Goal: Task Accomplishment & Management: Manage account settings

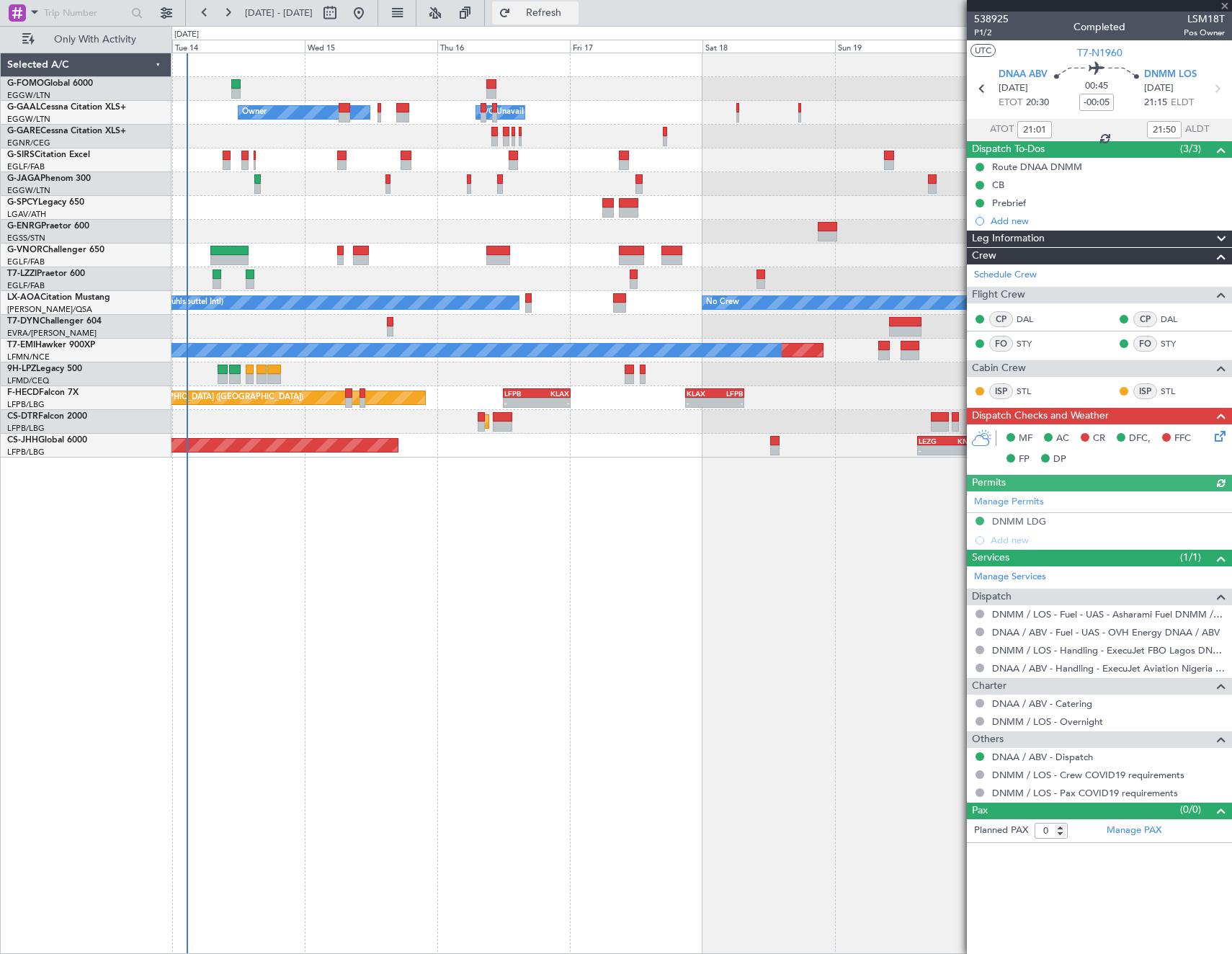
click at [574, 10] on span "Refresh" at bounding box center [544, 13] width 60 height 10
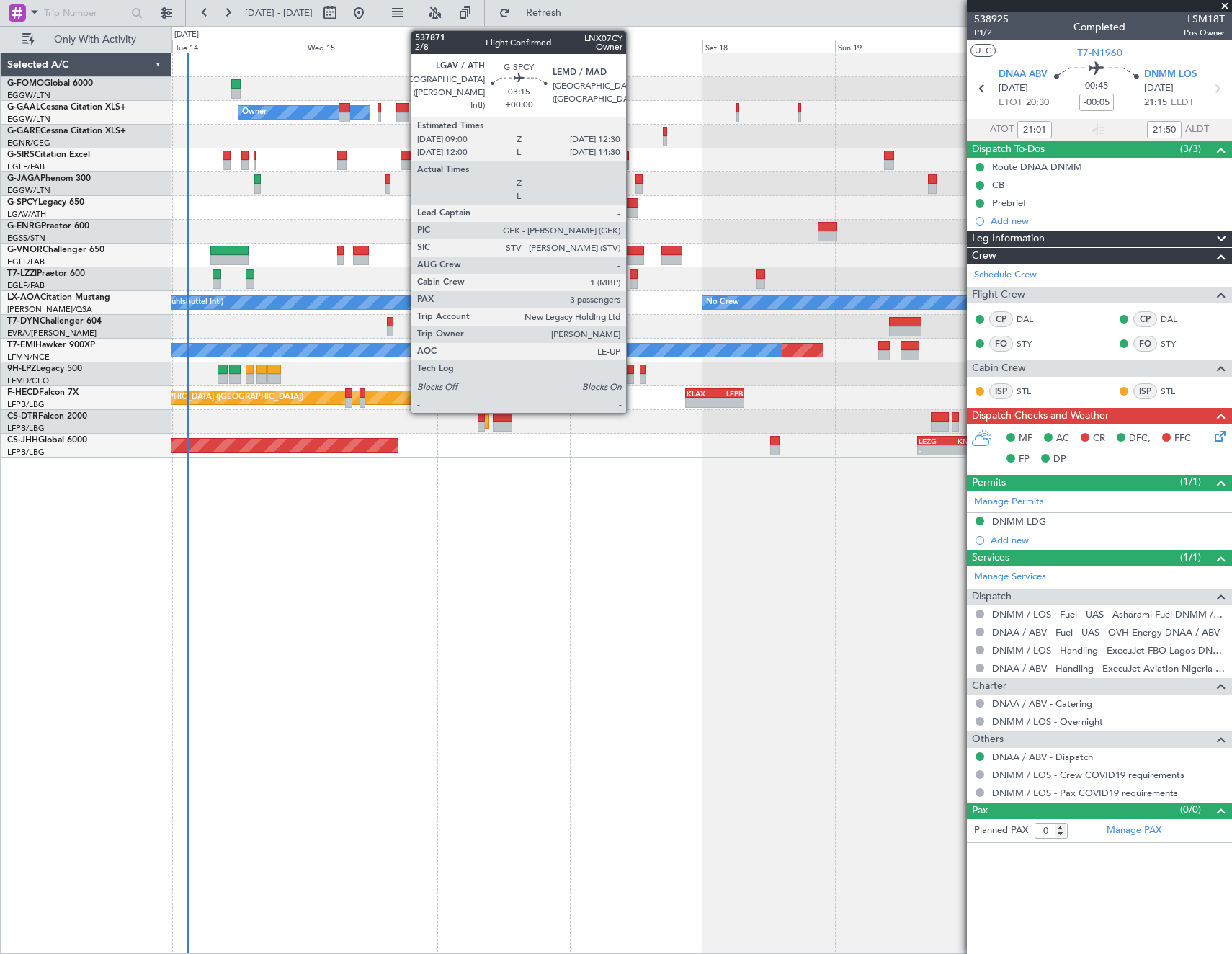
click at [633, 210] on div at bounding box center [628, 213] width 20 height 10
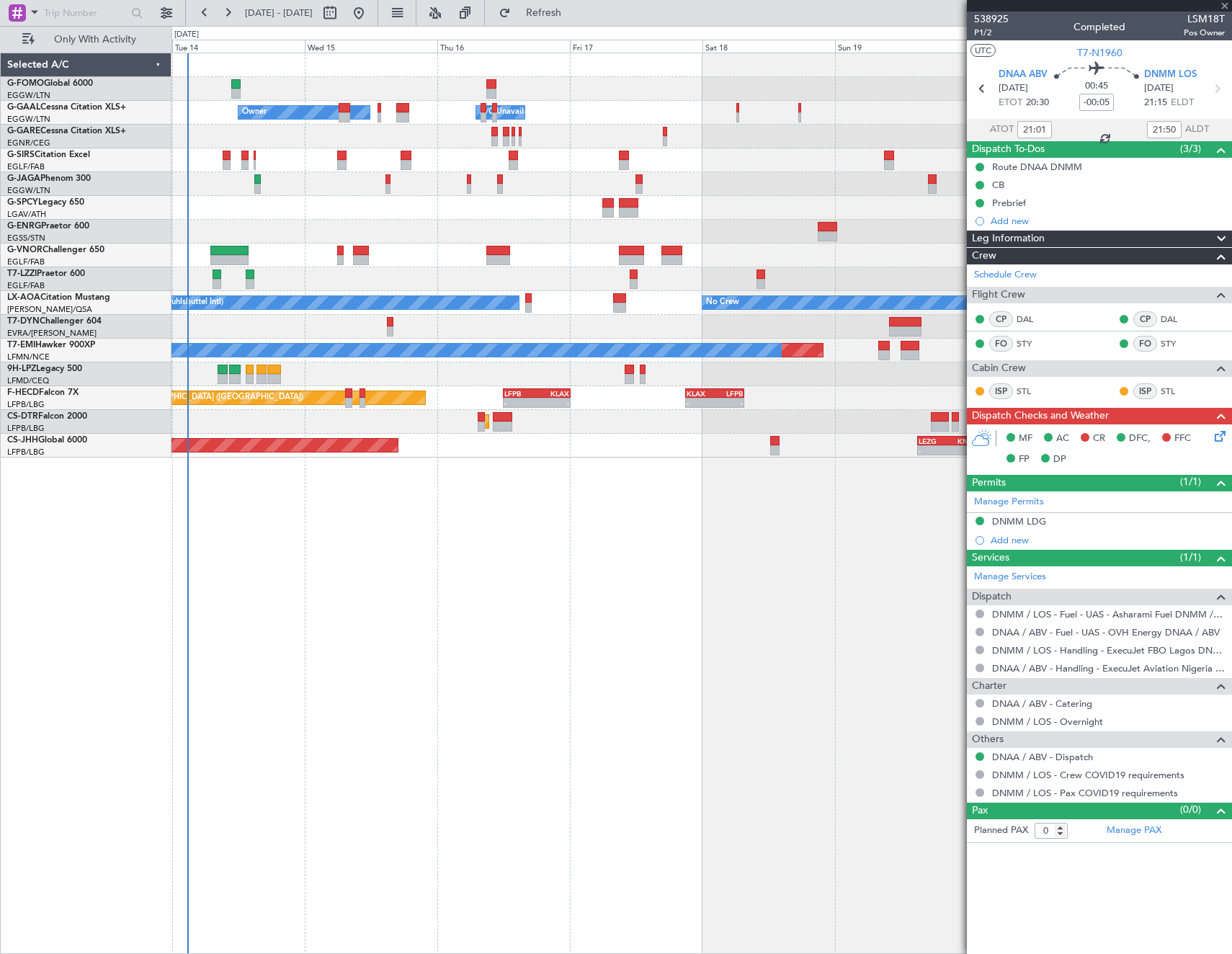
type input "3"
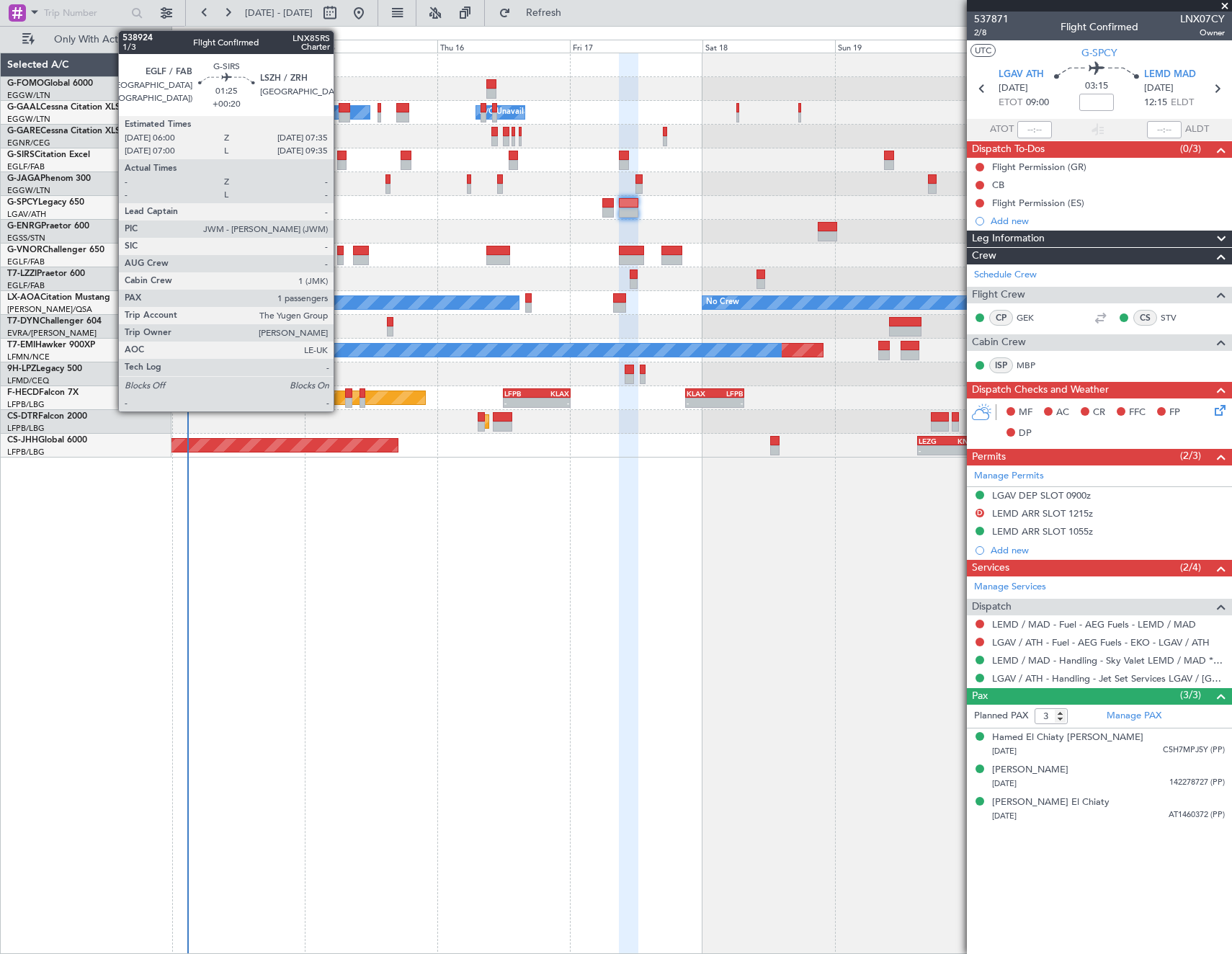
click at [340, 154] on div at bounding box center [341, 156] width 9 height 10
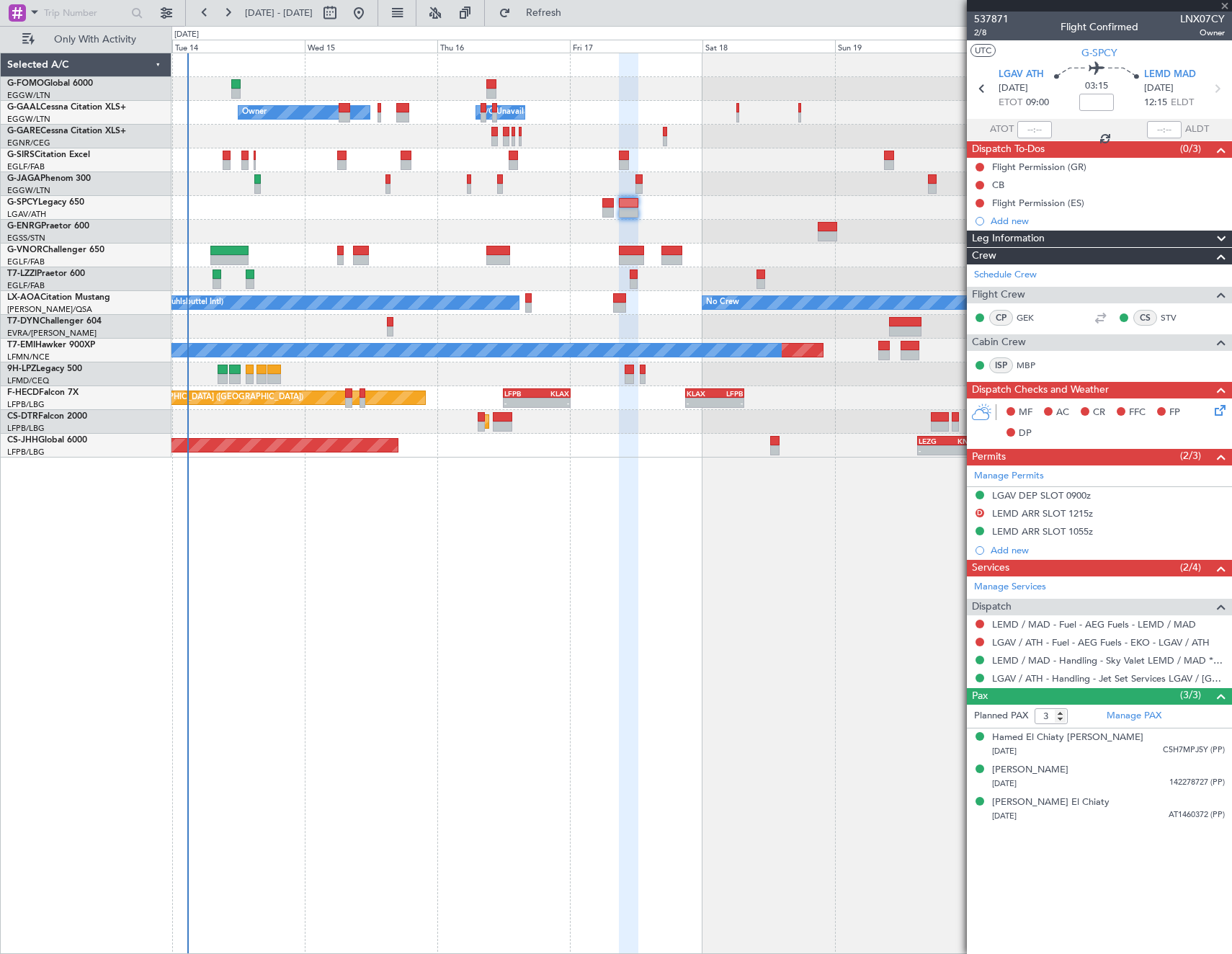
type input "+00:20"
type input "1"
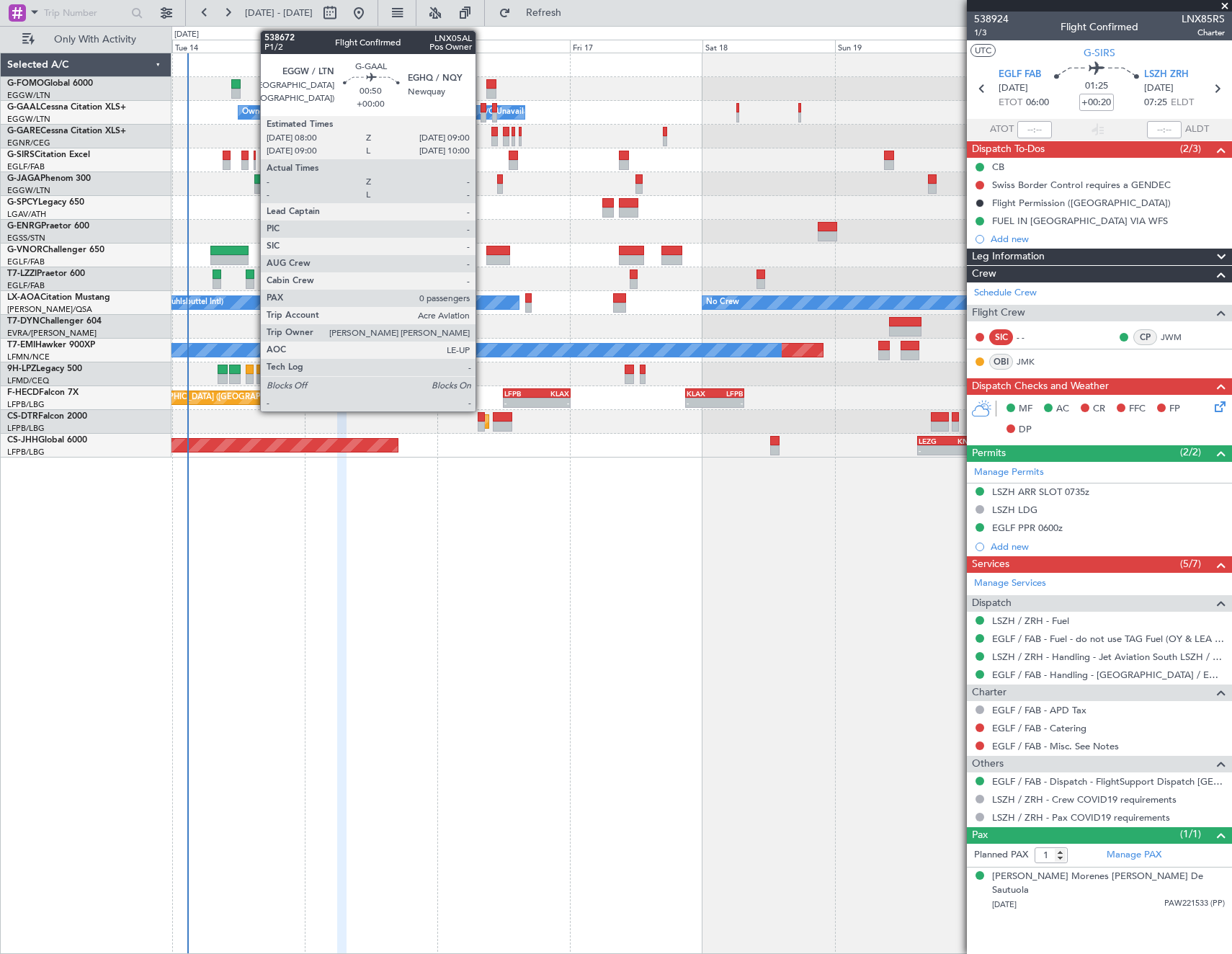
click at [482, 110] on div at bounding box center [483, 109] width 6 height 10
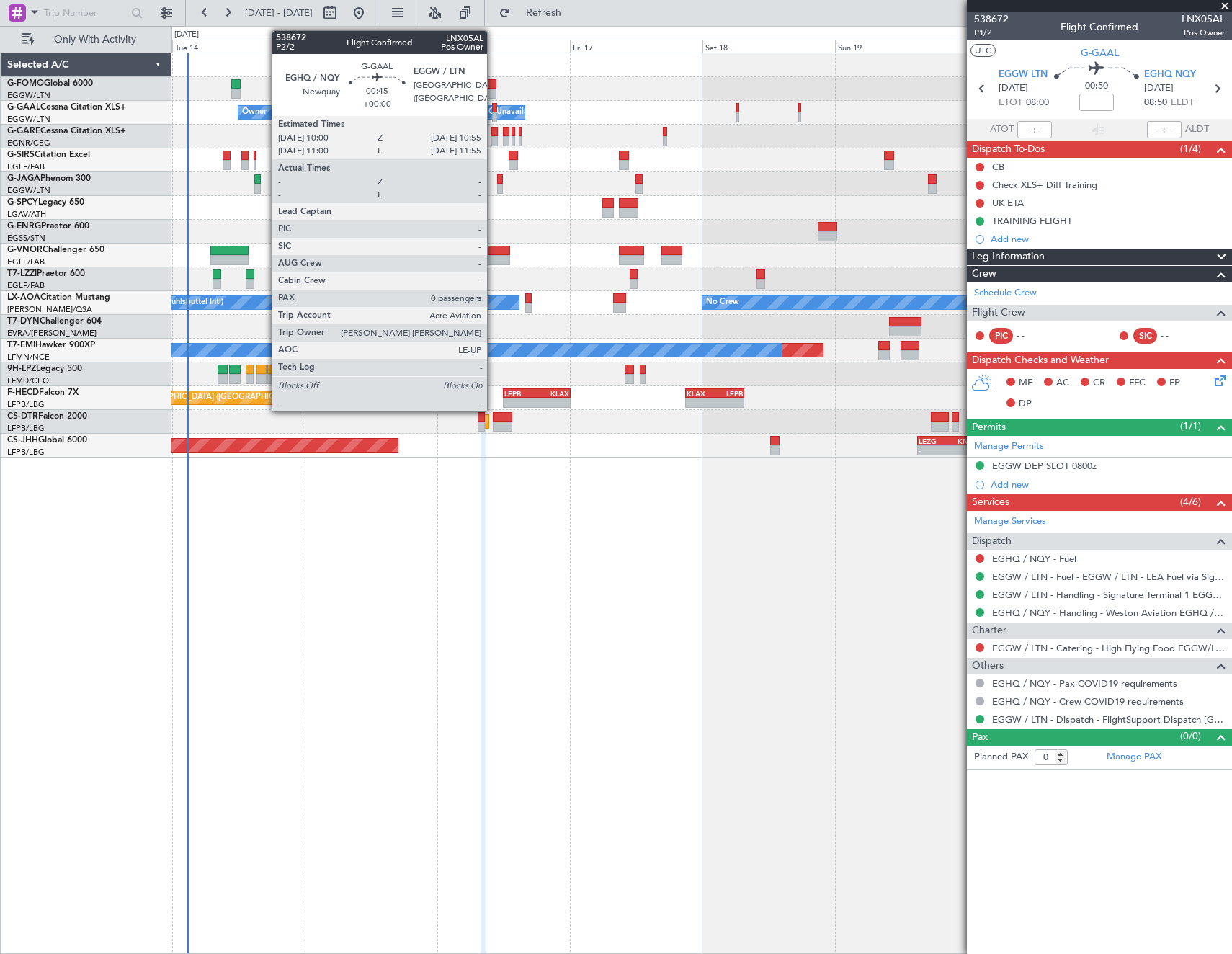
click at [494, 111] on div at bounding box center [495, 109] width 6 height 10
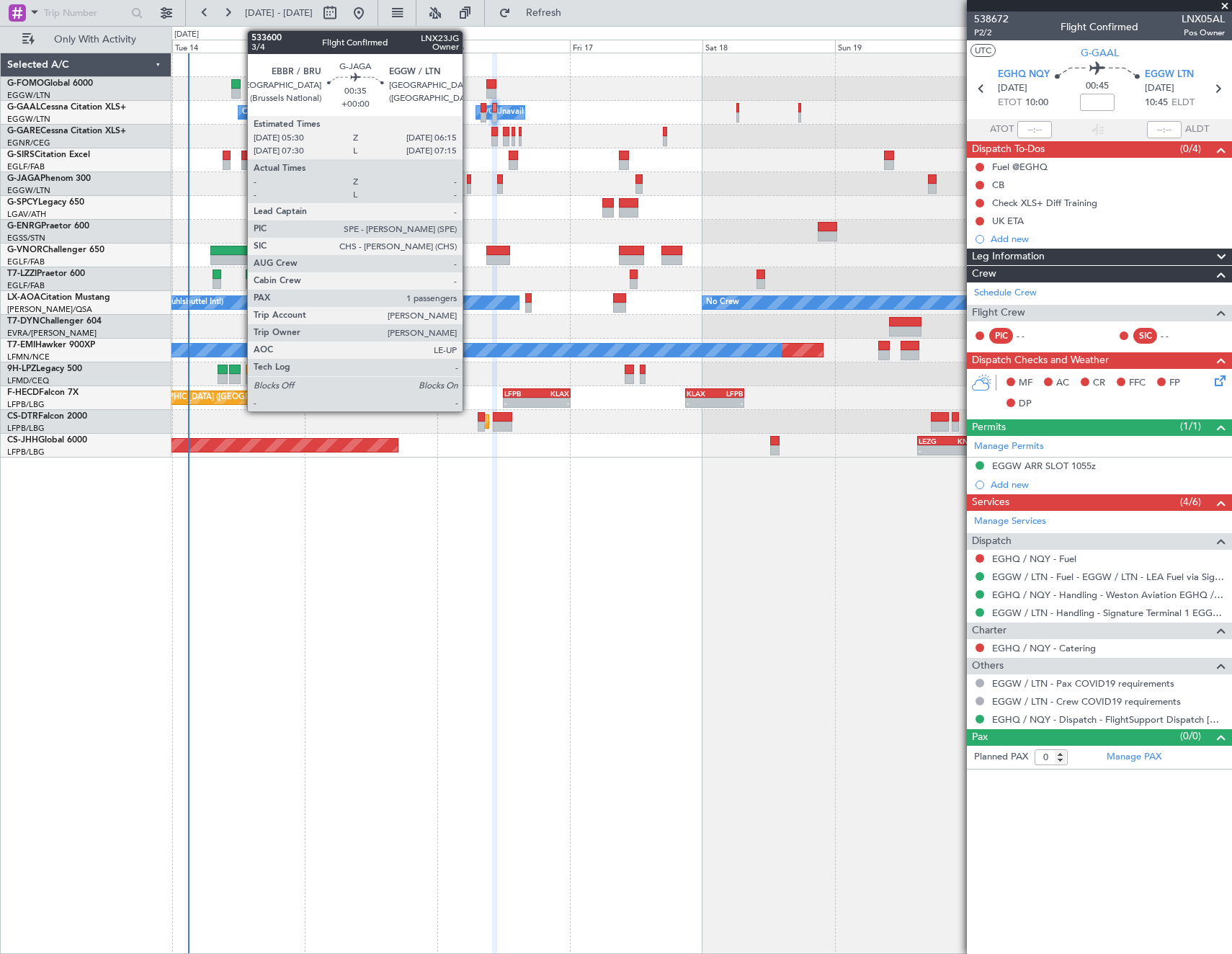
click at [469, 178] on div at bounding box center [469, 179] width 4 height 10
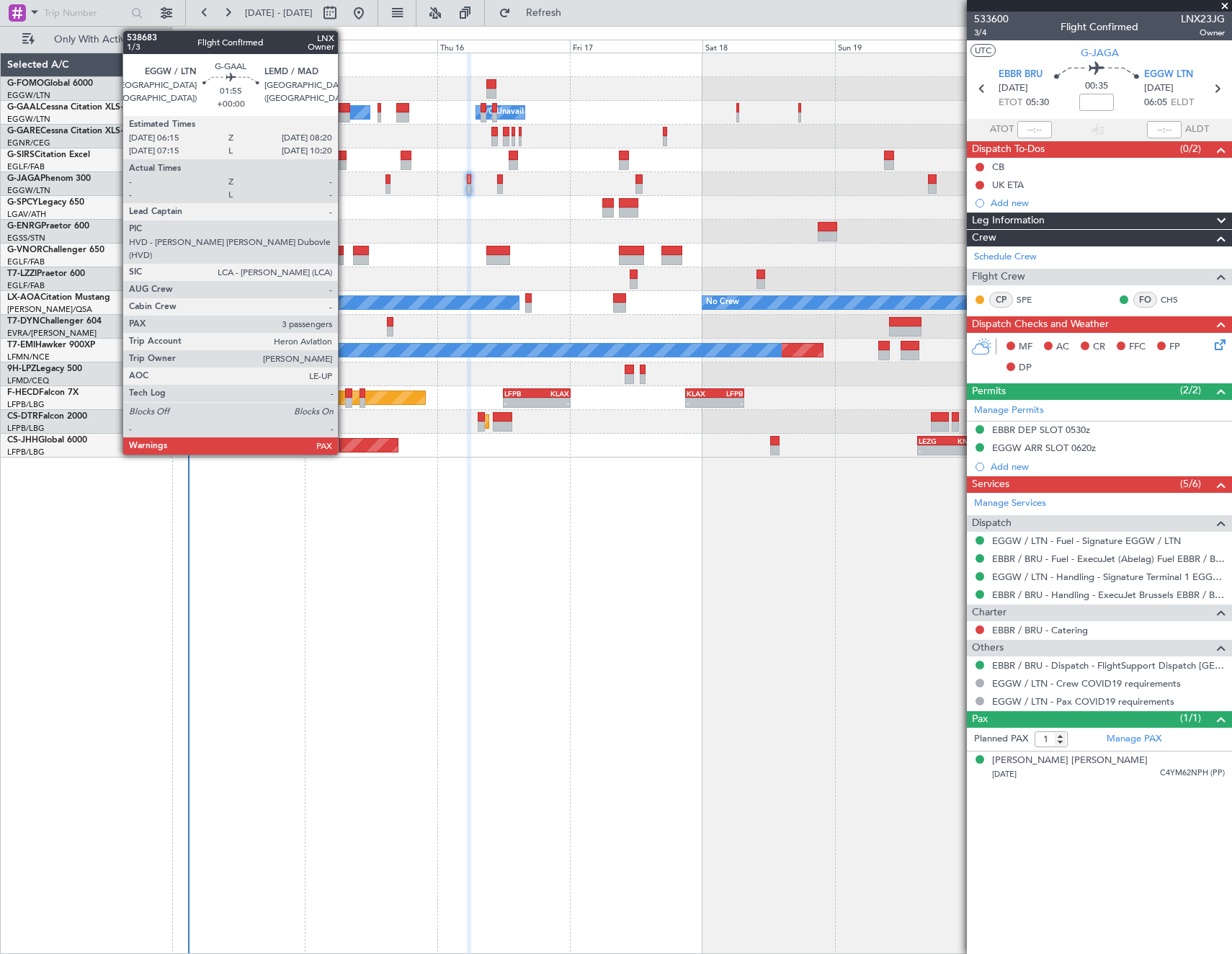
click at [344, 114] on div at bounding box center [344, 117] width 12 height 10
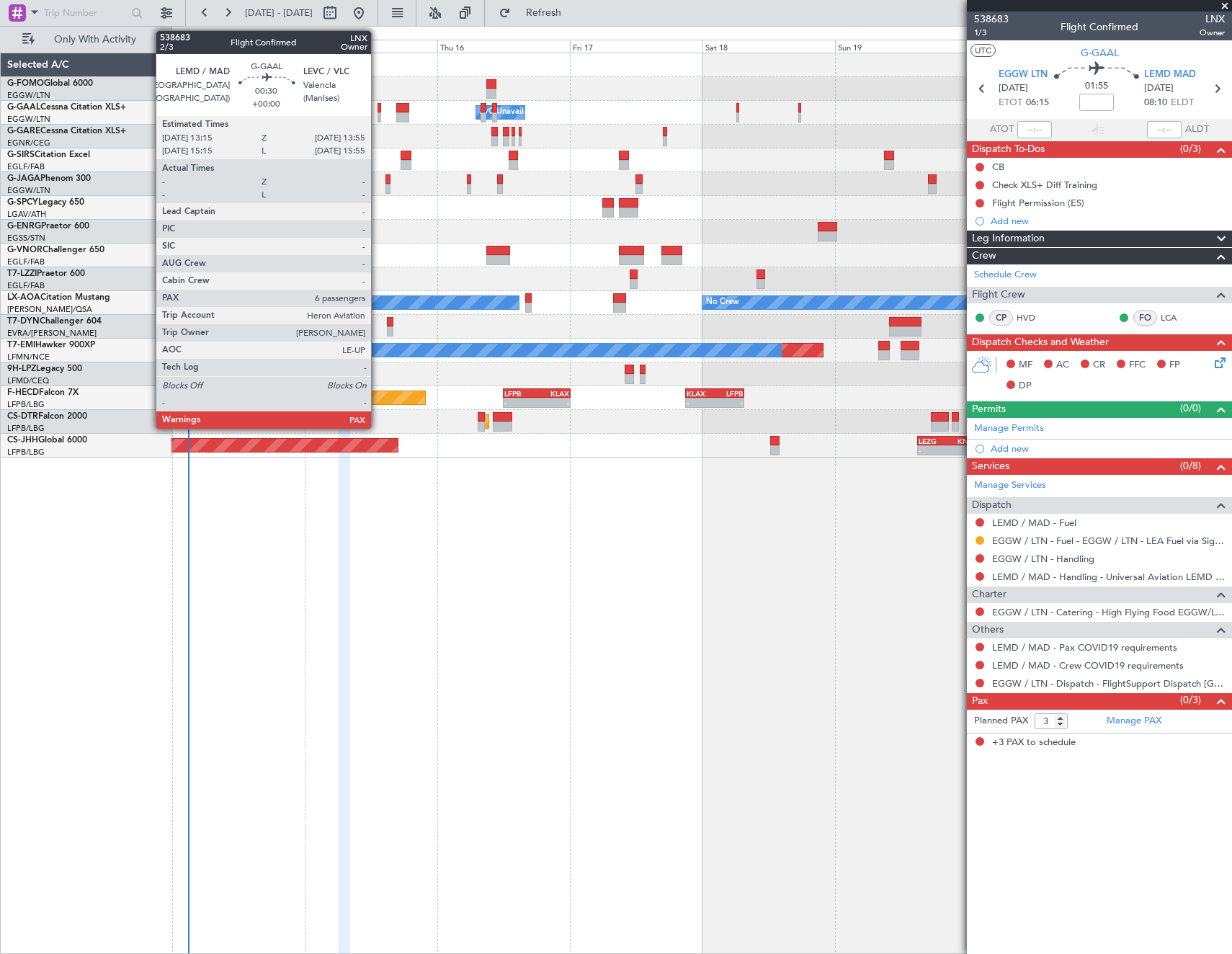
click at [378, 114] on div at bounding box center [380, 117] width 4 height 10
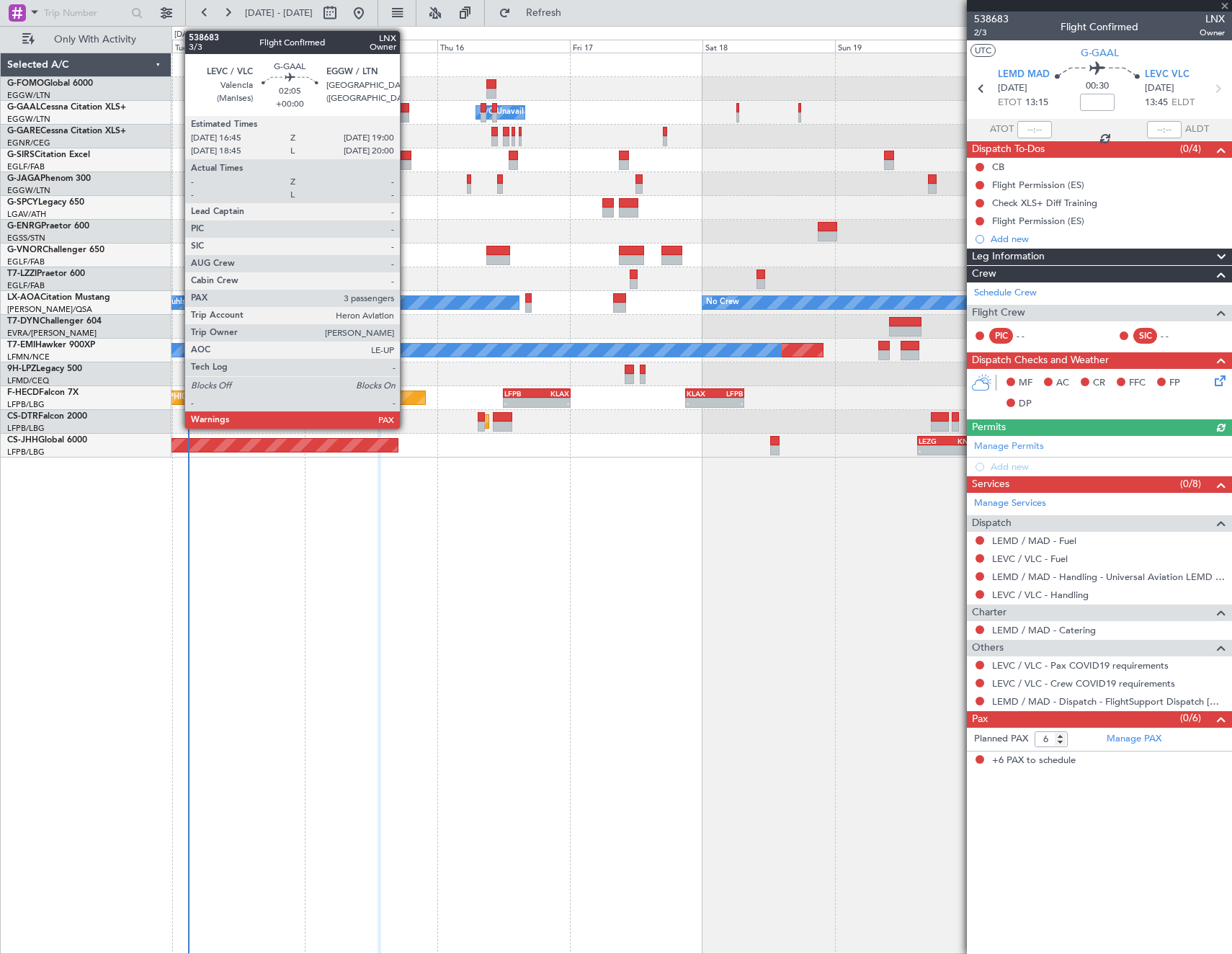
click at [406, 109] on div at bounding box center [403, 109] width 13 height 10
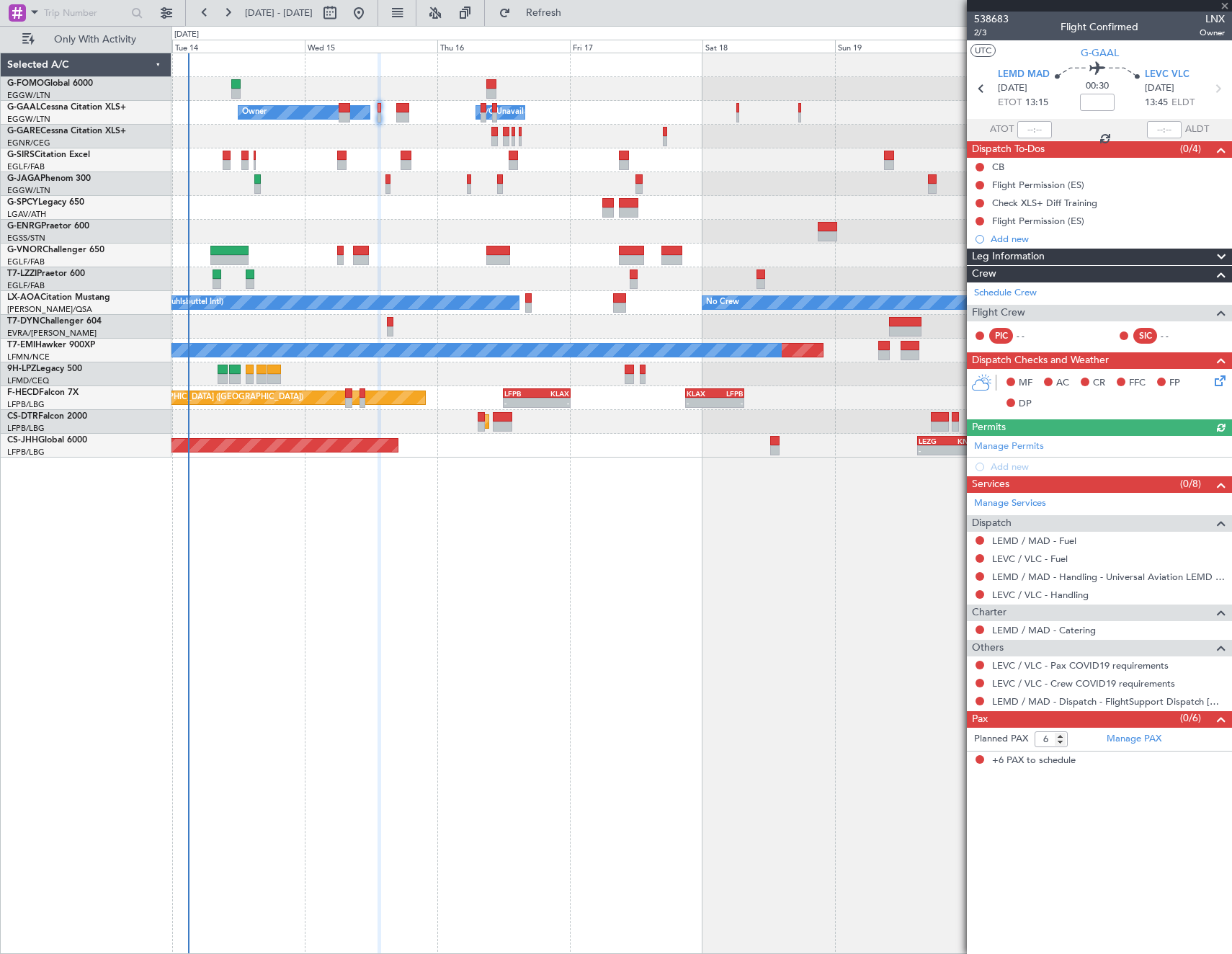
type input "3"
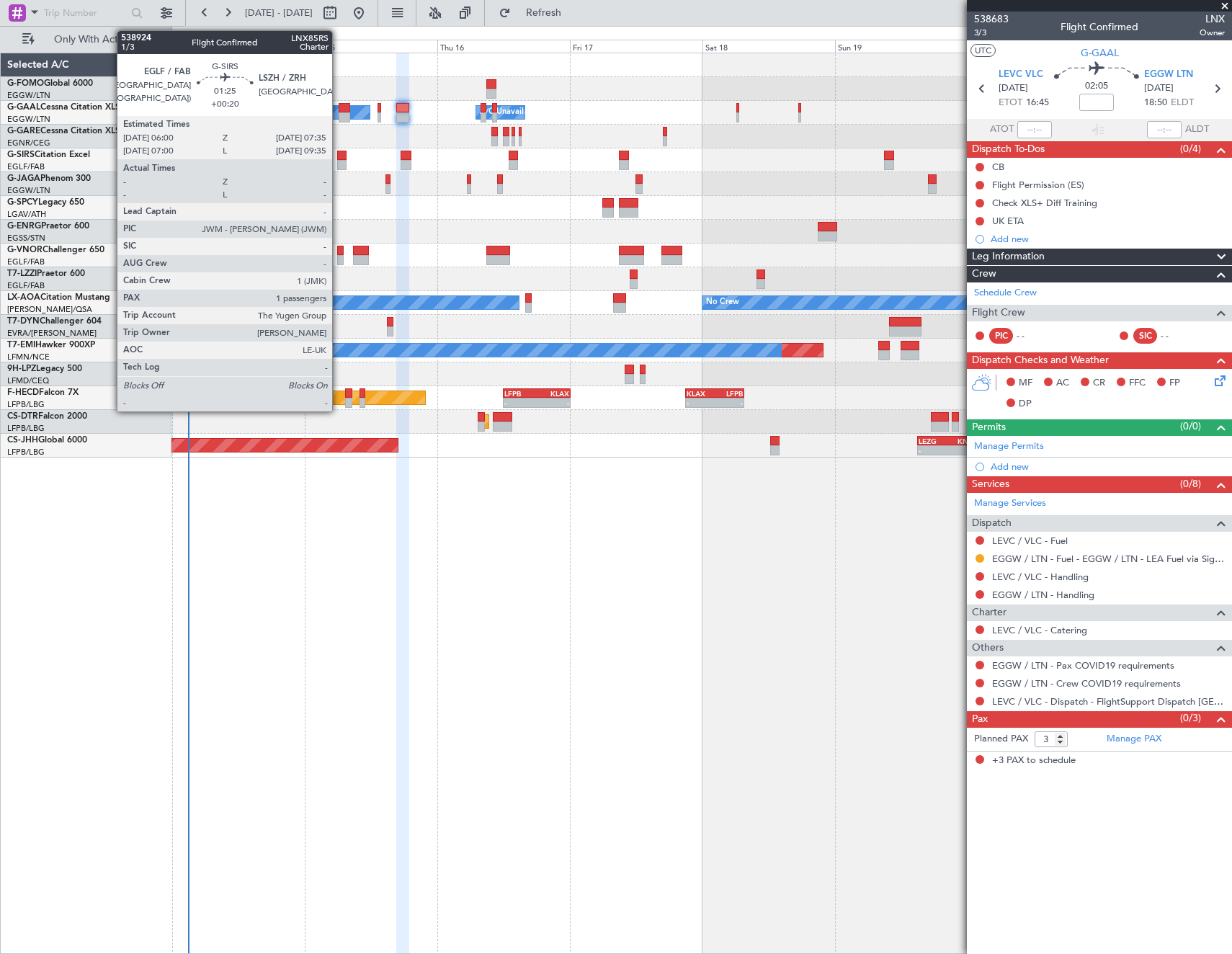
click at [339, 159] on div at bounding box center [341, 156] width 9 height 10
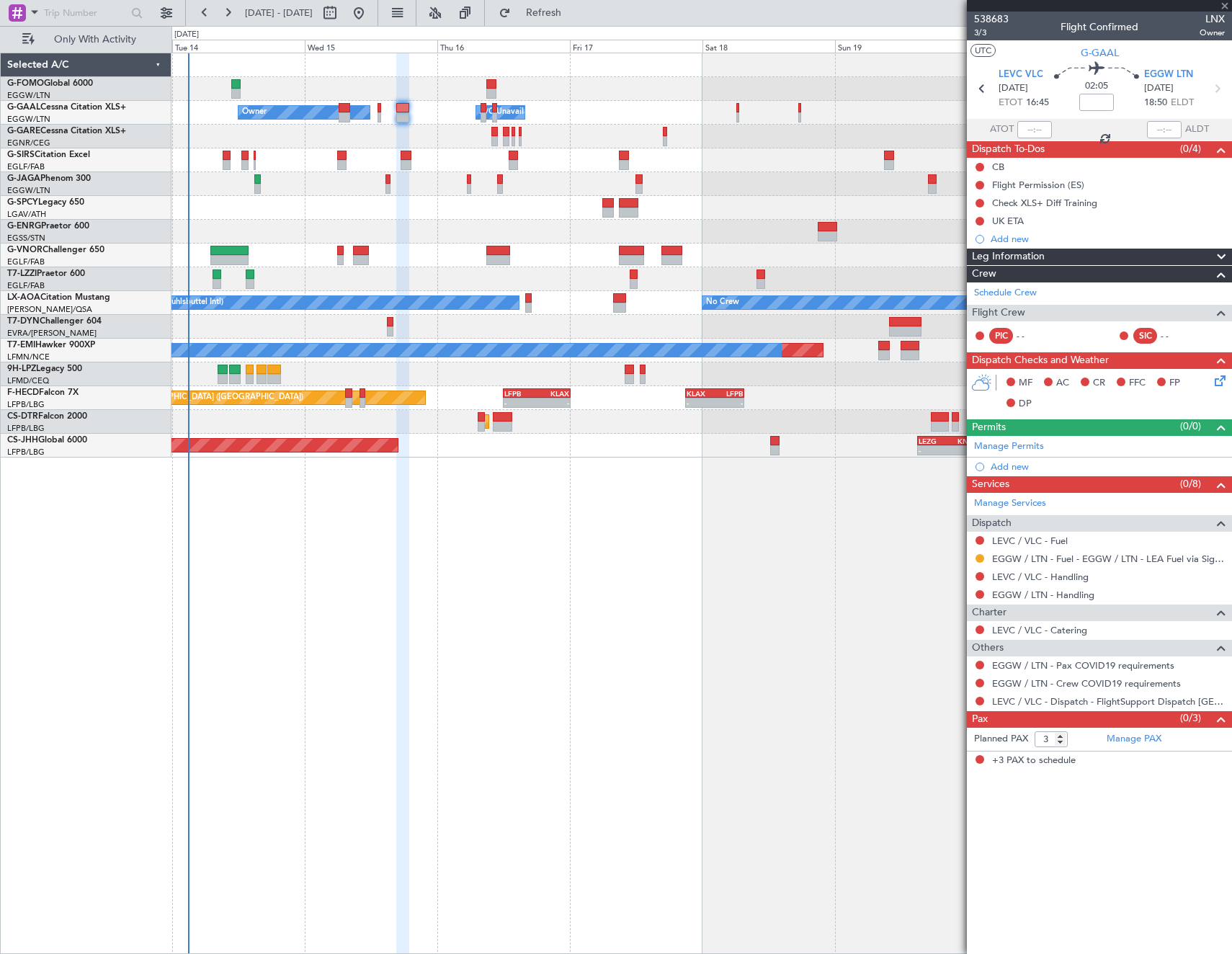
type input "+00:20"
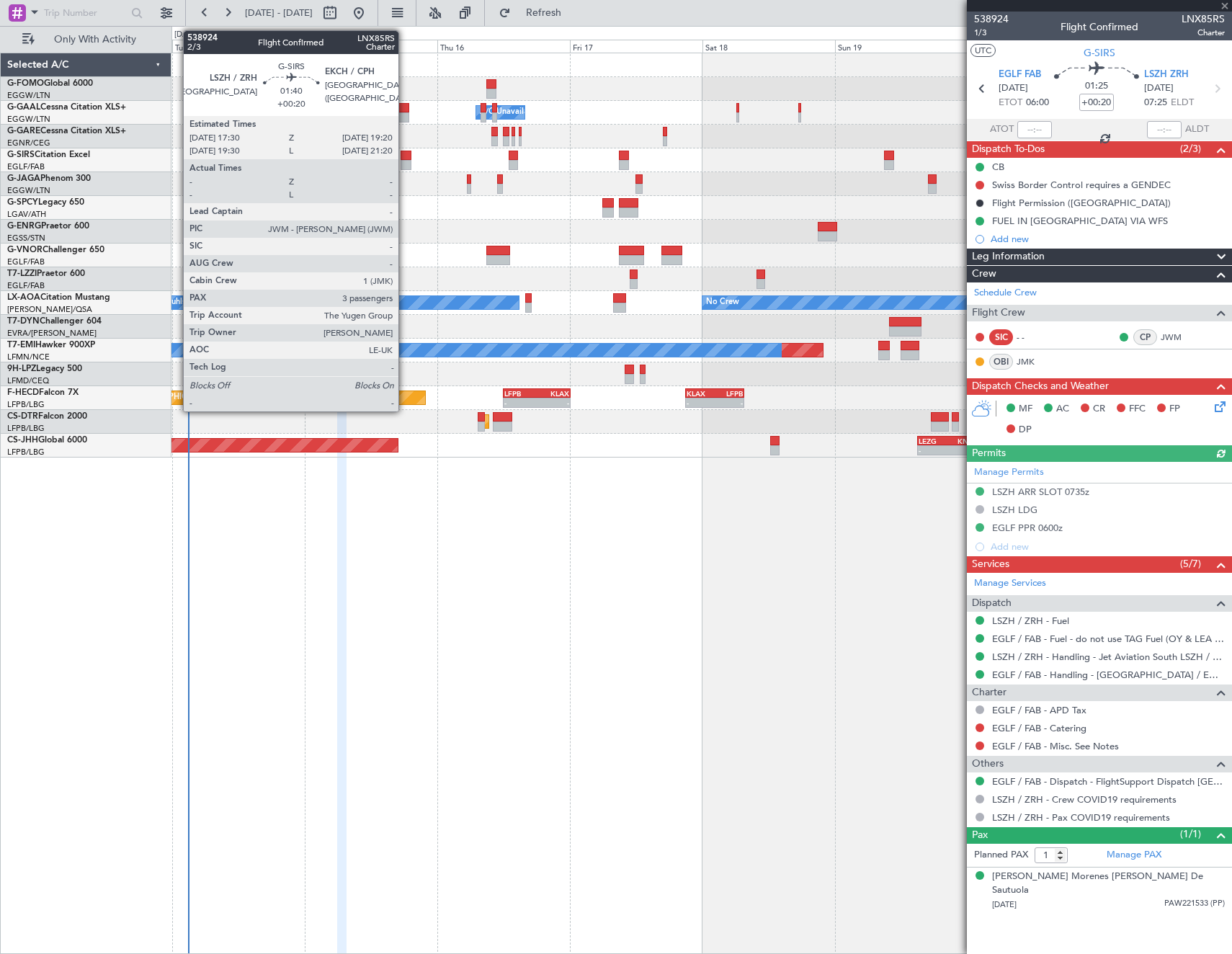
click at [405, 152] on div at bounding box center [406, 156] width 11 height 10
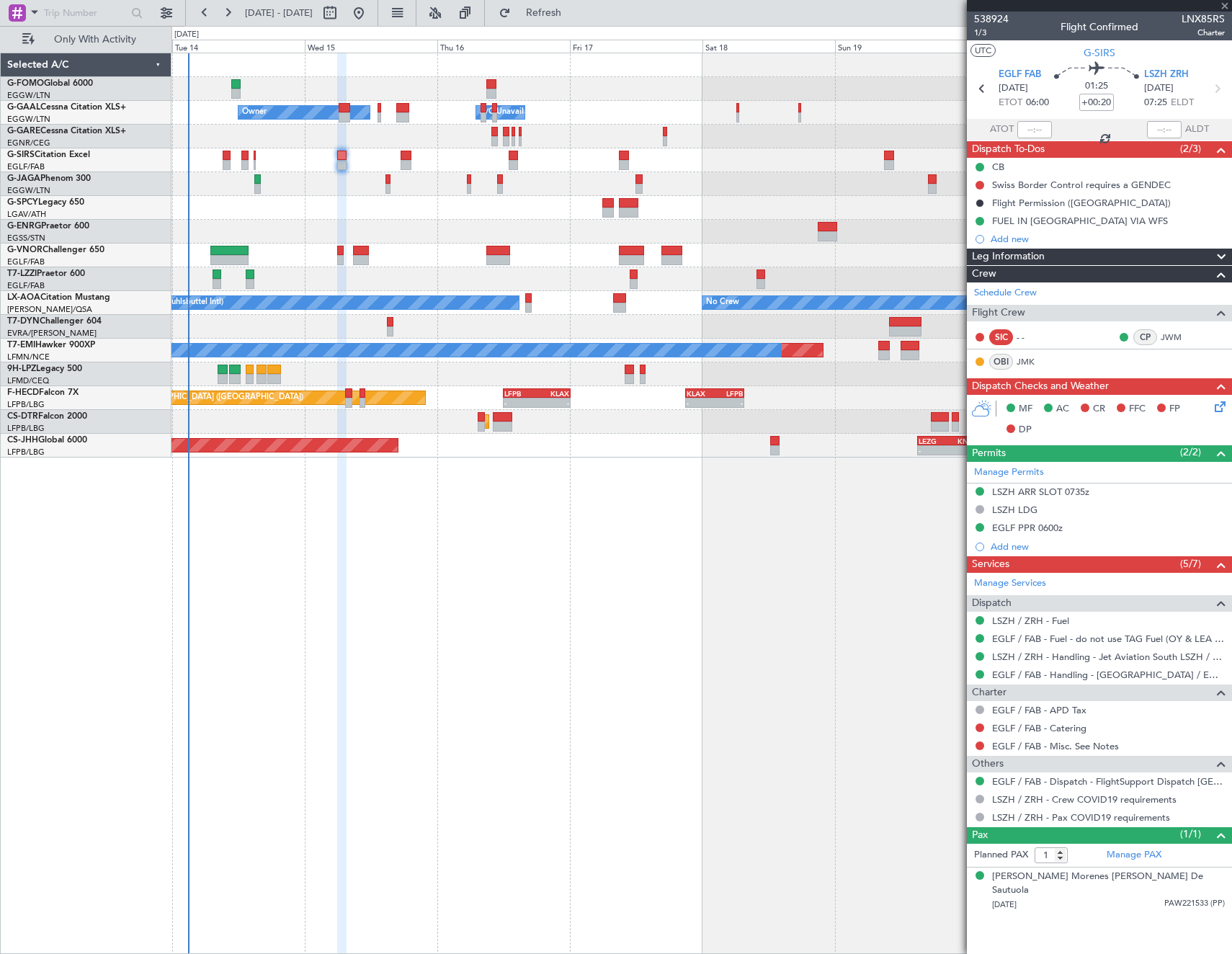
type input "3"
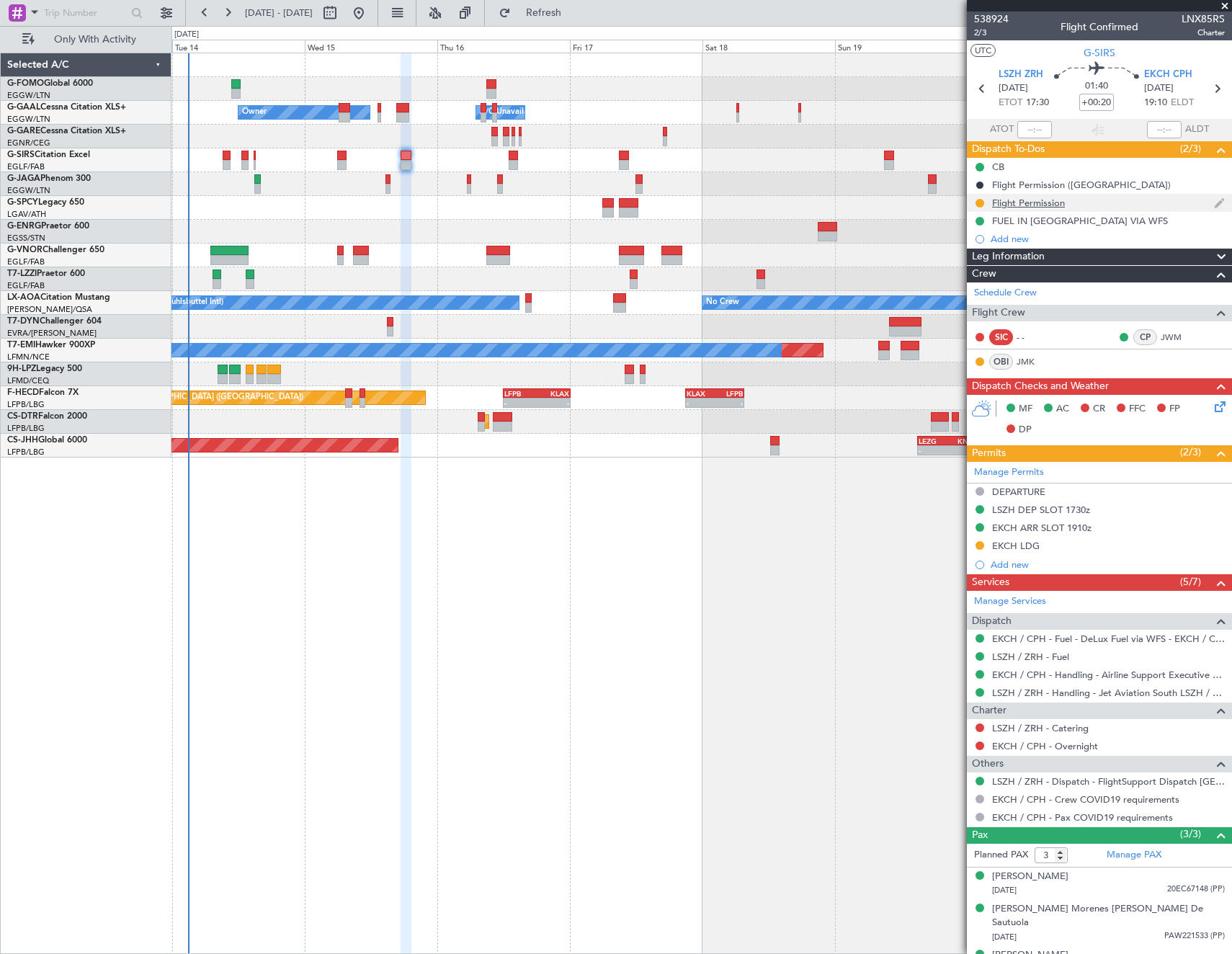
click at [1000, 197] on div "Flight Permission" at bounding box center [1029, 202] width 73 height 12
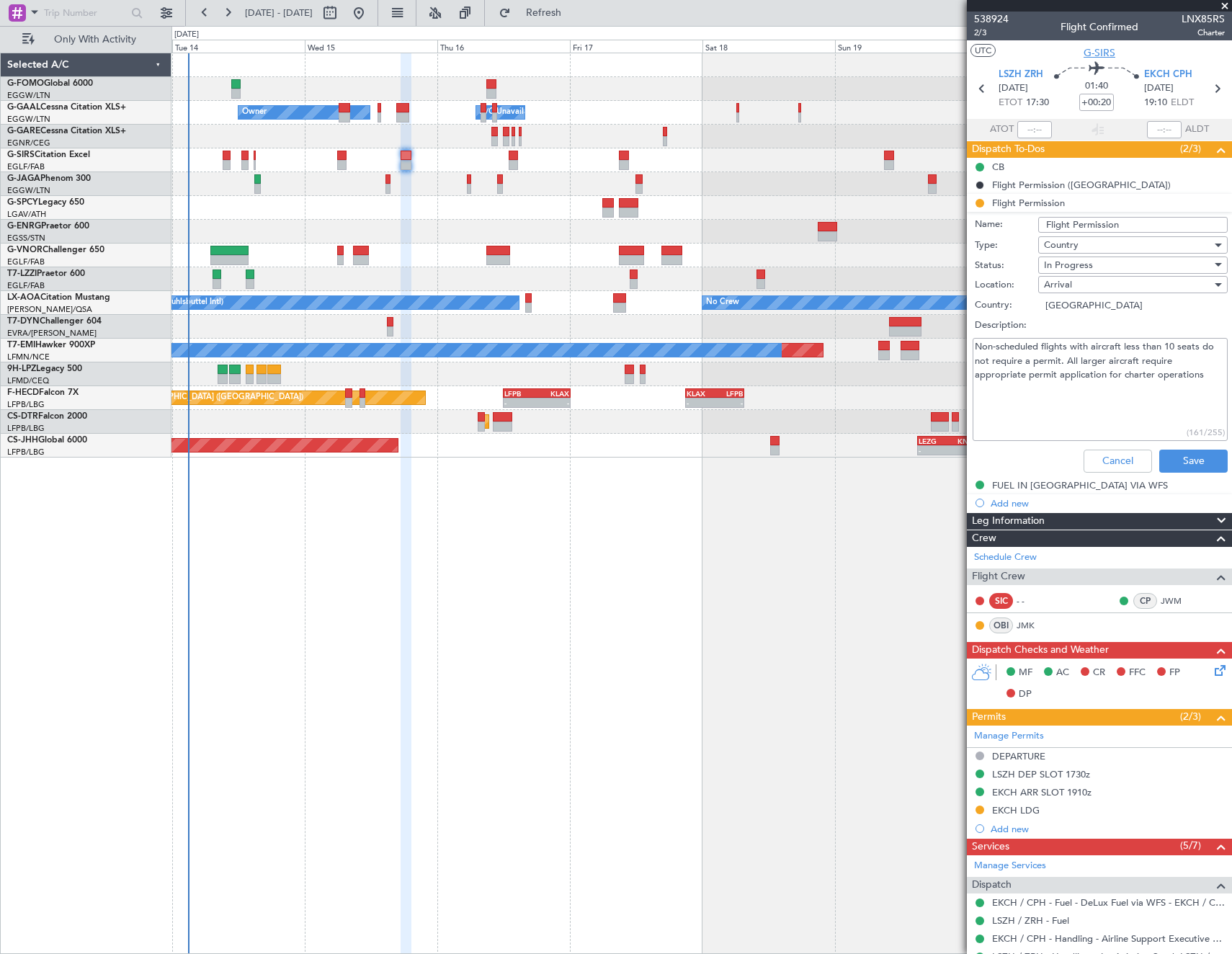
click at [1097, 54] on span "G-SIRS" at bounding box center [1099, 52] width 32 height 15
click at [1114, 454] on button "Cancel" at bounding box center [1118, 462] width 68 height 23
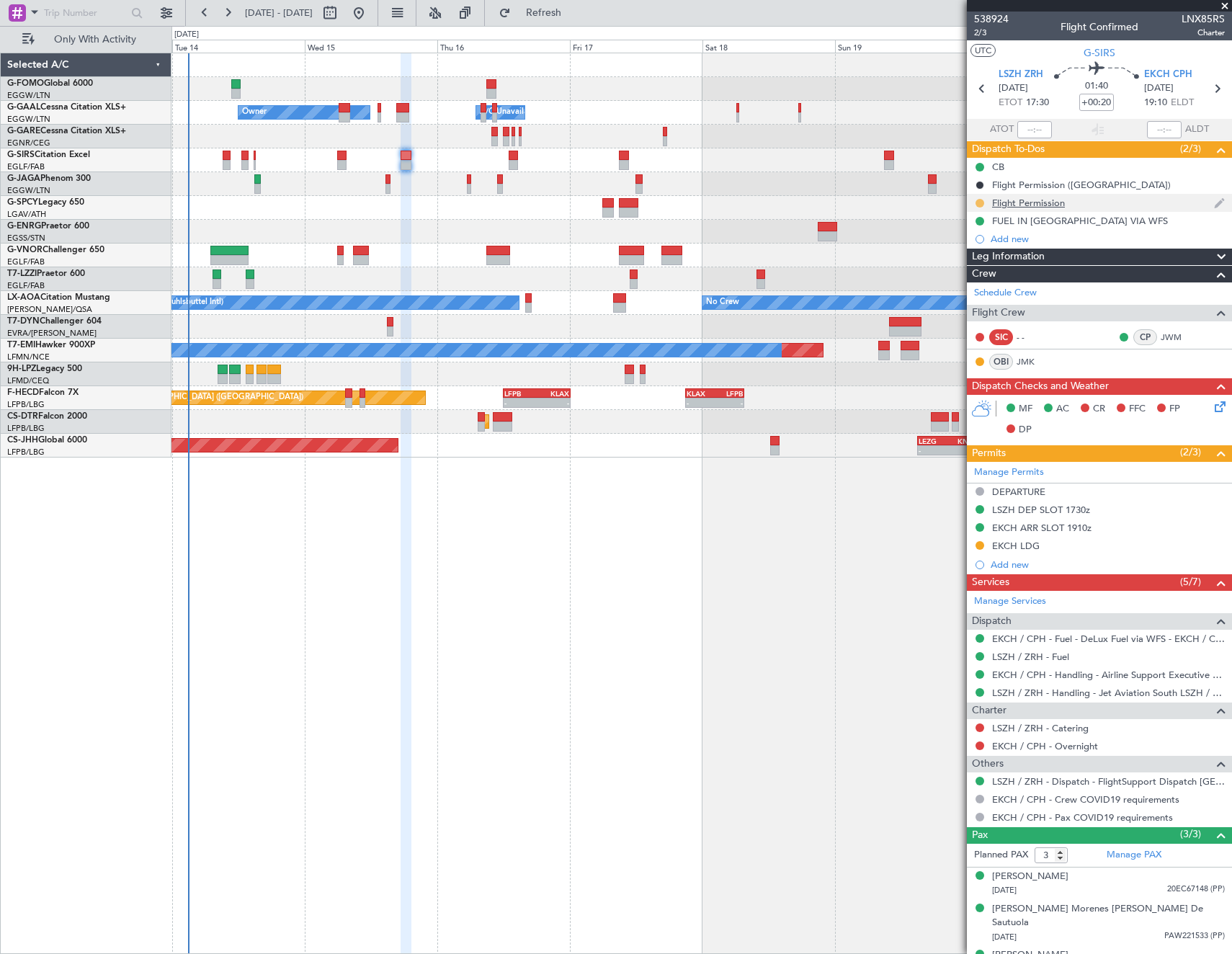
click at [979, 203] on button at bounding box center [980, 203] width 9 height 9
click at [976, 288] on span "Cancelled" at bounding box center [982, 288] width 41 height 15
click at [983, 544] on button at bounding box center [980, 545] width 9 height 9
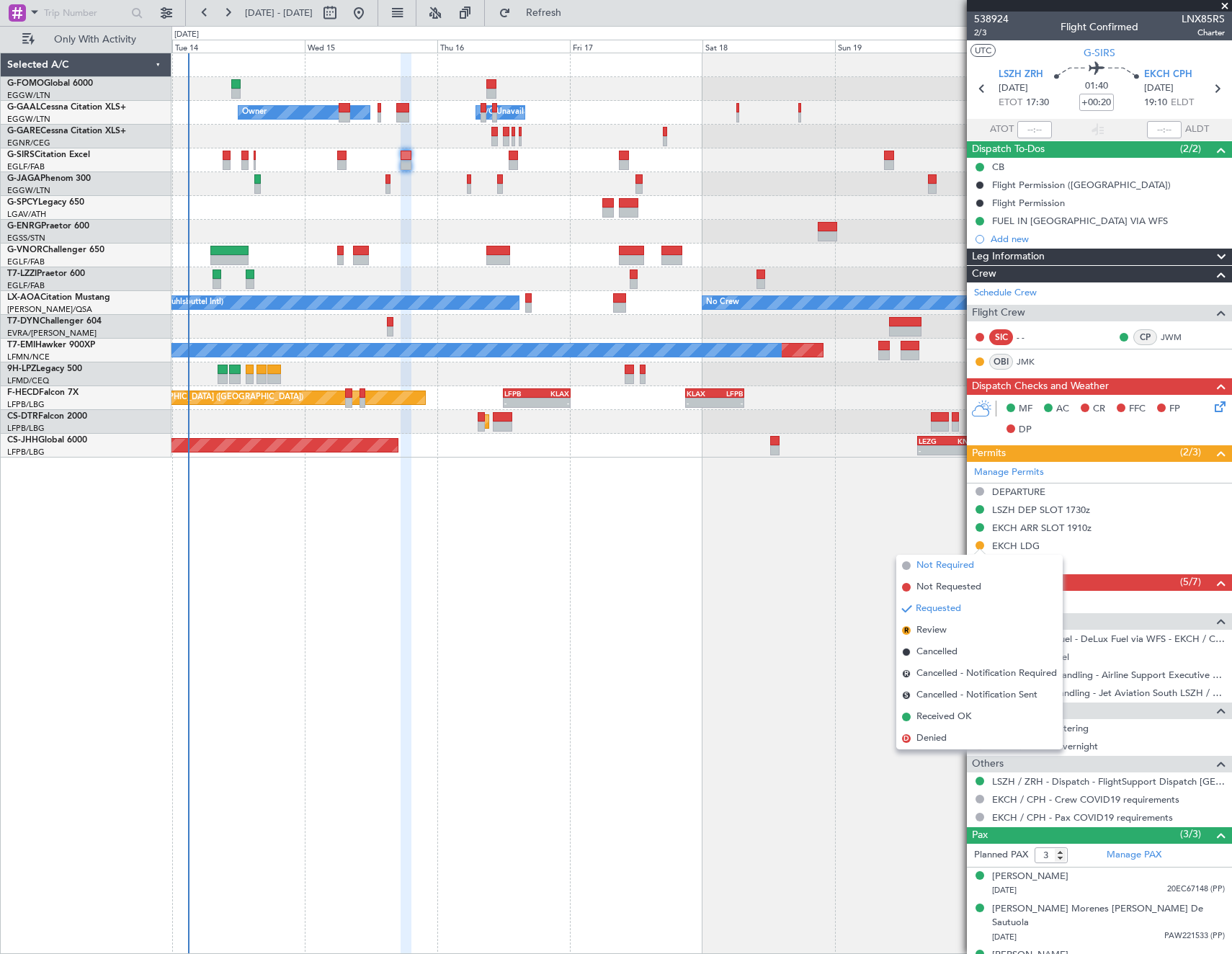
click at [917, 566] on span "Not Required" at bounding box center [945, 566] width 58 height 15
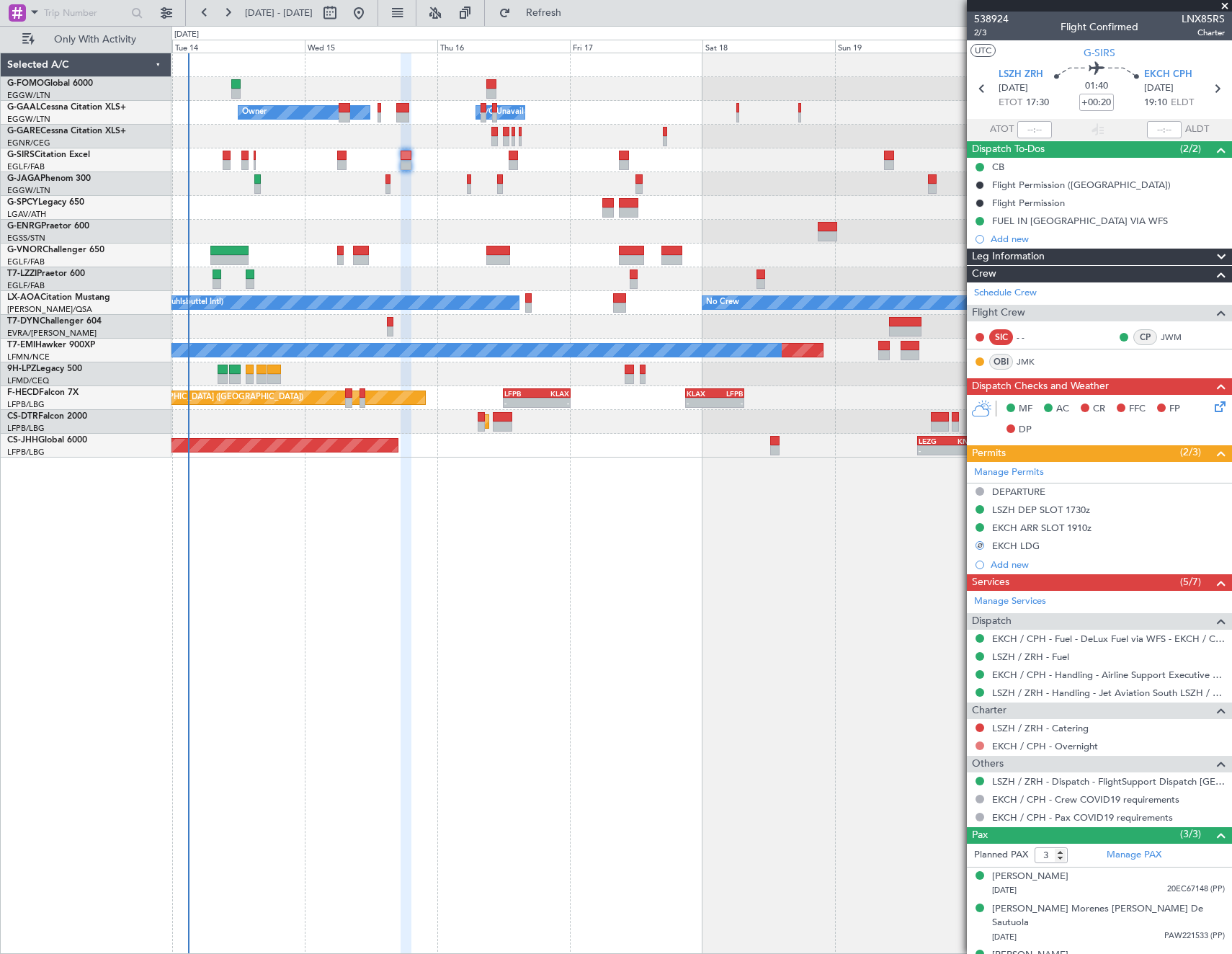
click at [979, 743] on button at bounding box center [980, 746] width 9 height 9
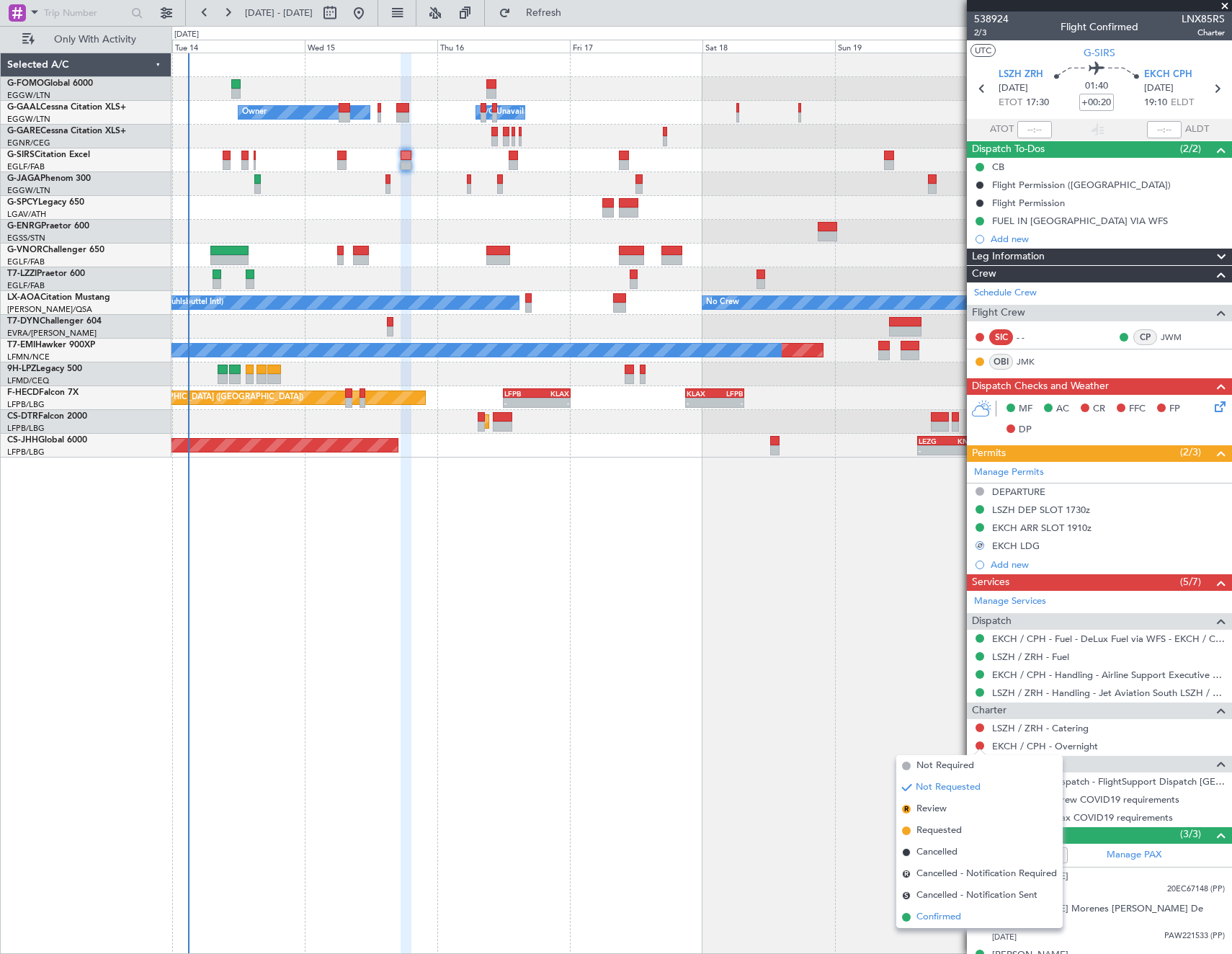
click at [935, 915] on span "Confirmed" at bounding box center [939, 918] width 44 height 15
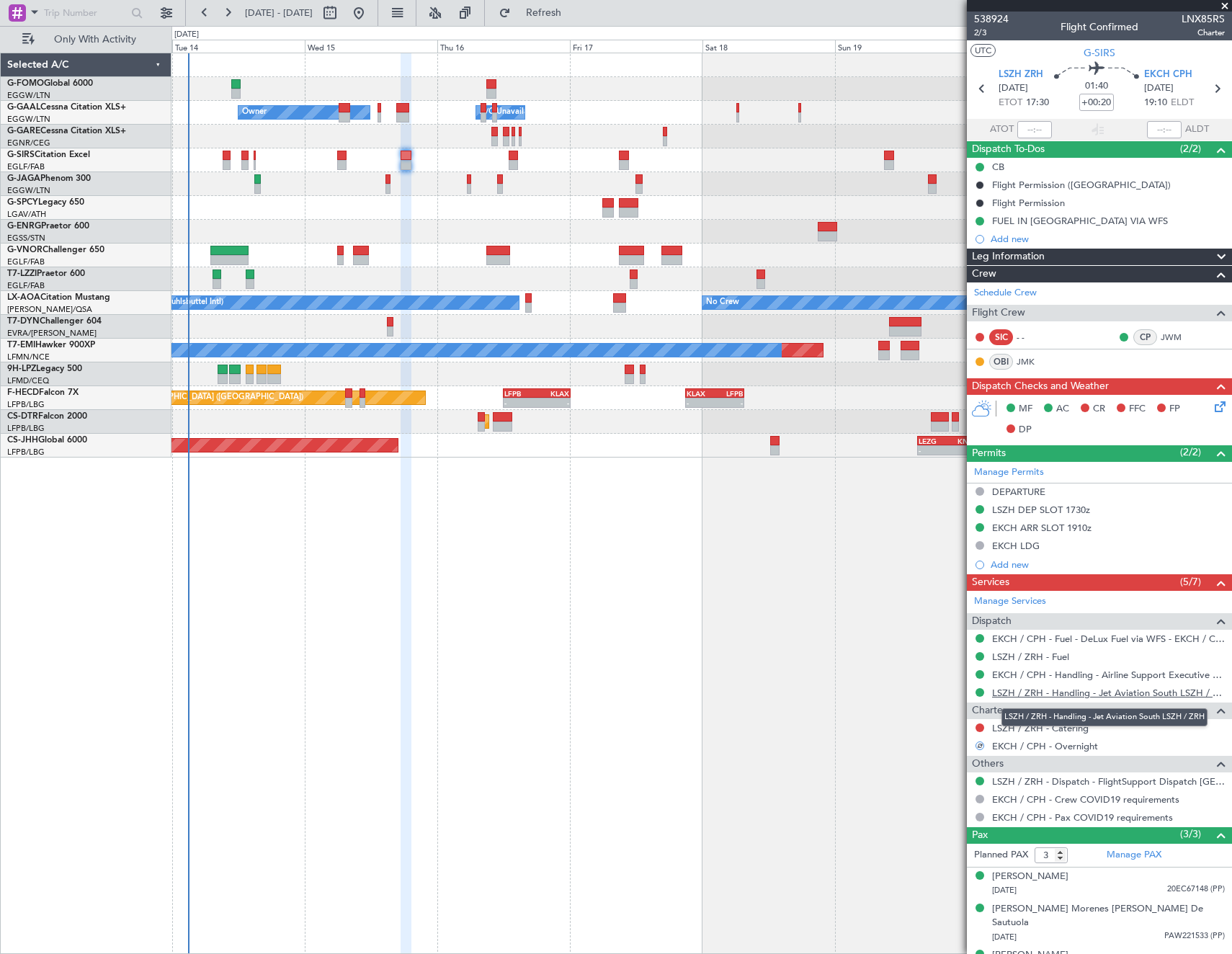
scroll to position [10, 0]
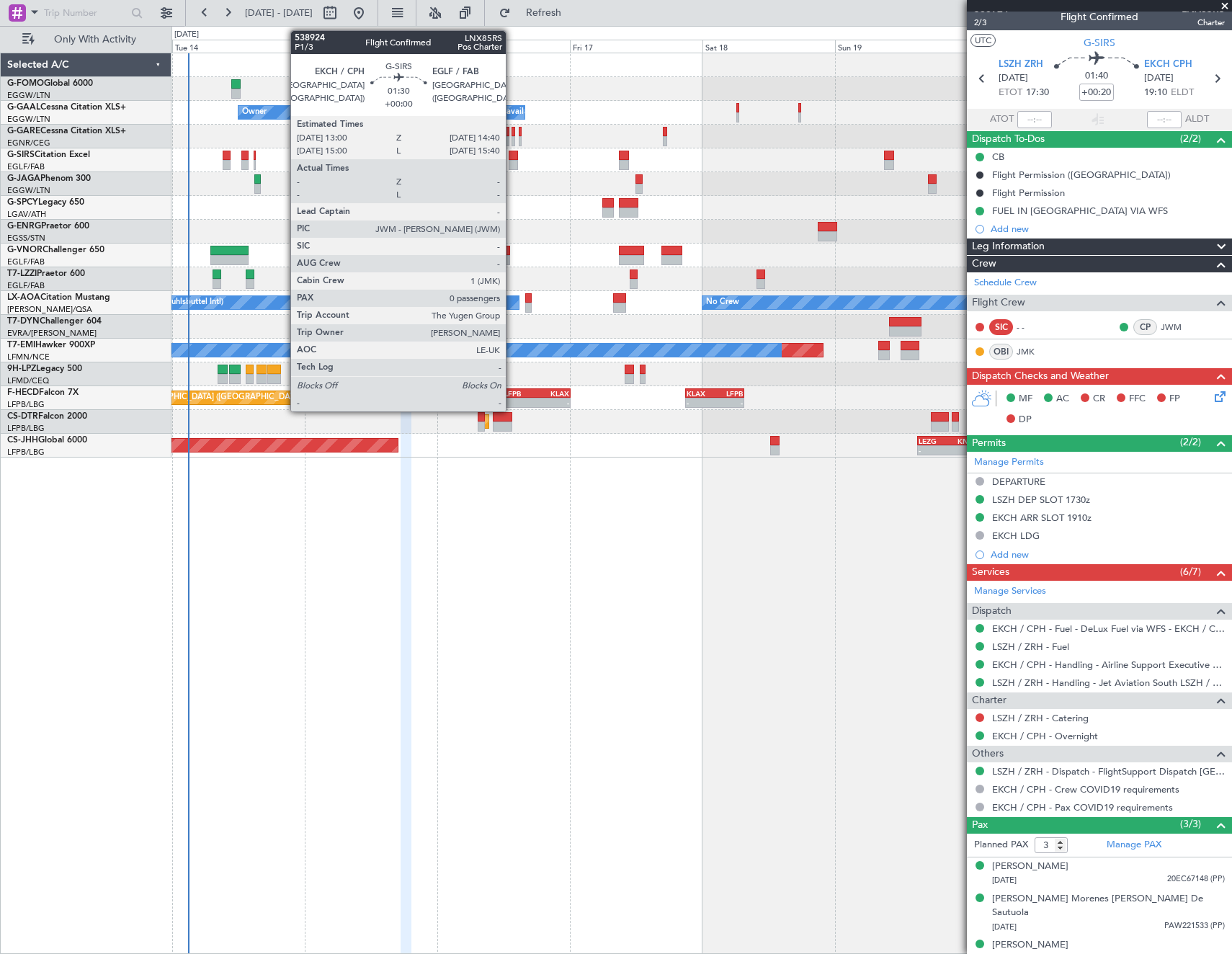
click at [513, 151] on div at bounding box center [513, 156] width 9 height 10
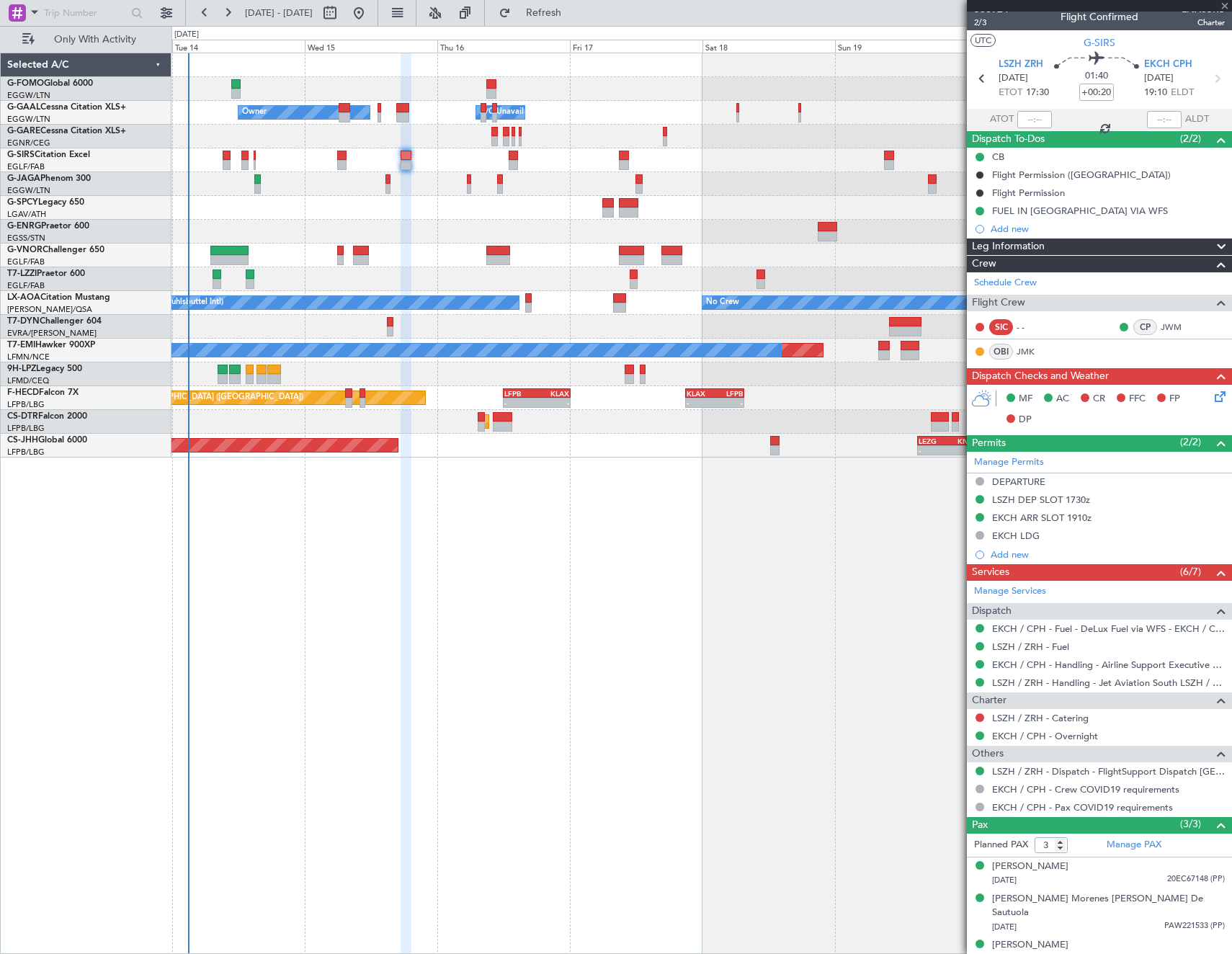
type input "0"
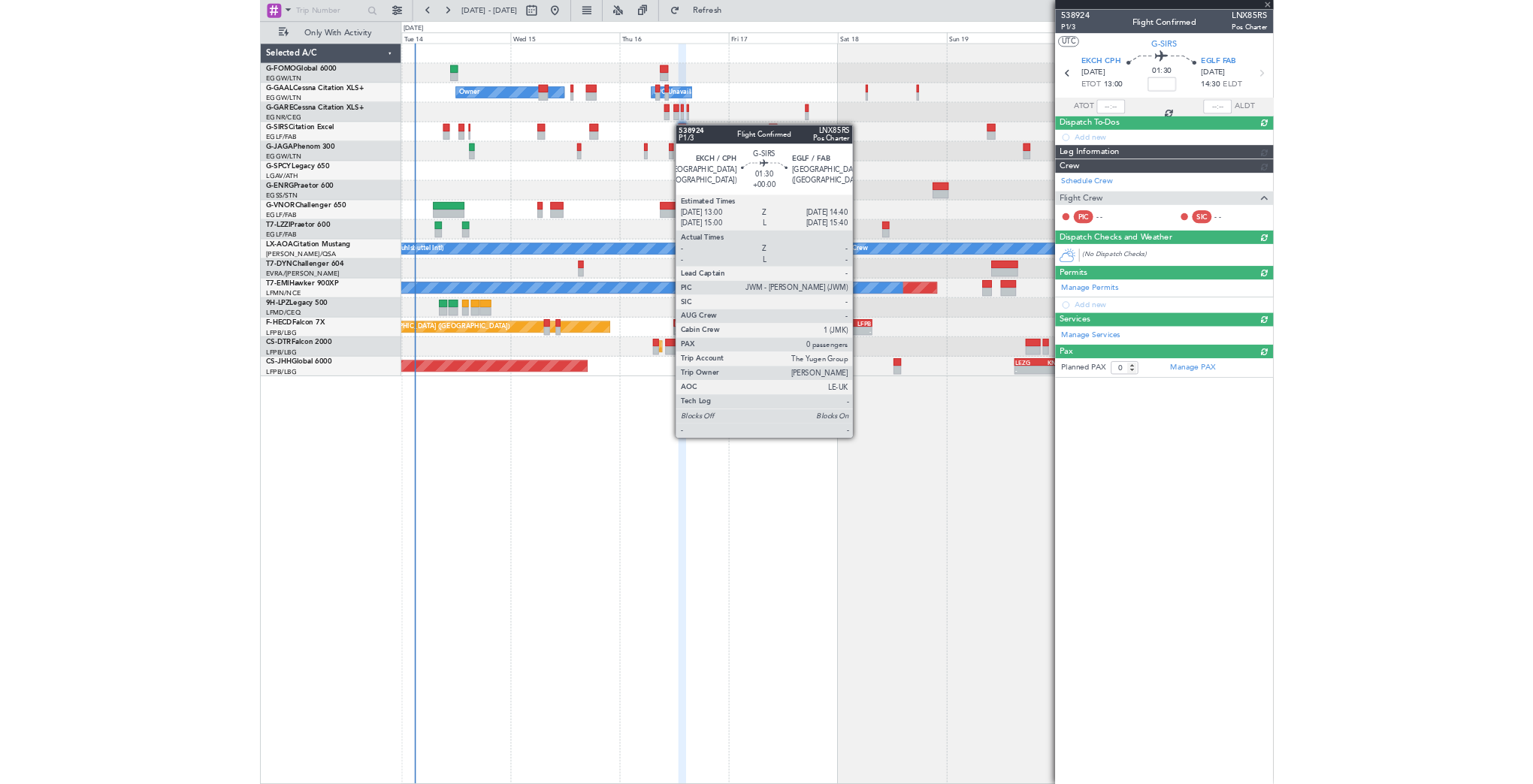
scroll to position [0, 0]
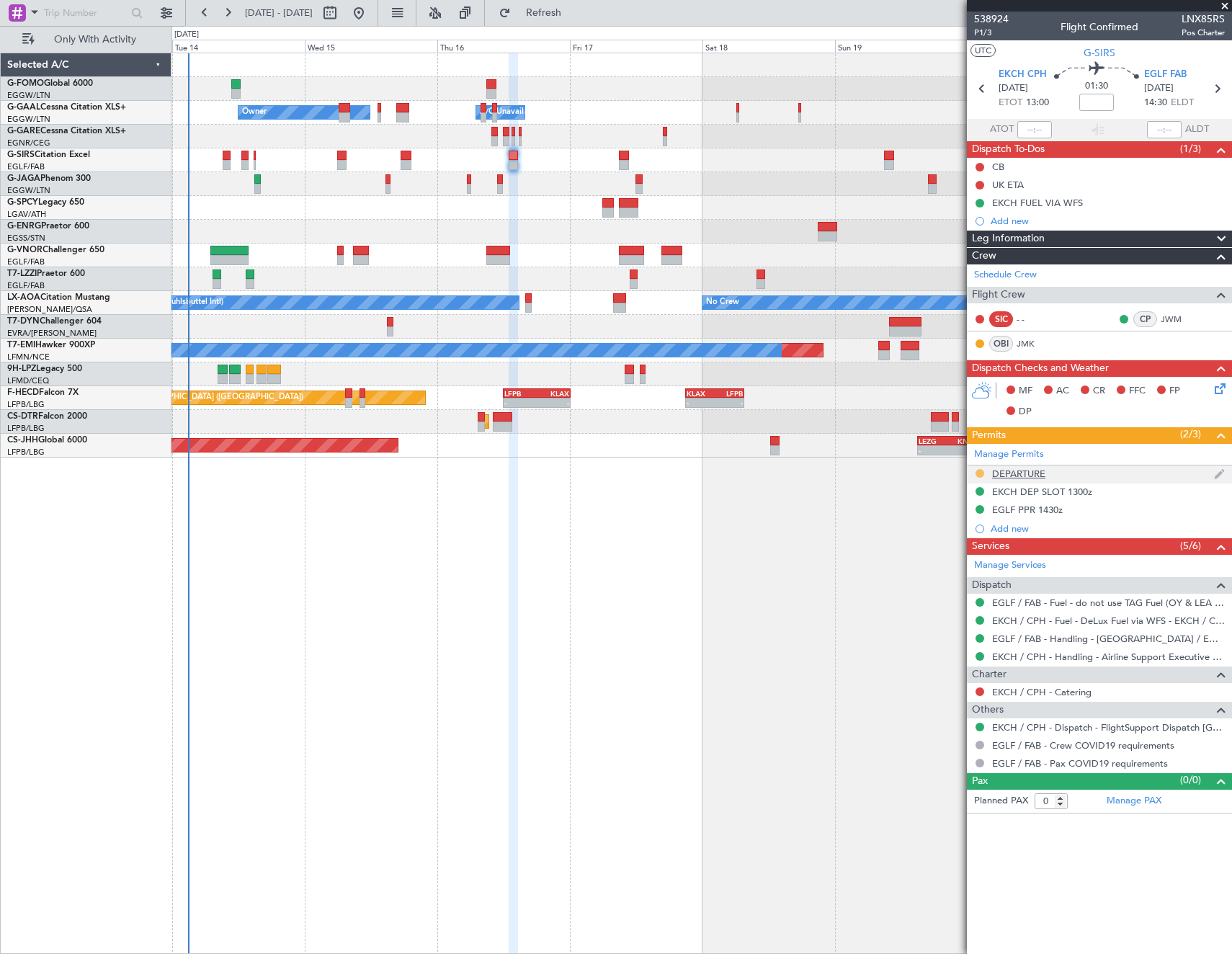
click at [979, 470] on button at bounding box center [980, 473] width 9 height 9
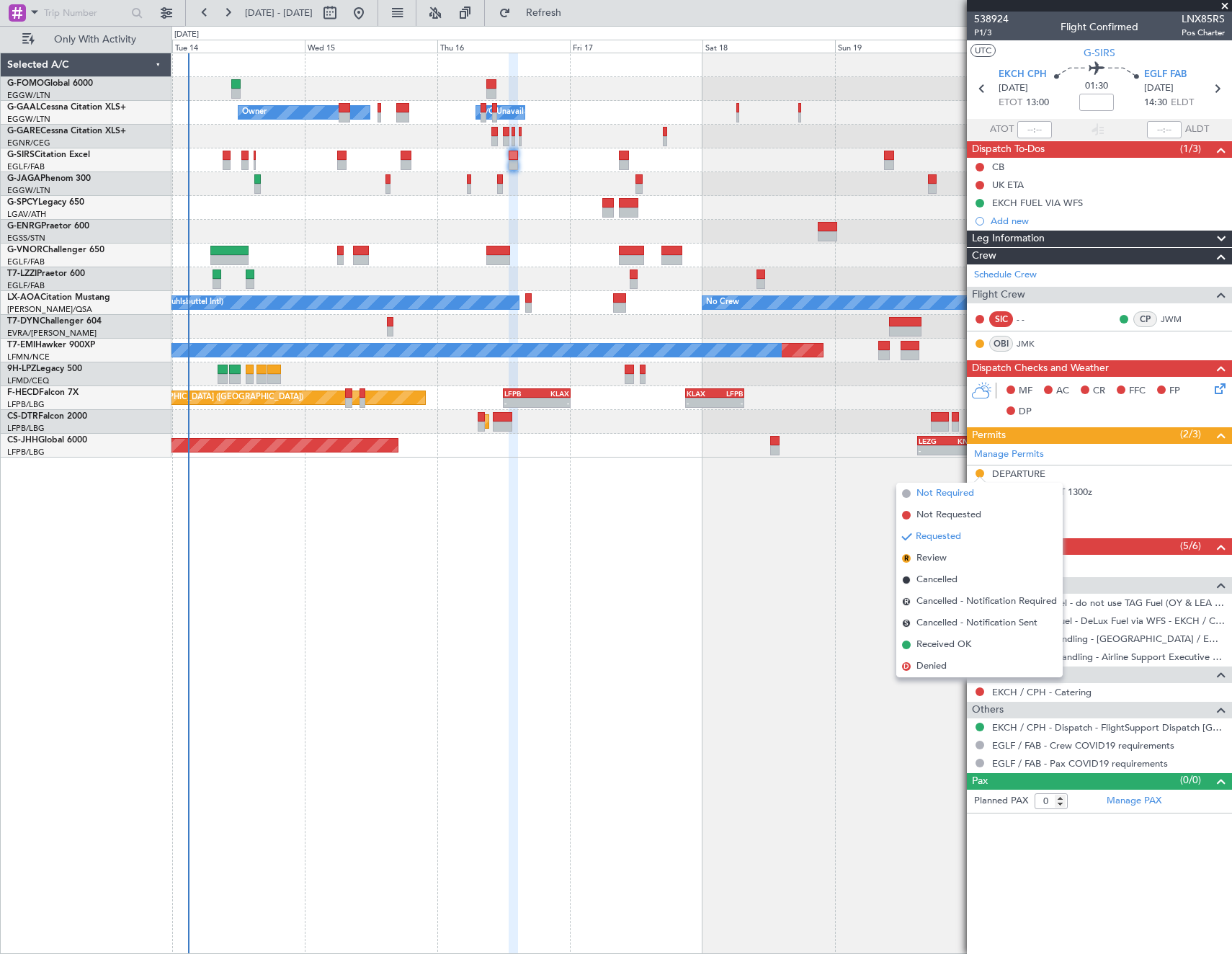
click at [924, 491] on span "Not Required" at bounding box center [945, 494] width 58 height 15
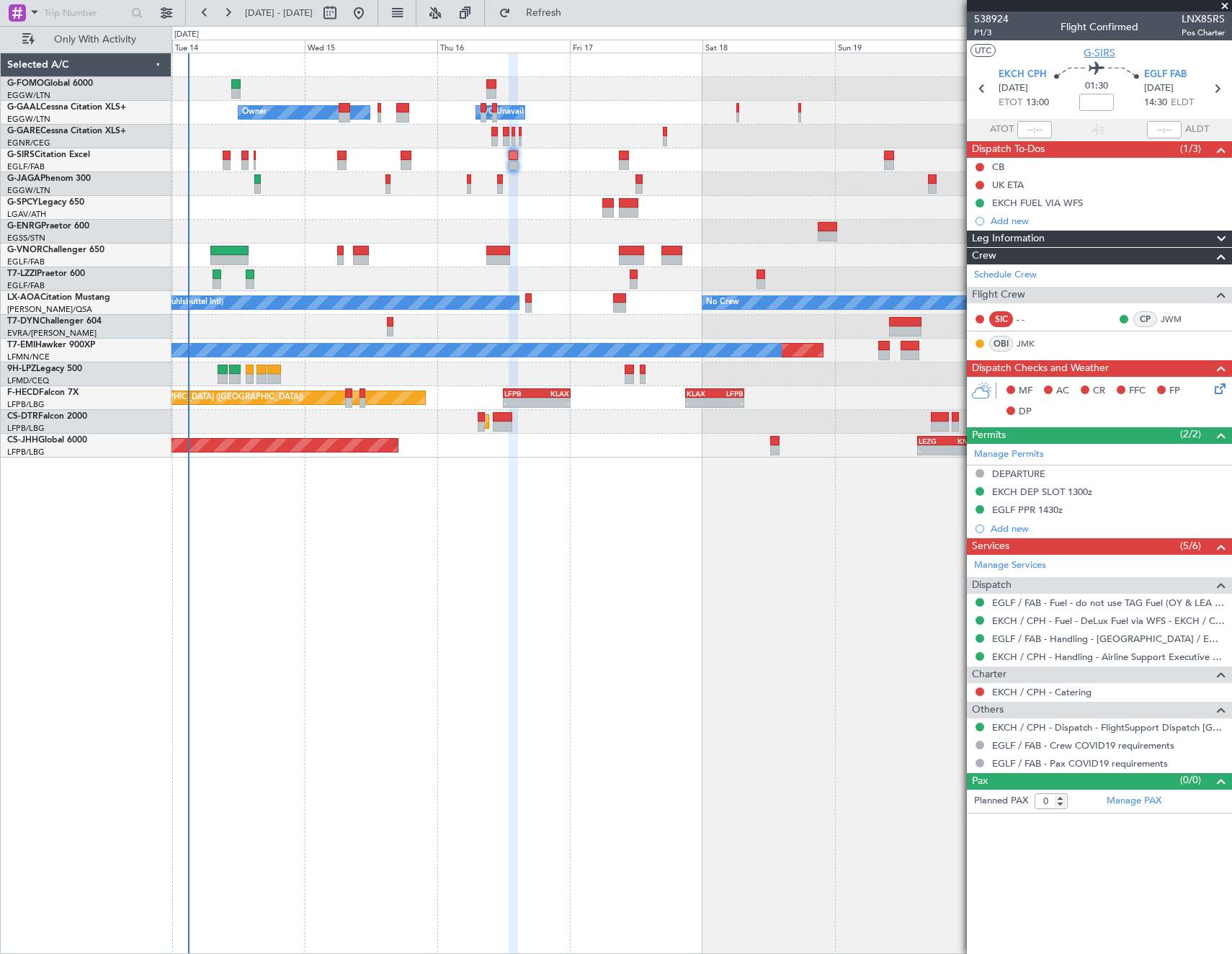
click at [1106, 53] on span "G-SIRS" at bounding box center [1099, 52] width 32 height 15
click at [574, 17] on span "Refresh" at bounding box center [544, 13] width 60 height 10
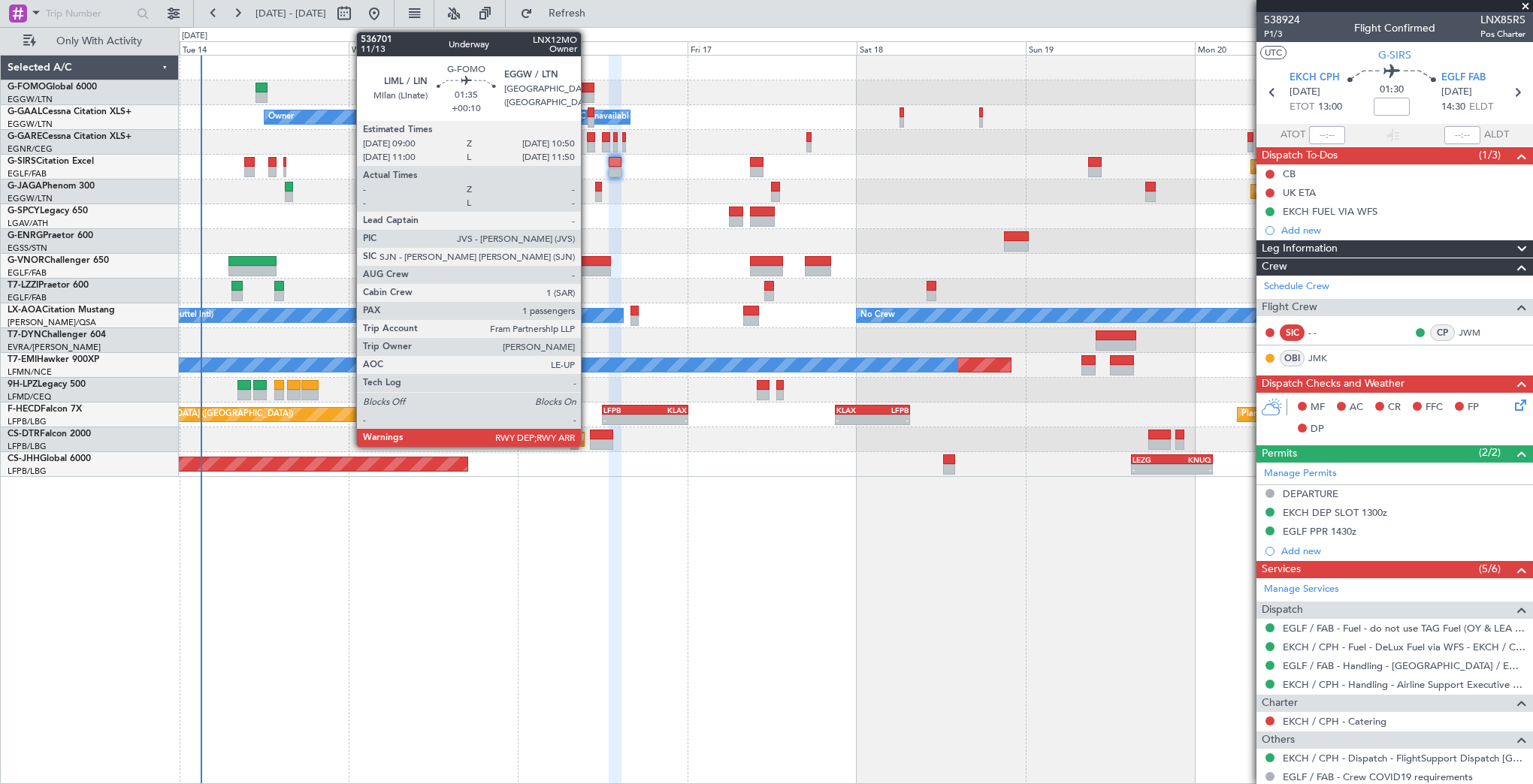
click at [588, 84] on div at bounding box center [588, 88] width 14 height 11
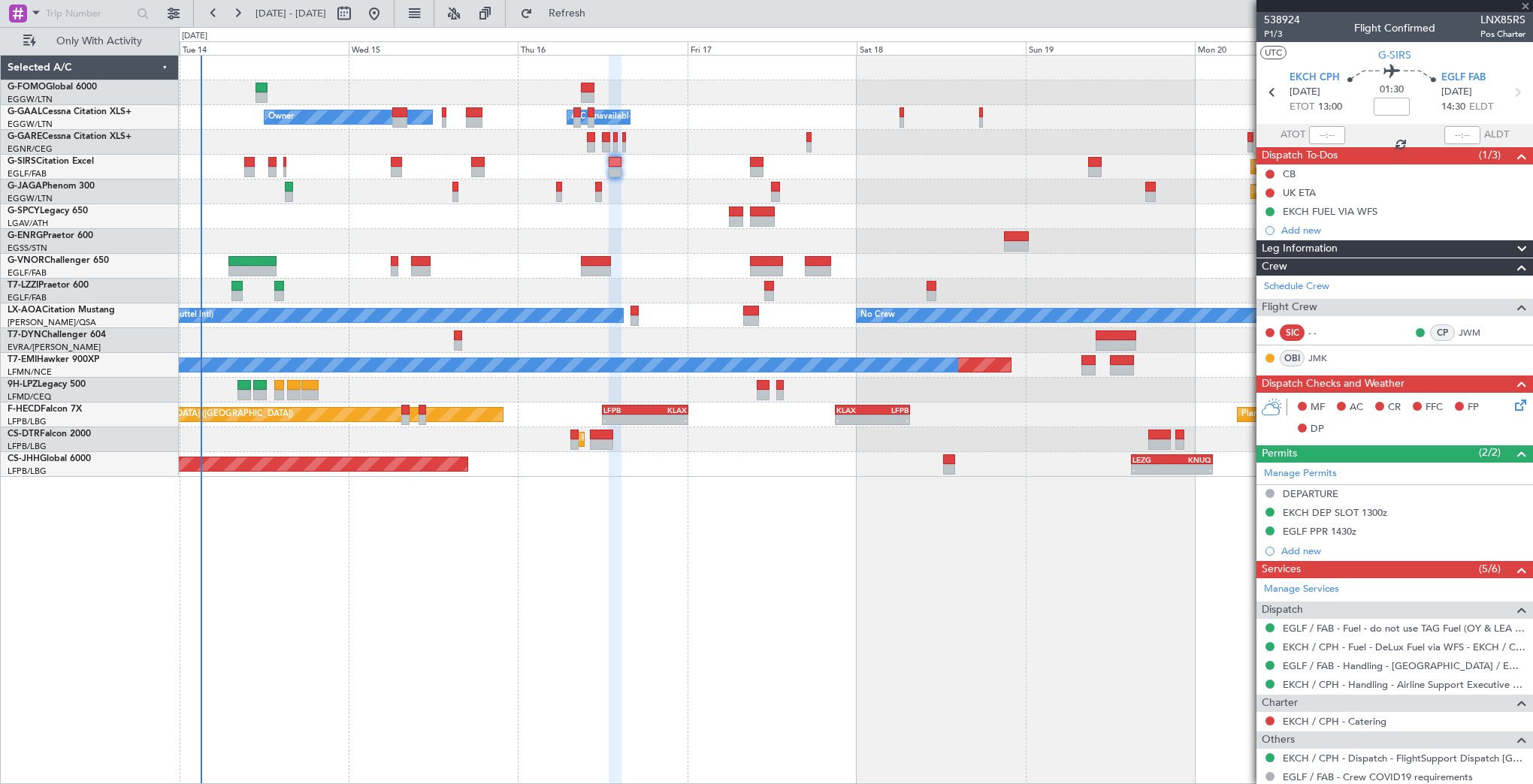
type input "+00:10"
type input "1"
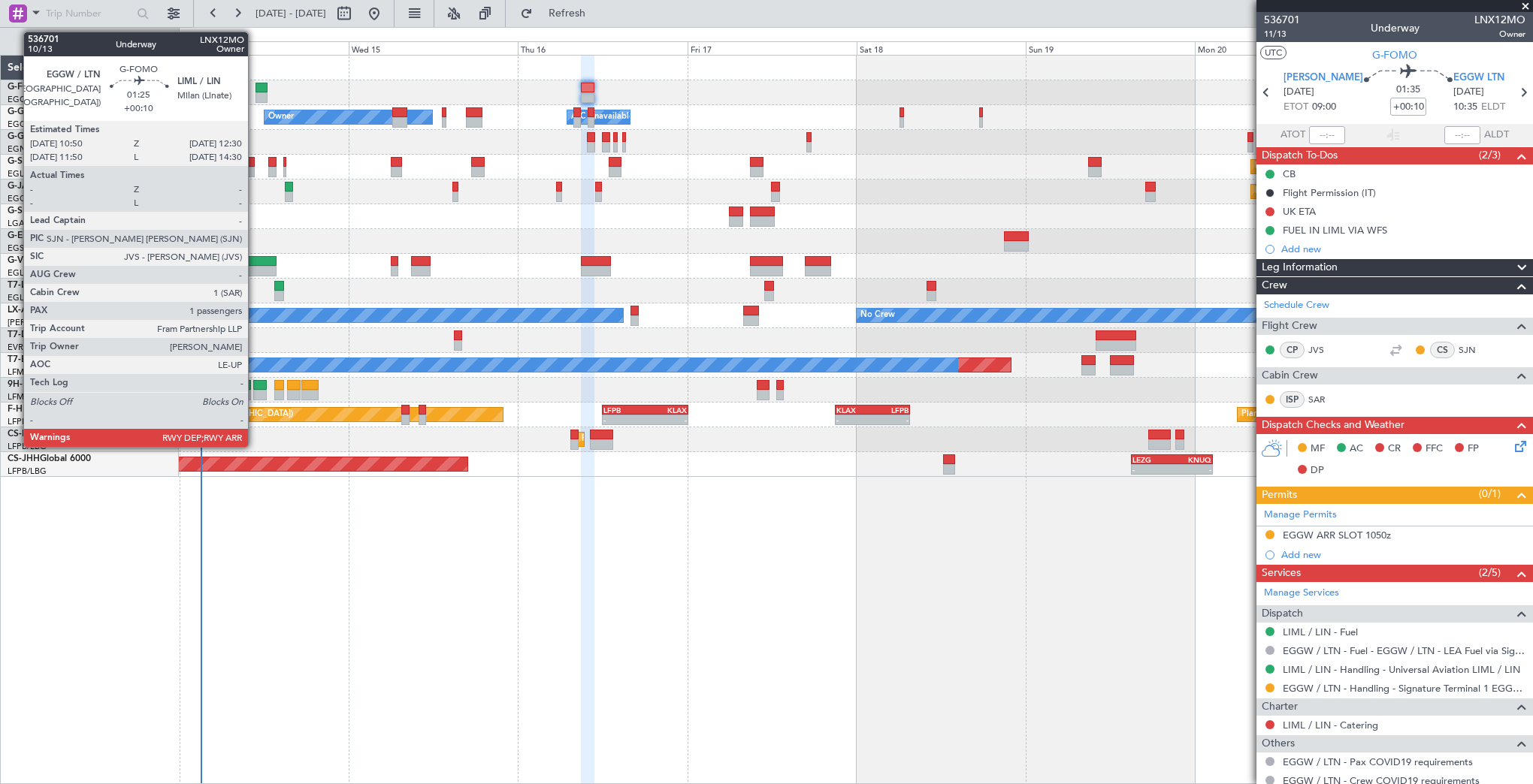
click at [255, 93] on div at bounding box center [261, 98] width 12 height 11
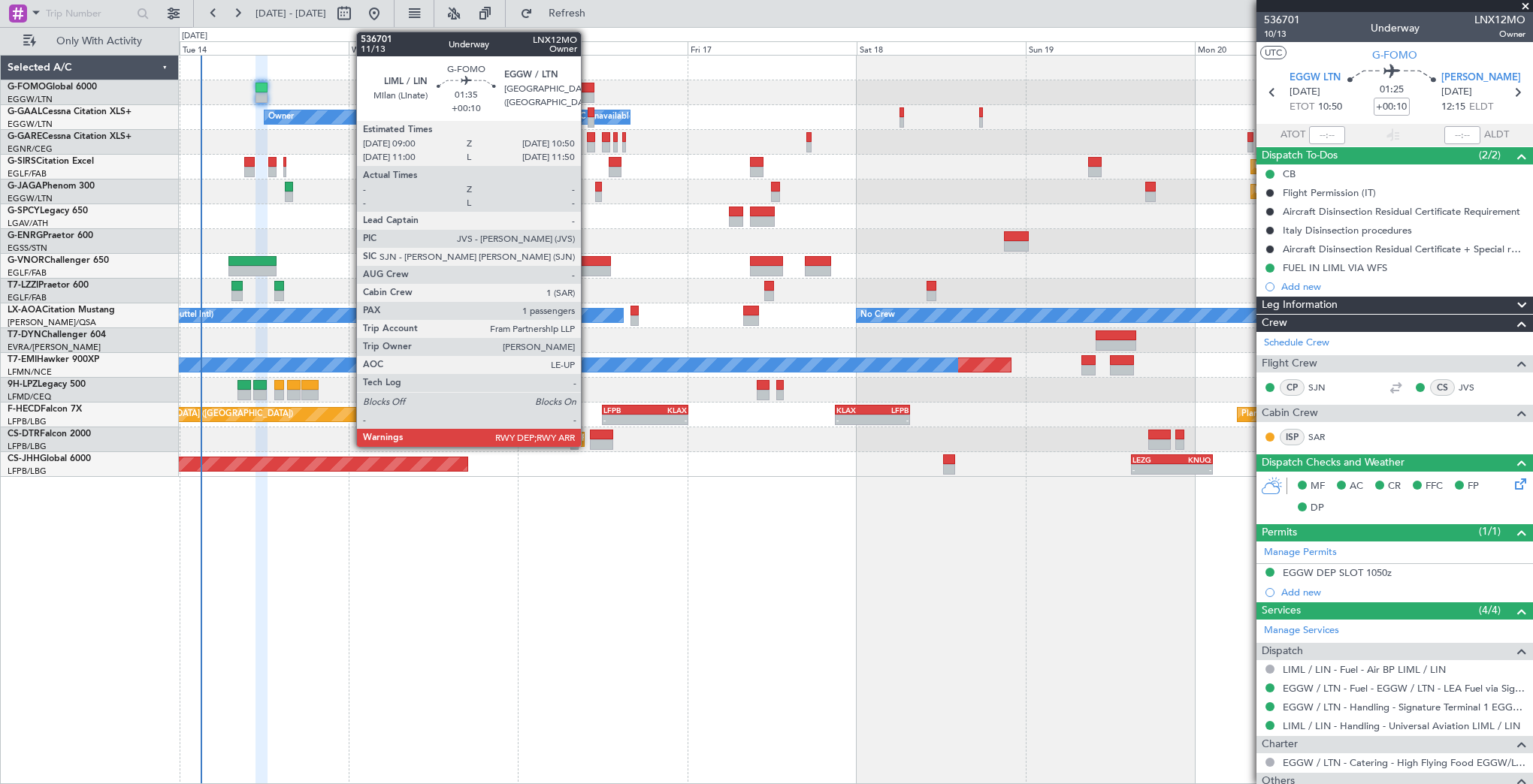
click at [588, 90] on div at bounding box center [588, 88] width 14 height 11
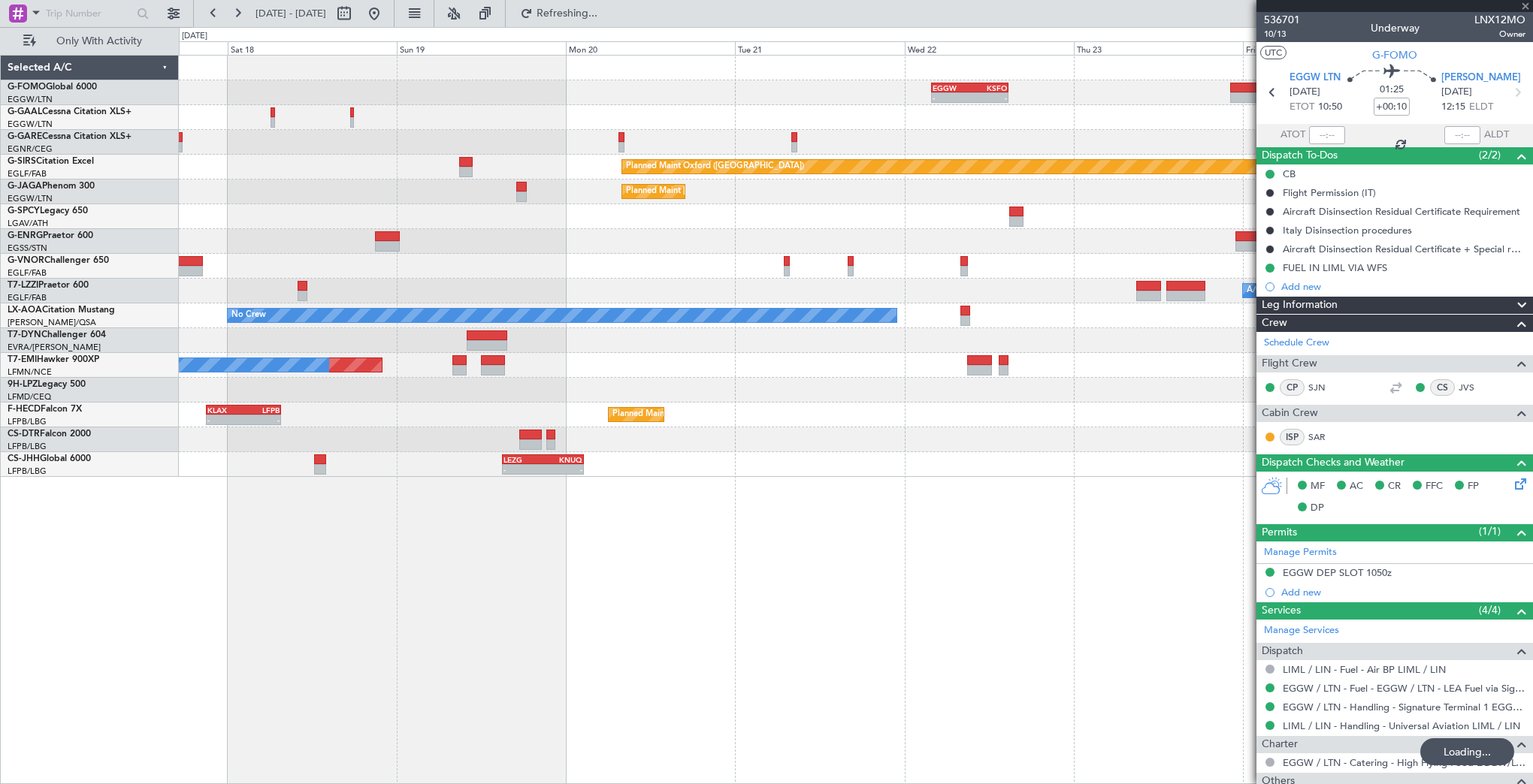
click at [535, 126] on div "Owner A/C Unavailable Owner" at bounding box center [856, 118] width 1353 height 25
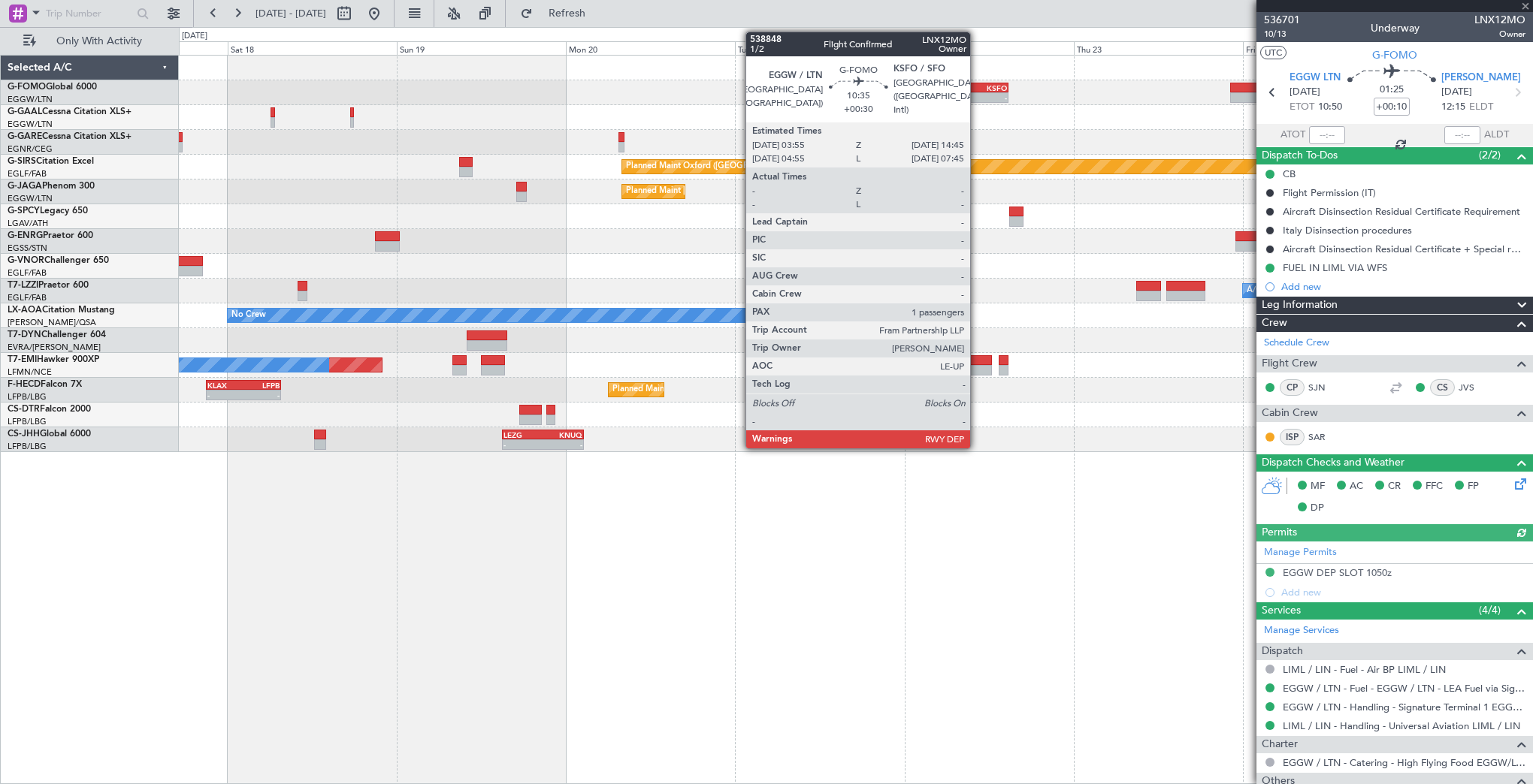
click at [977, 96] on div "-" at bounding box center [988, 98] width 36 height 9
type input "+00:30"
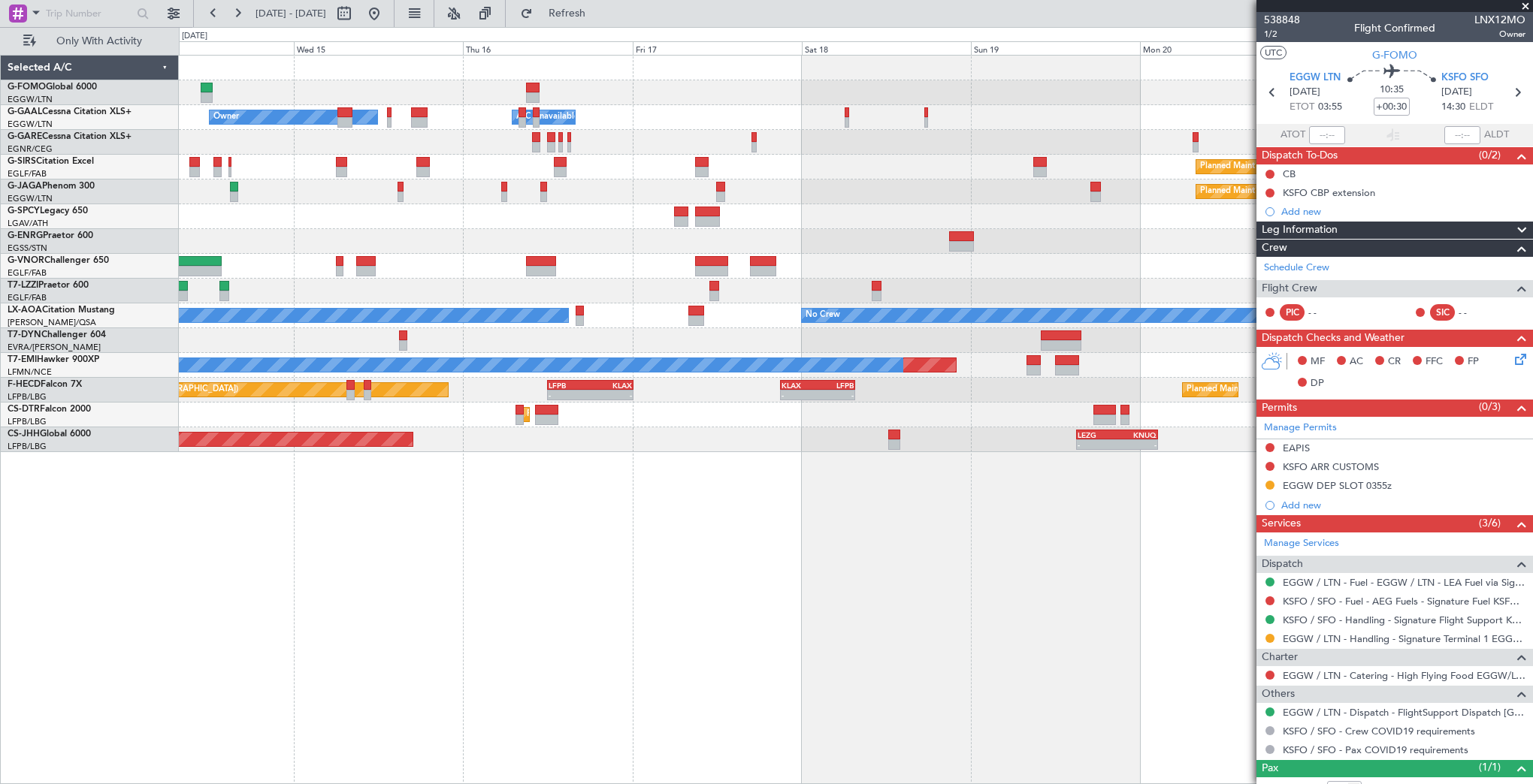
click at [1112, 277] on div at bounding box center [856, 266] width 1353 height 25
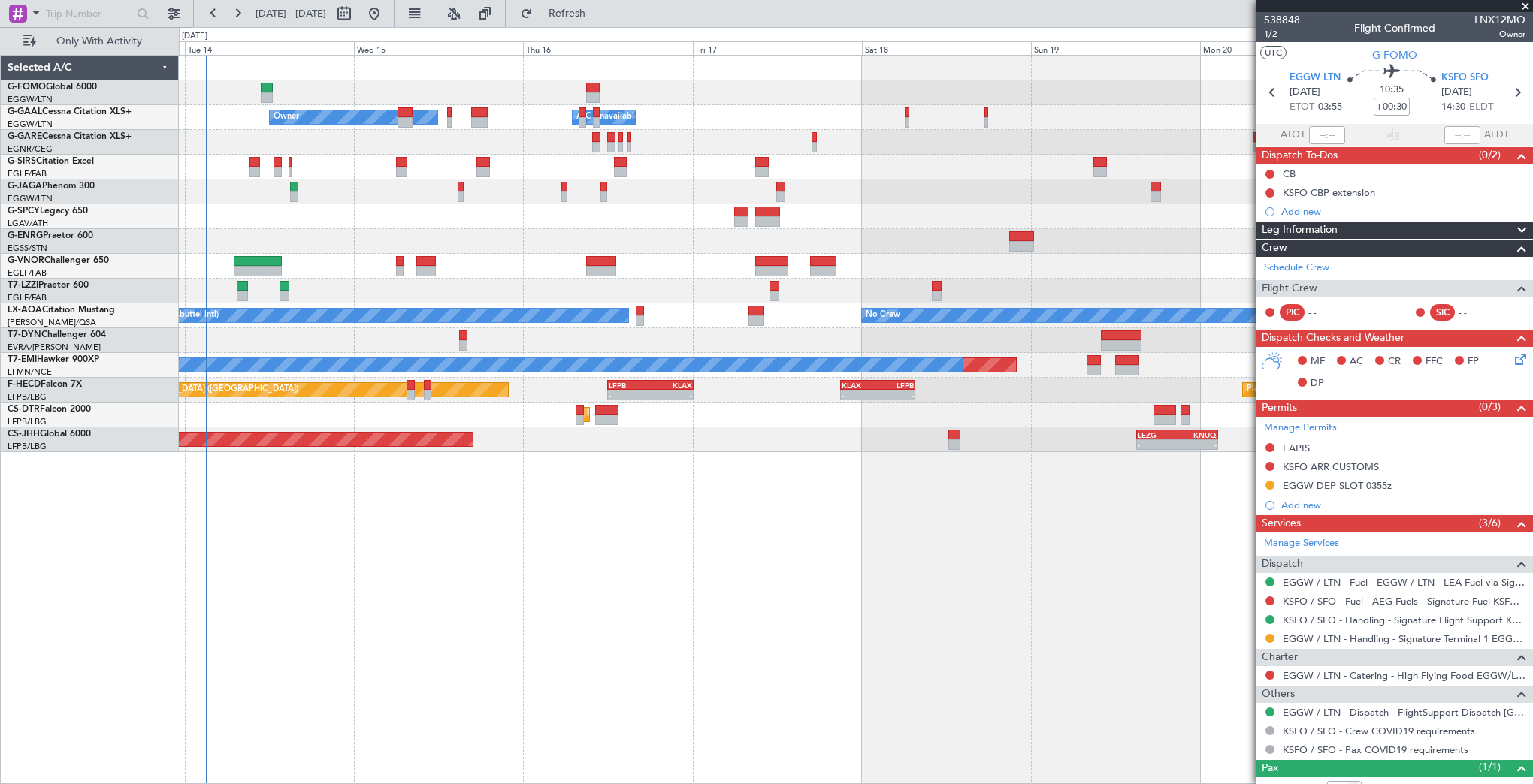
click at [702, 197] on div "- - EGGW 03:55 Z KSFO 14:45 Z Owner A/C Unavailable Owner A/C Unavailable Plann…" at bounding box center [856, 253] width 1353 height 397
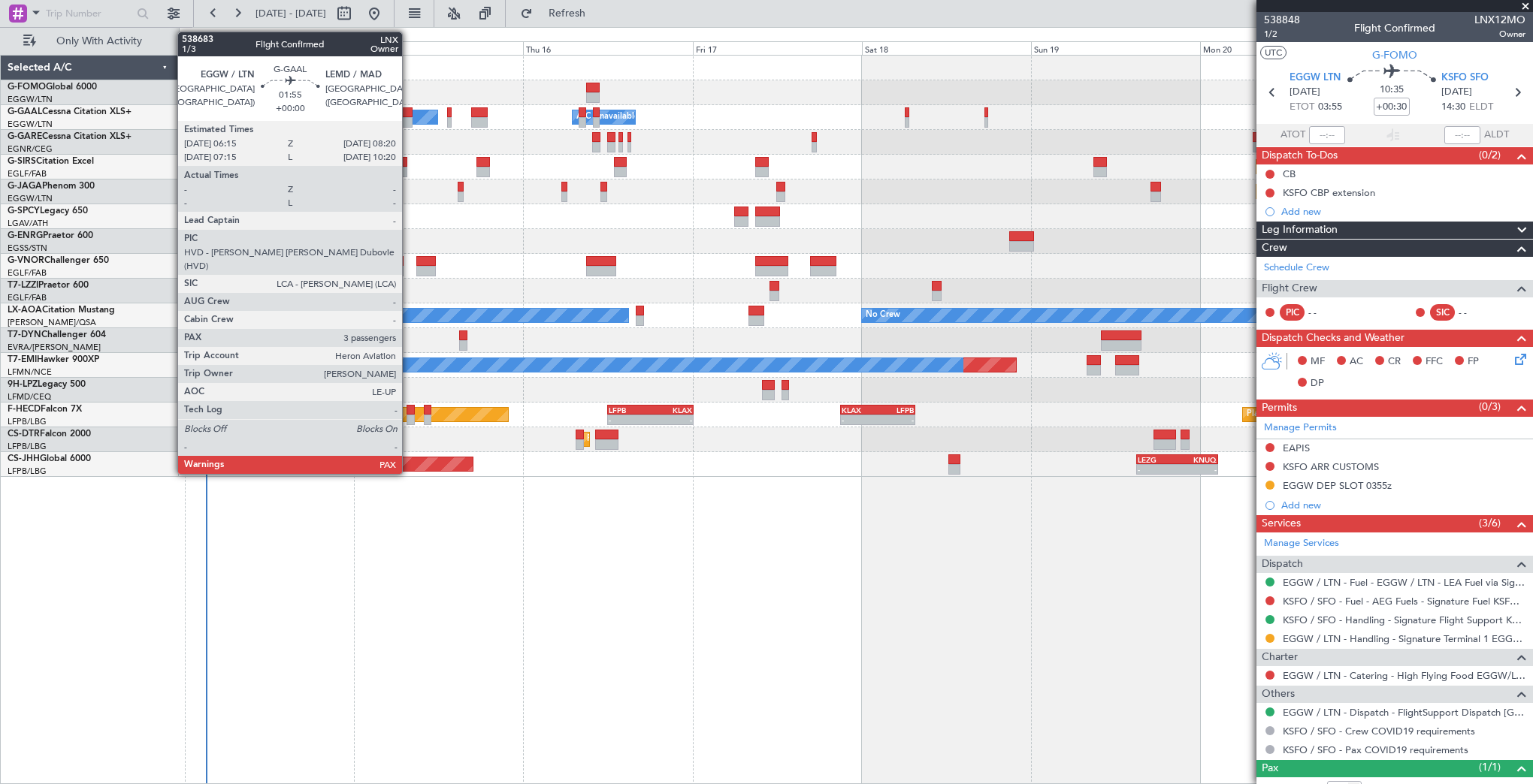
click at [408, 117] on div at bounding box center [405, 122] width 15 height 11
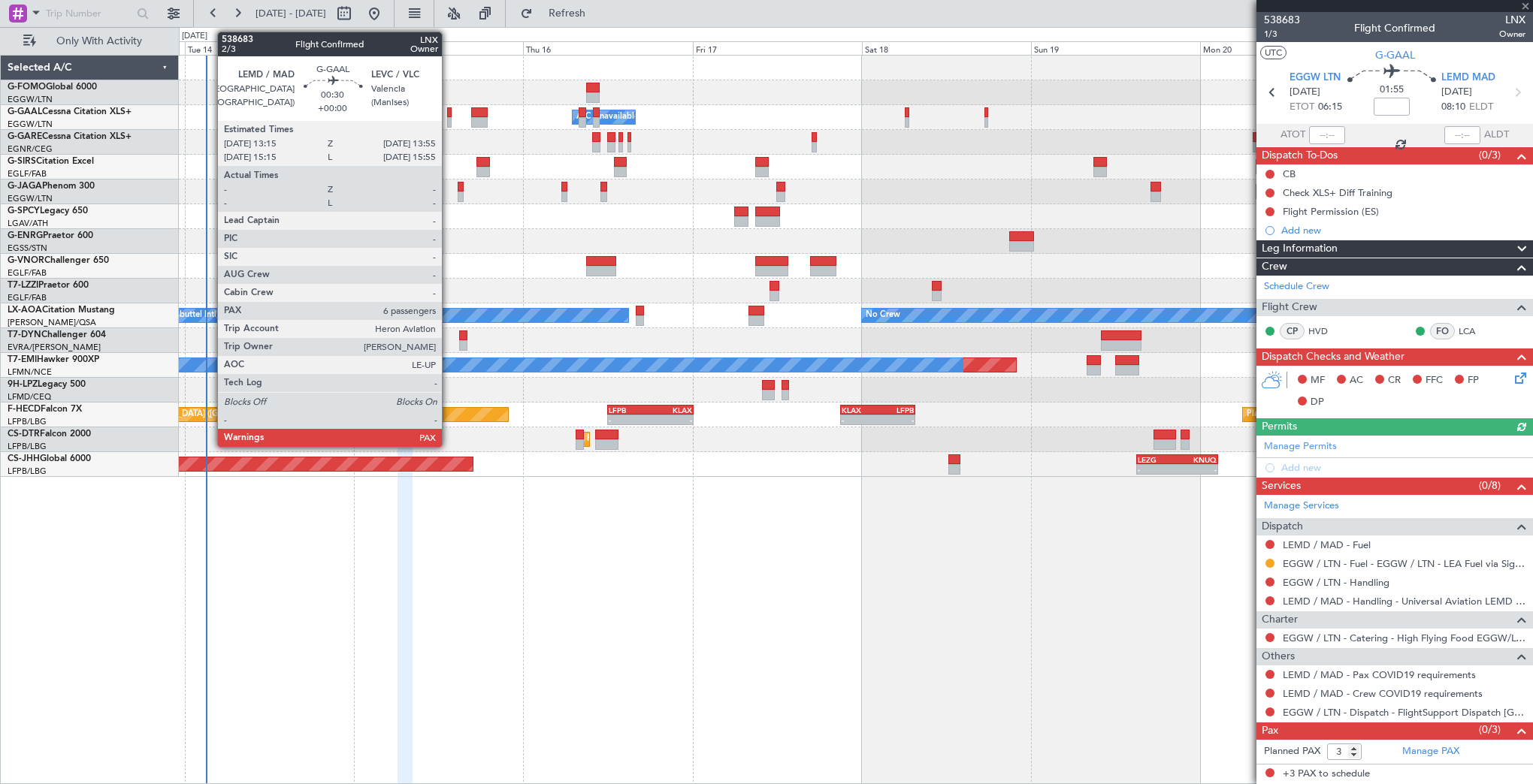
click at [449, 114] on div at bounding box center [449, 113] width 5 height 11
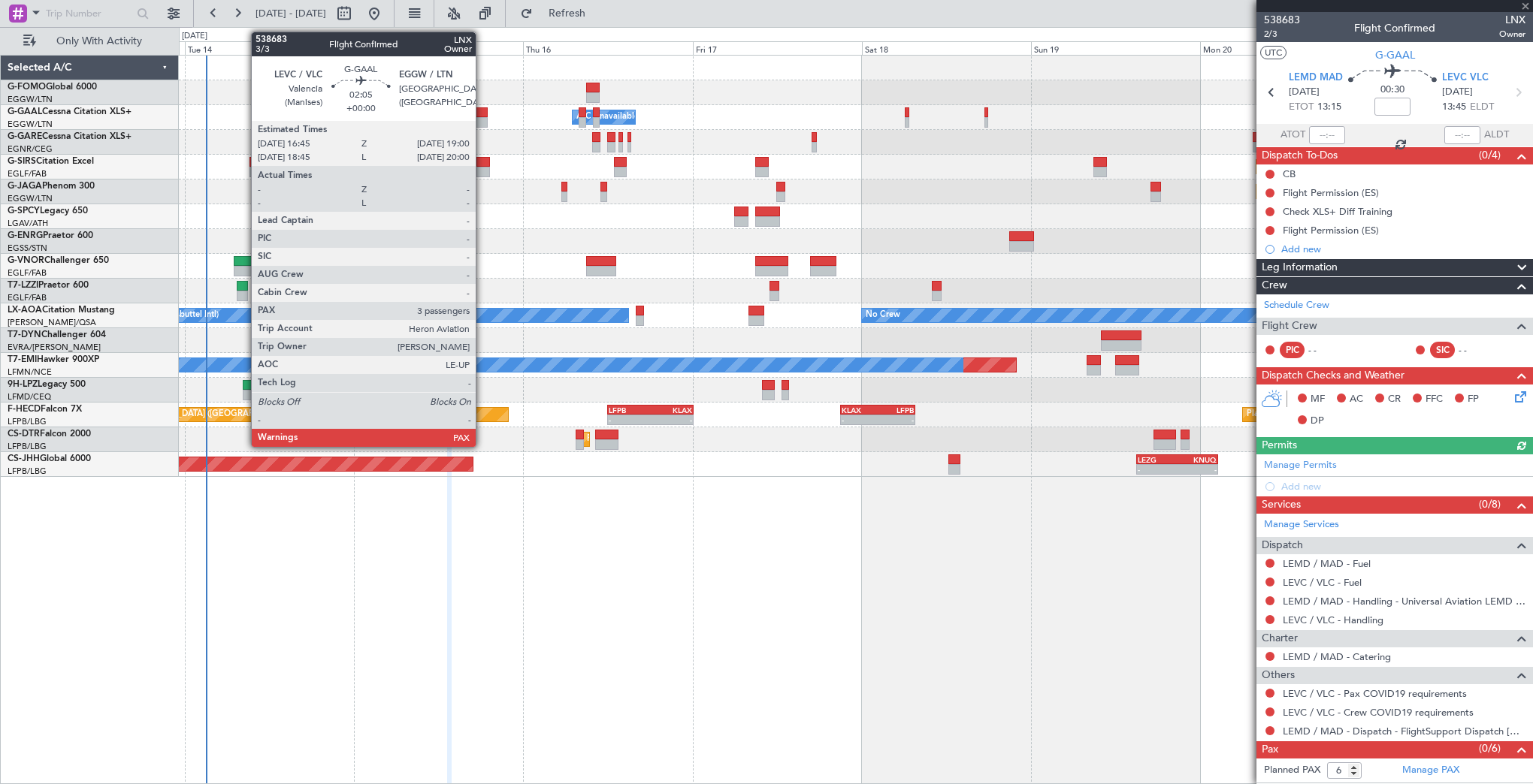
click at [482, 123] on div at bounding box center [480, 122] width 17 height 11
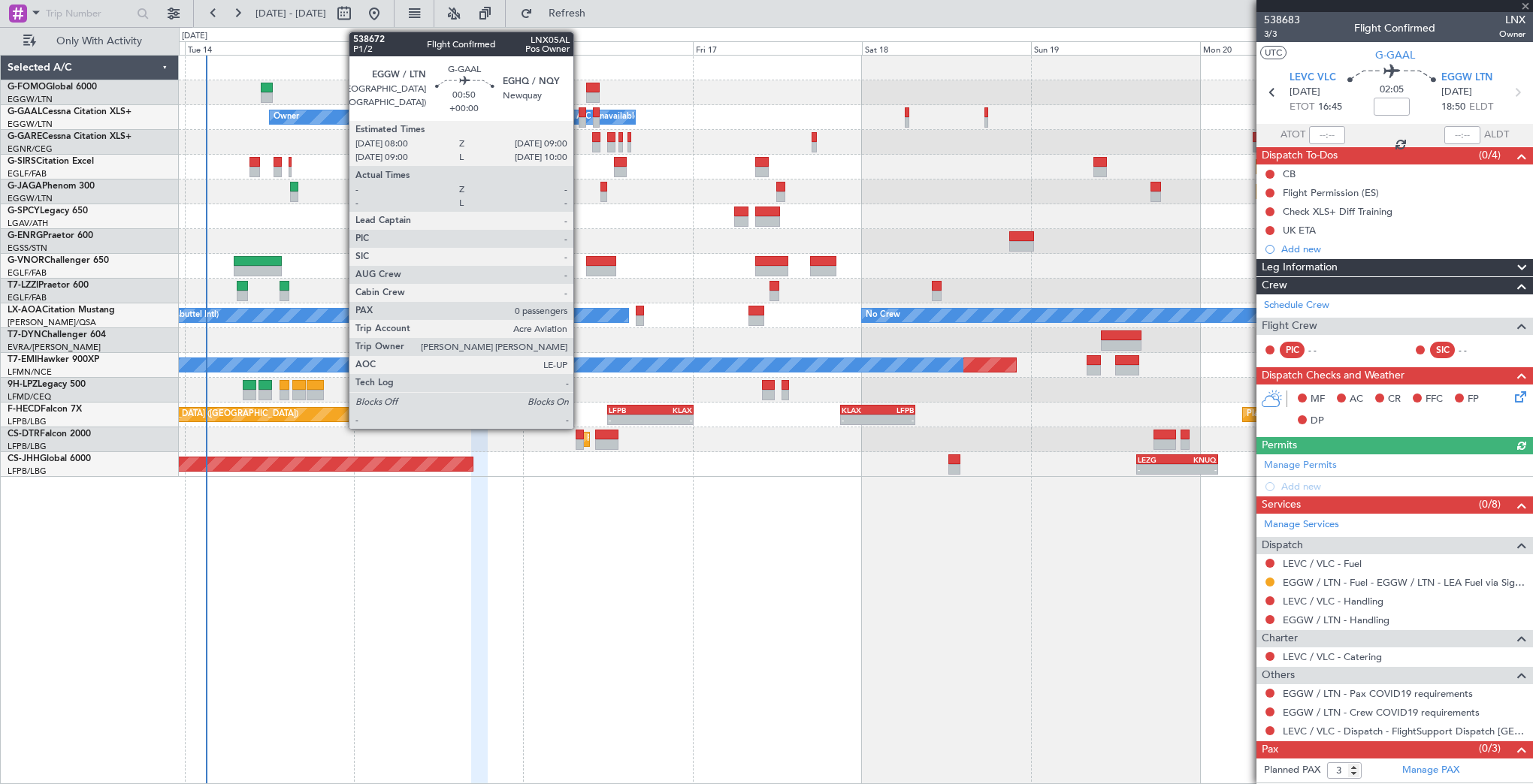
click at [580, 111] on div at bounding box center [582, 113] width 8 height 11
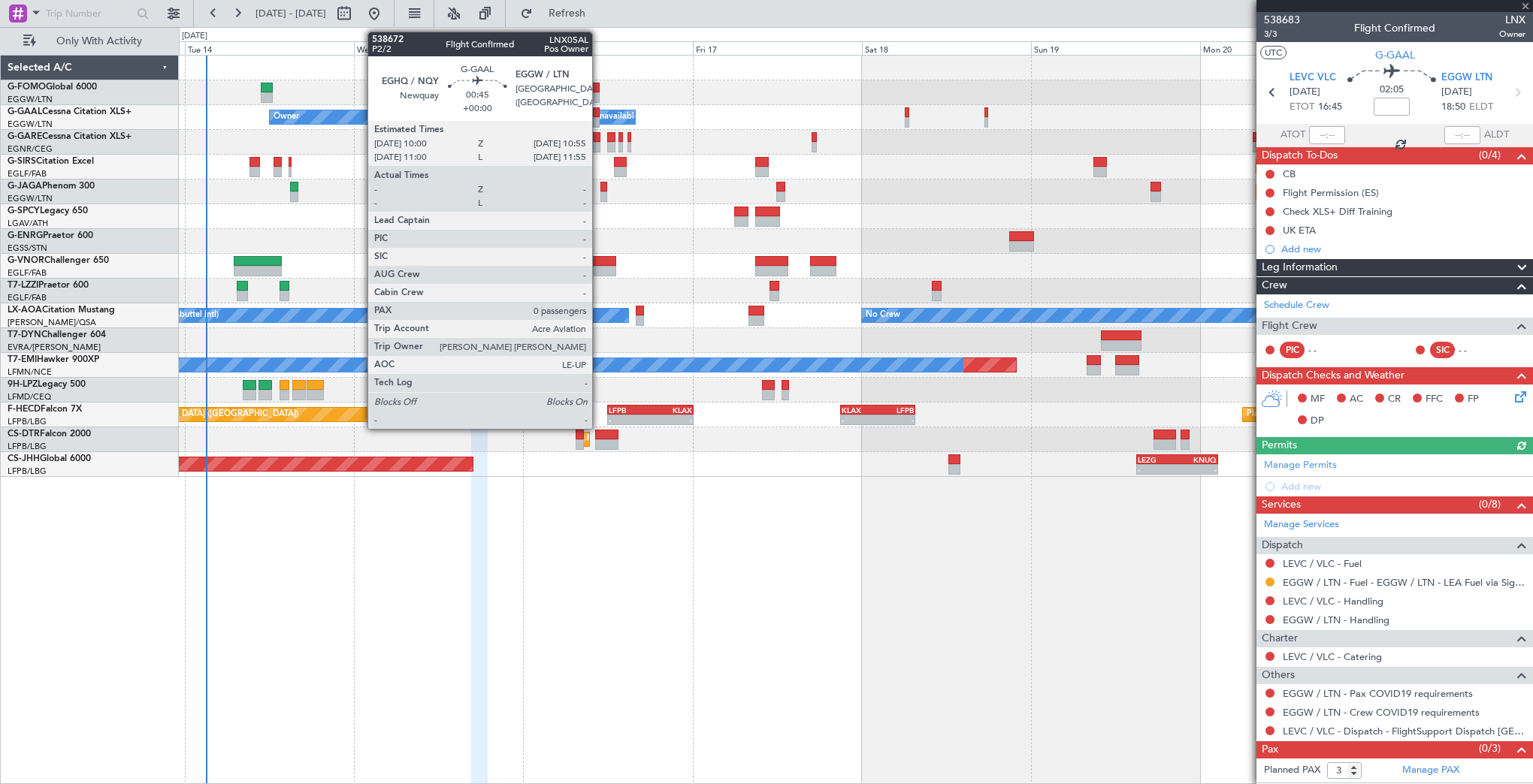
type input "0"
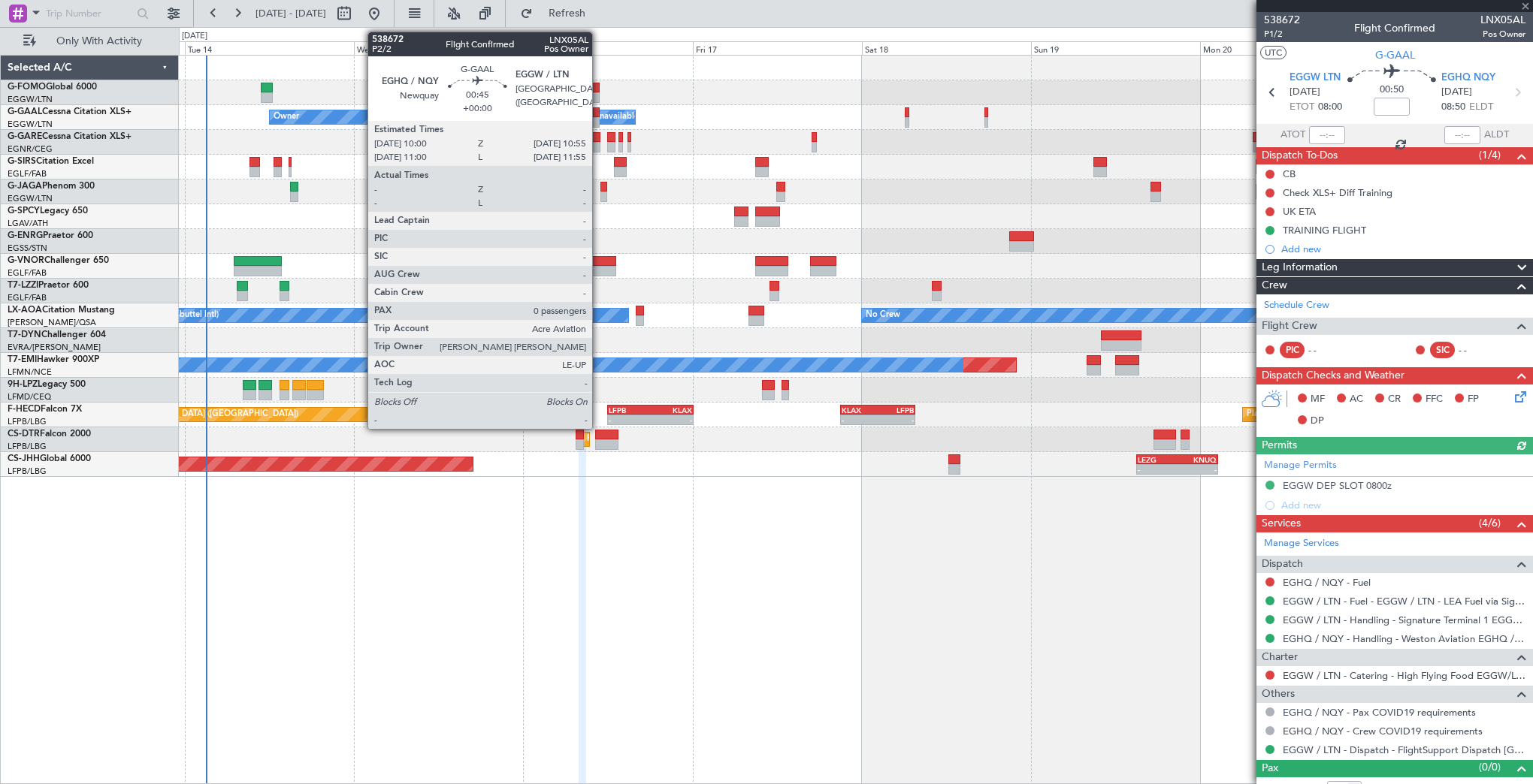
click at [599, 113] on div at bounding box center [596, 113] width 7 height 11
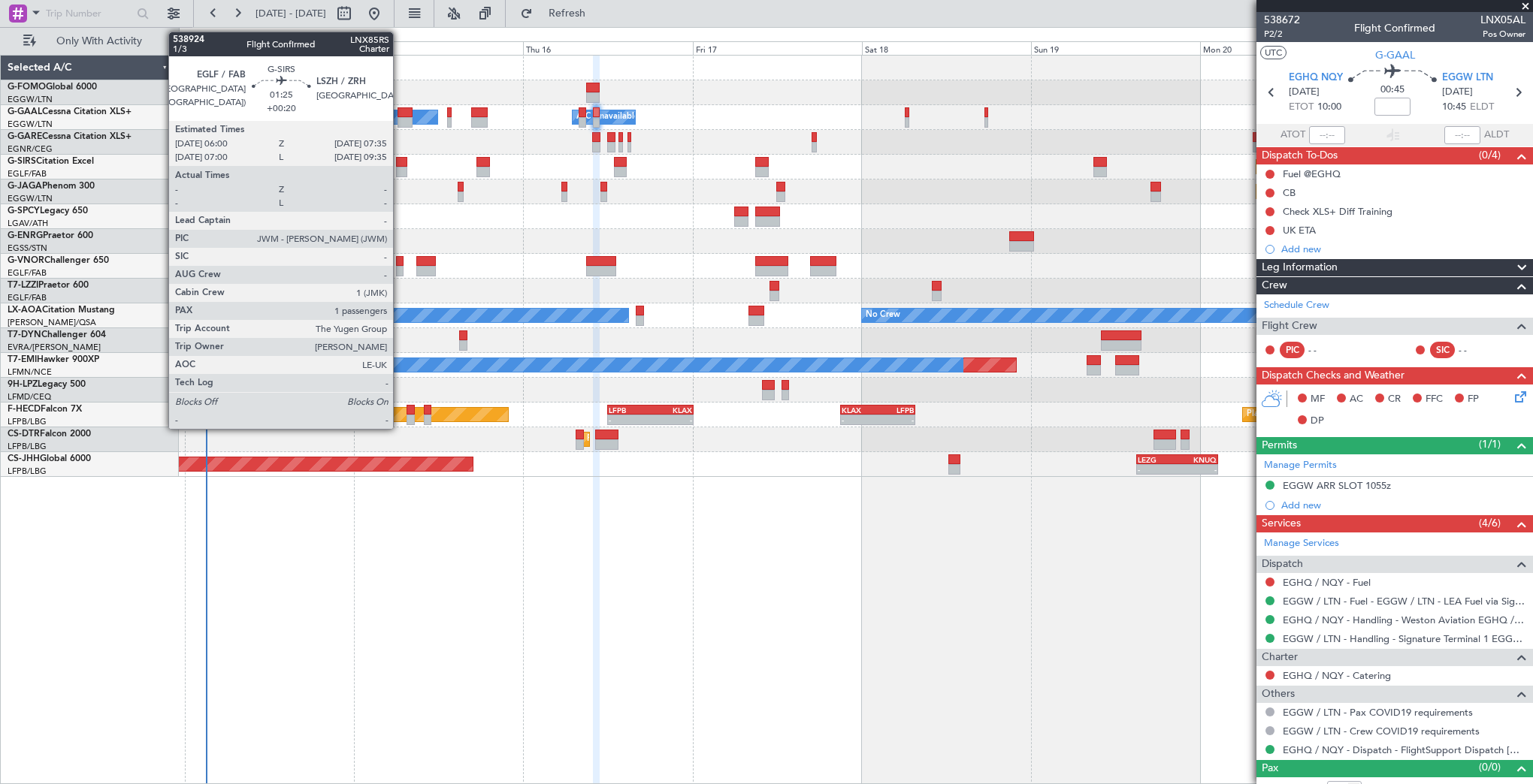
click at [399, 167] on div at bounding box center [402, 172] width 11 height 11
type input "+00:20"
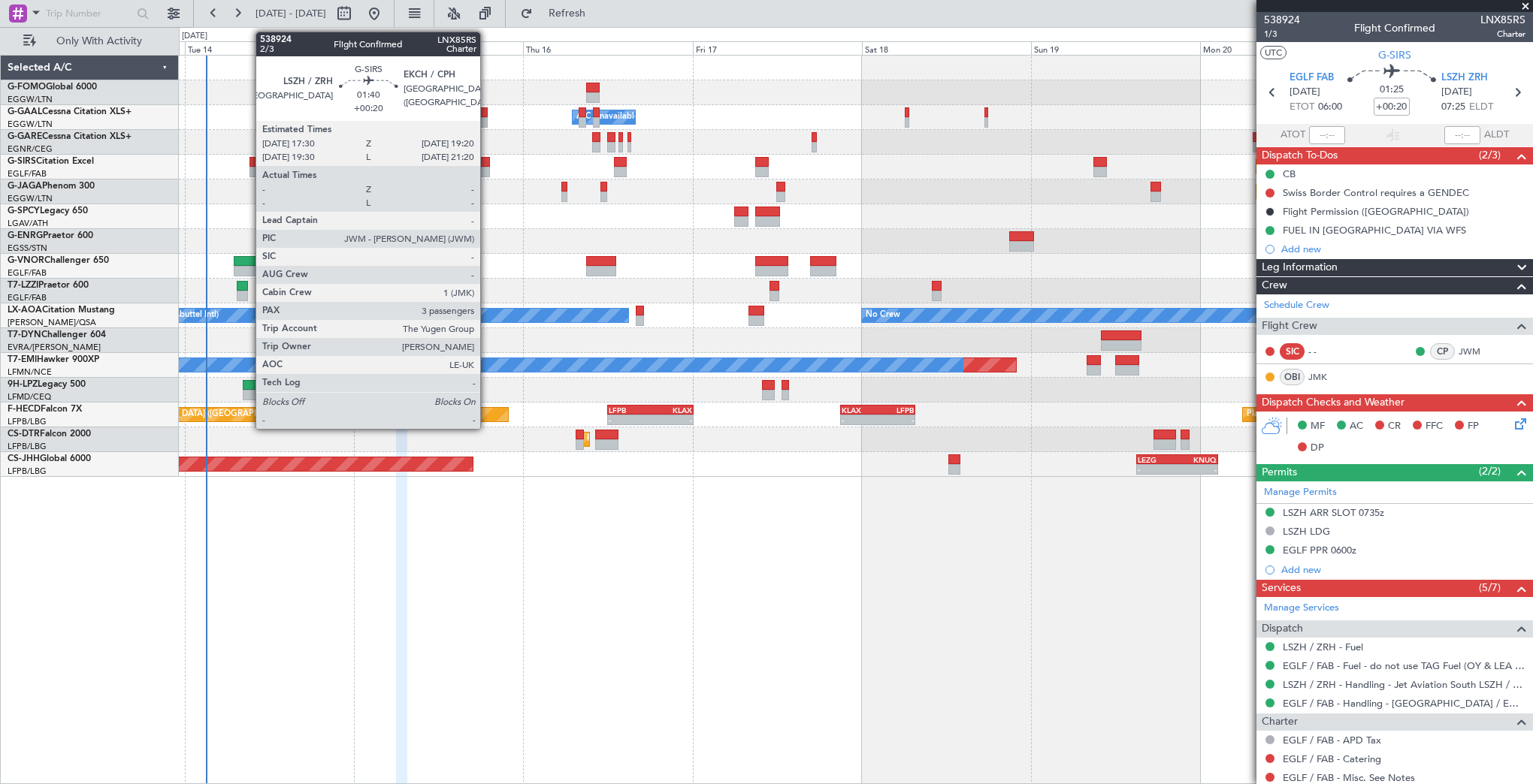
click at [487, 168] on div at bounding box center [483, 172] width 14 height 11
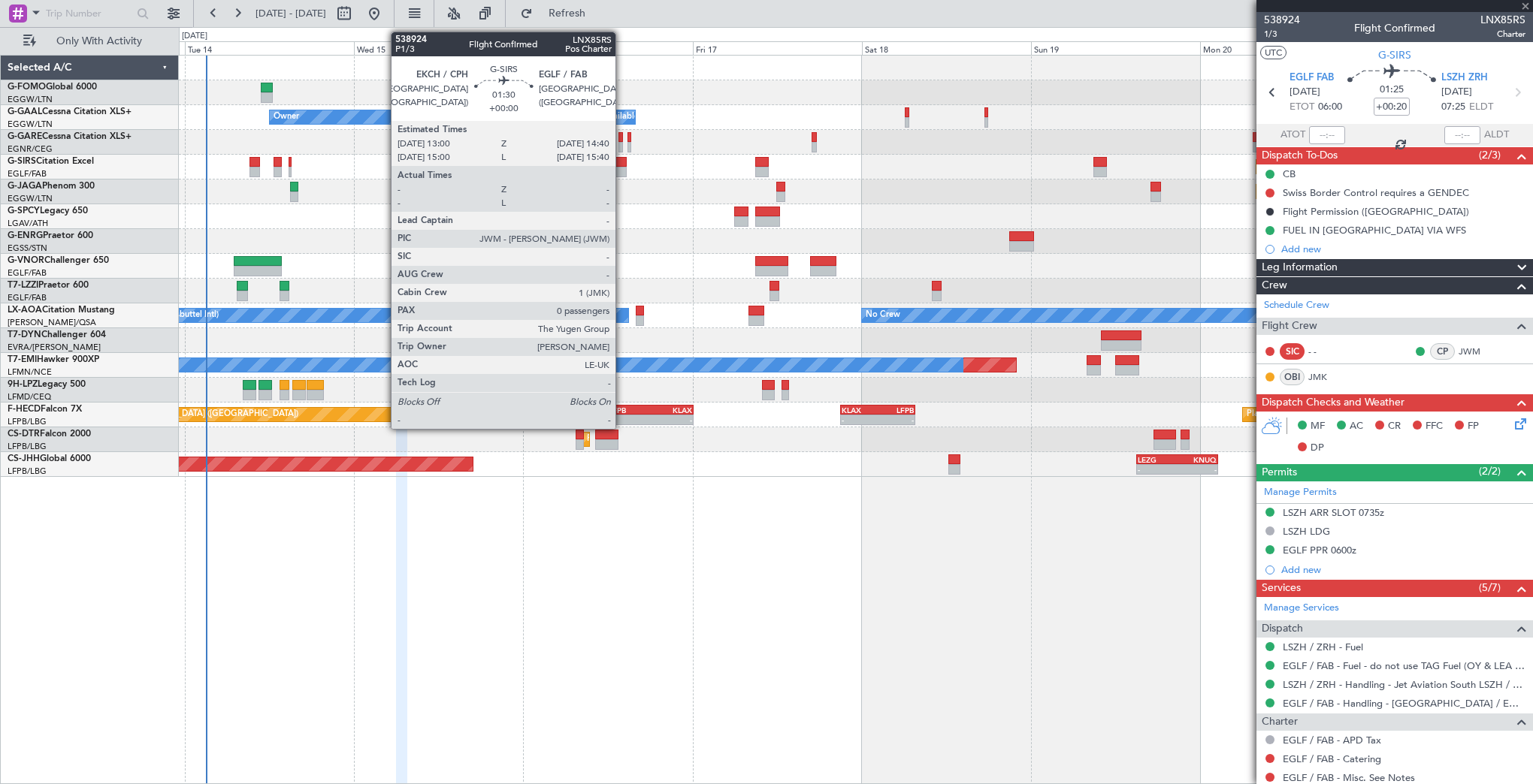
type input "3"
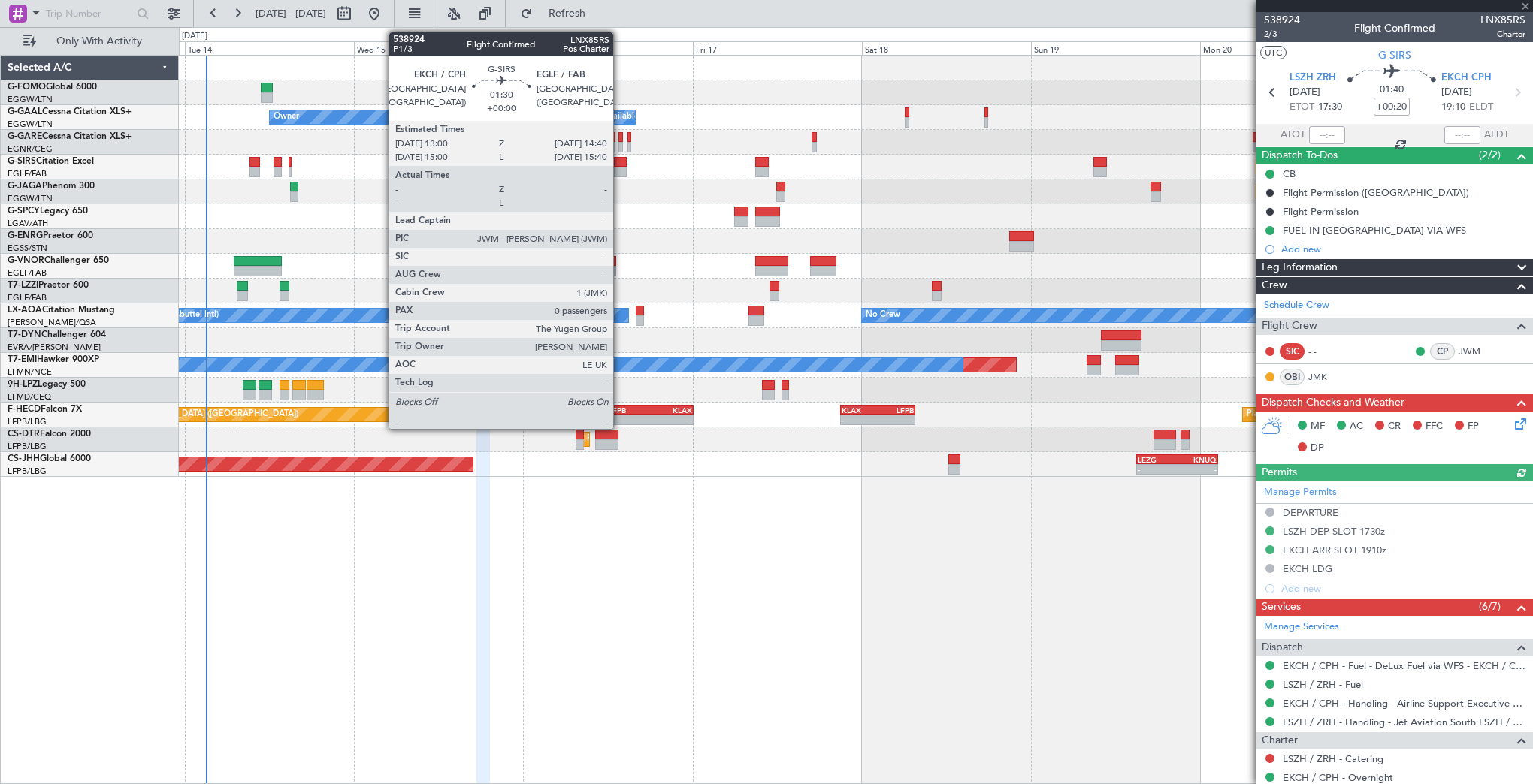
click at [620, 160] on div at bounding box center [620, 162] width 12 height 11
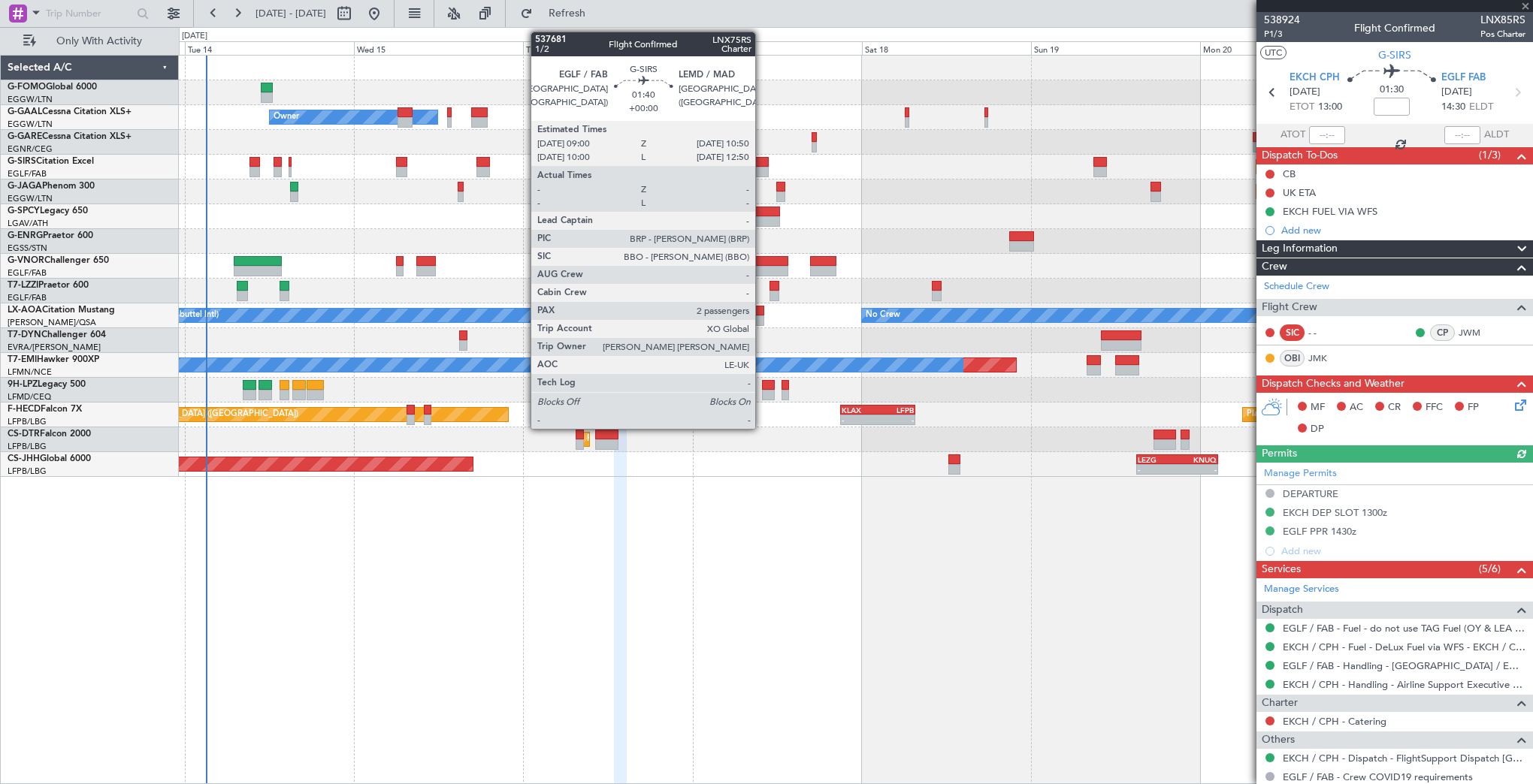
click at [762, 164] on div at bounding box center [762, 162] width 14 height 11
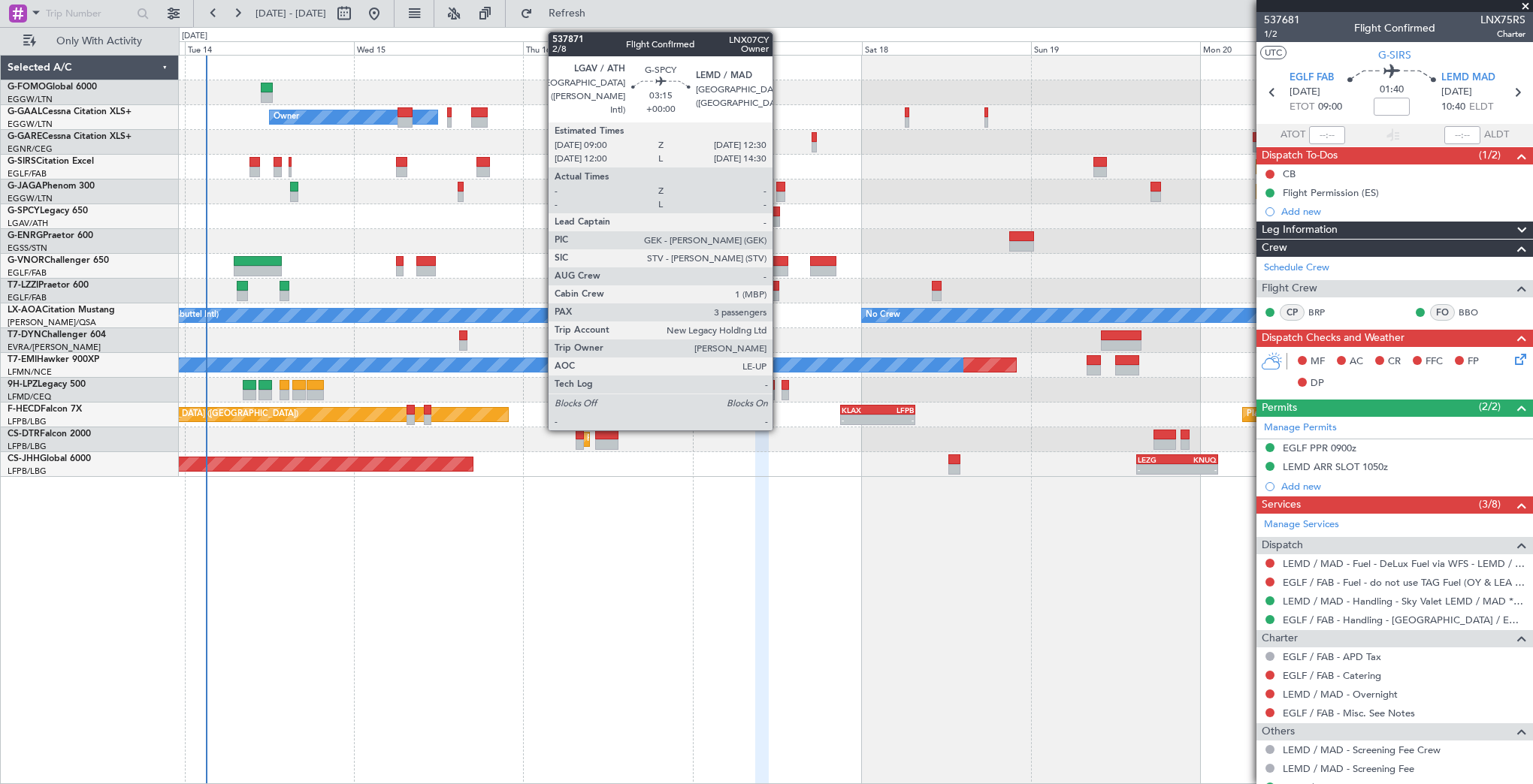
click at [779, 212] on div at bounding box center [768, 212] width 25 height 11
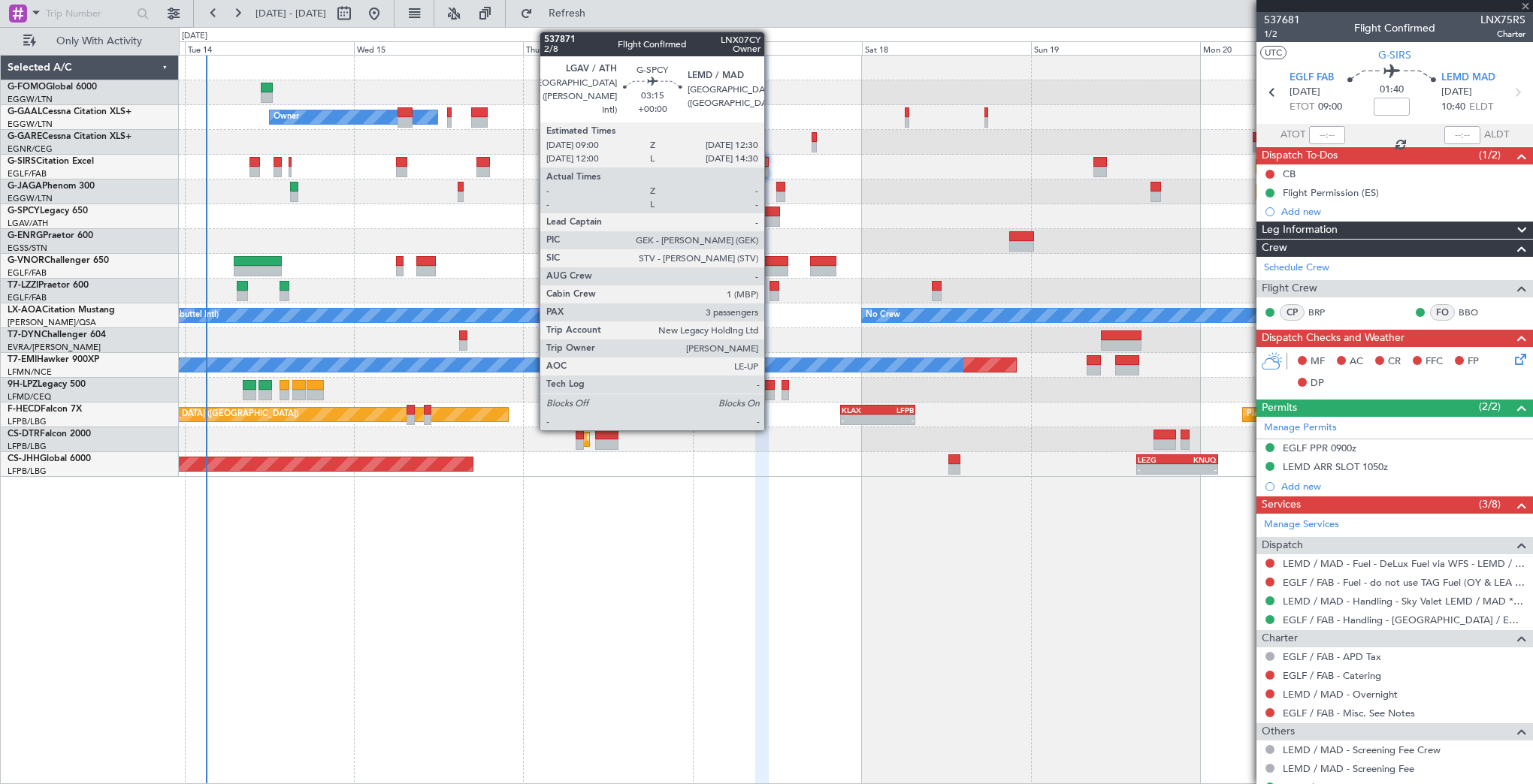
type input "3"
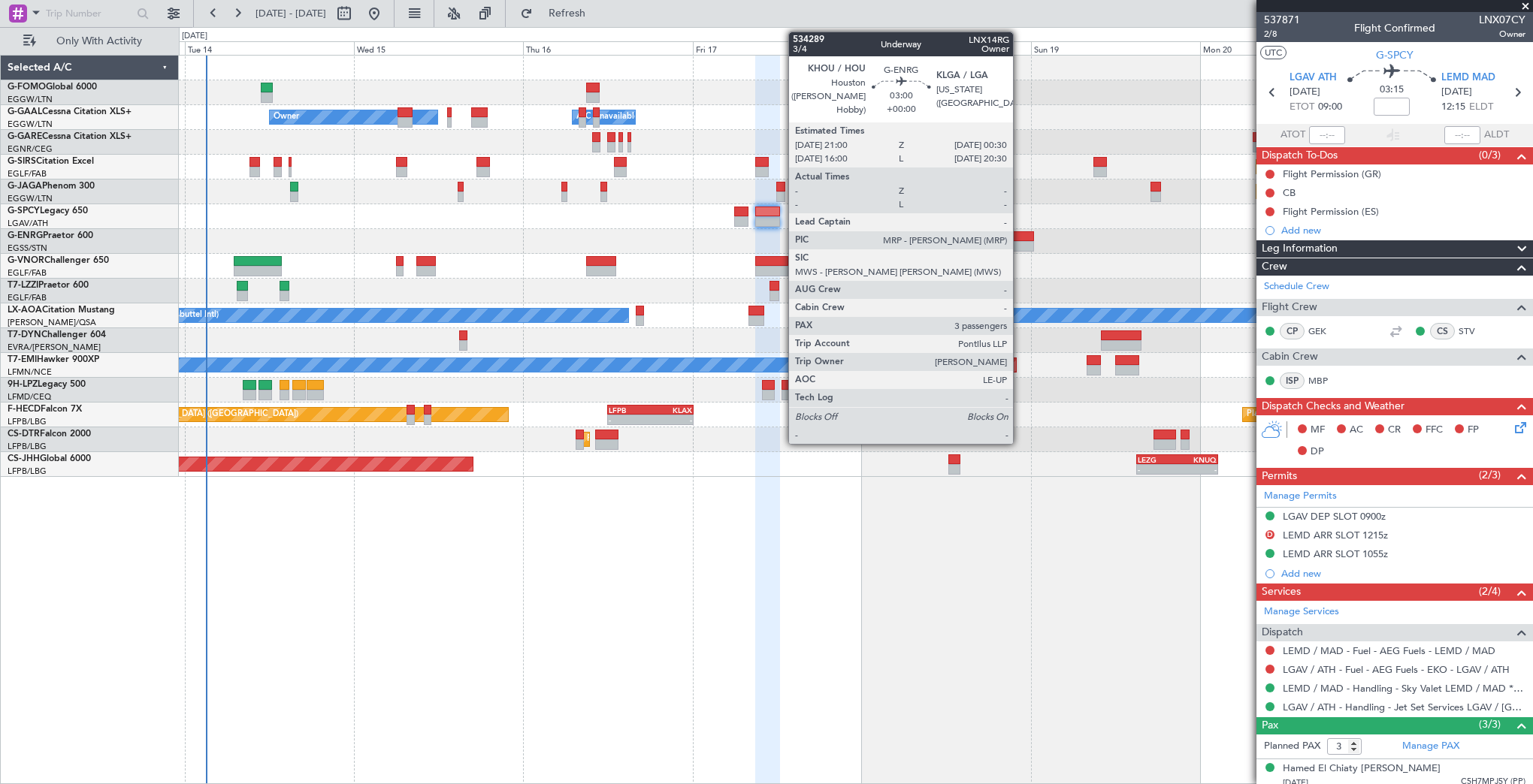
click at [1020, 238] on div at bounding box center [1021, 237] width 25 height 11
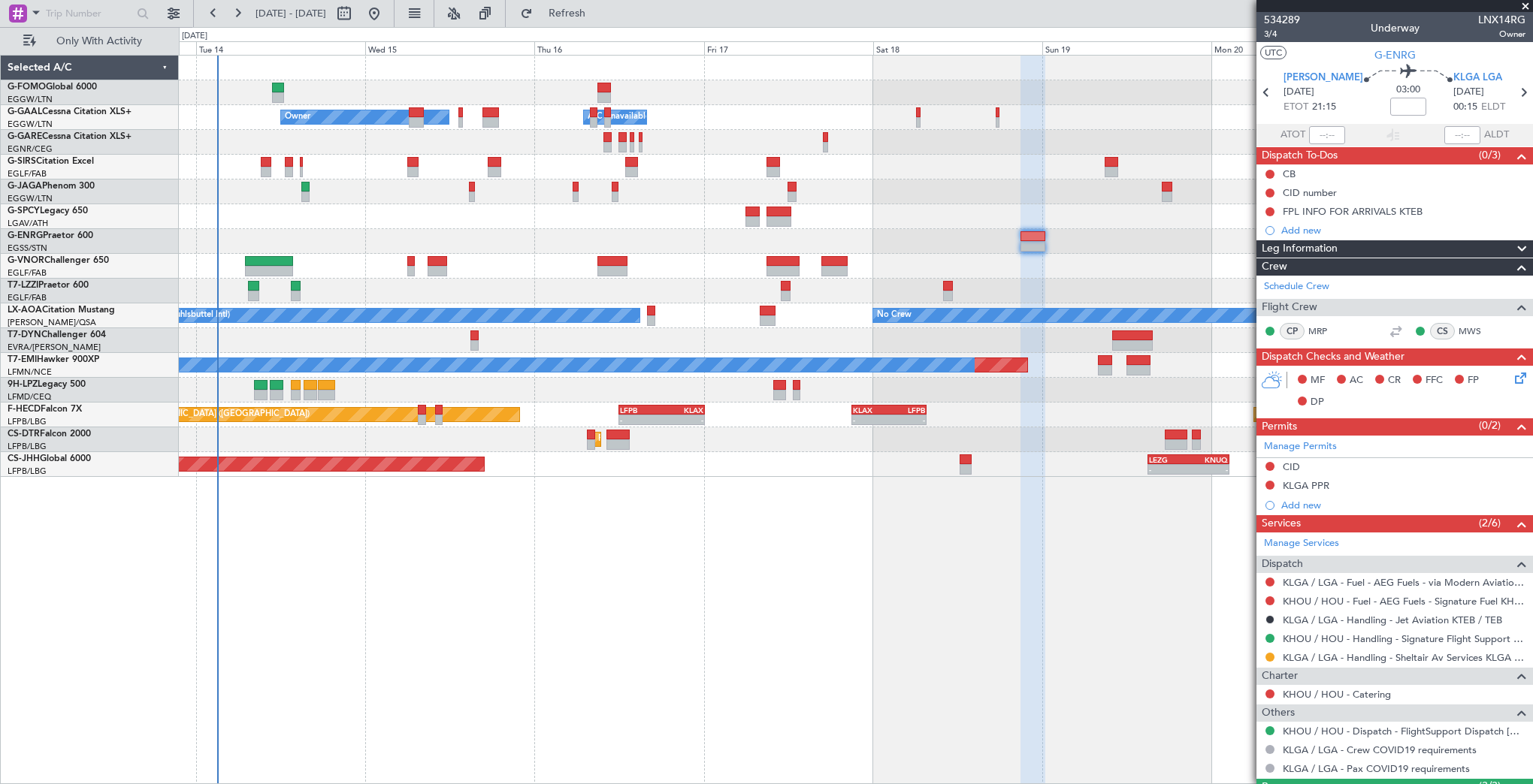
click at [749, 428] on div "Planned Maint Sofia" at bounding box center [856, 439] width 1353 height 25
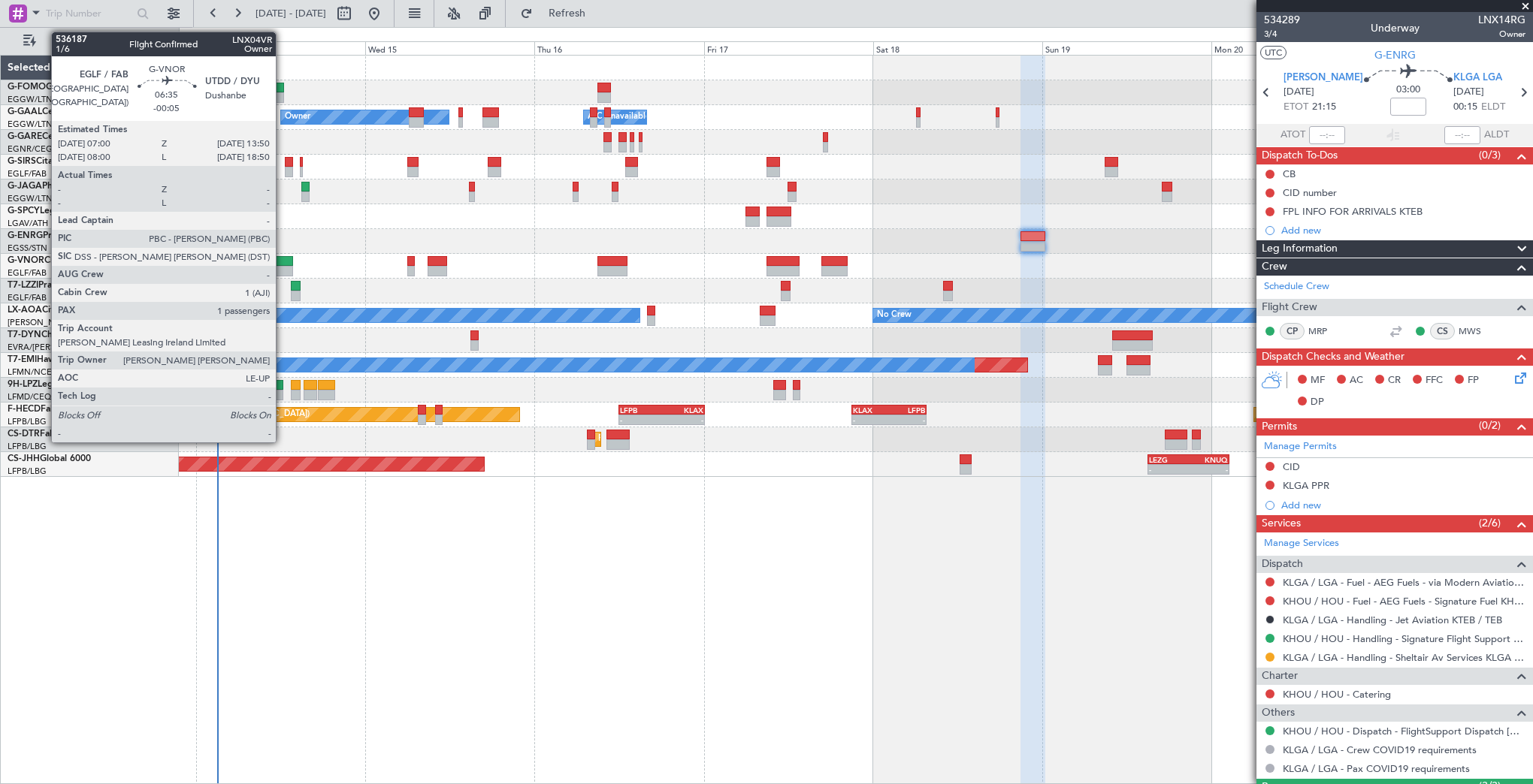
click at [282, 263] on div at bounding box center [270, 261] width 49 height 11
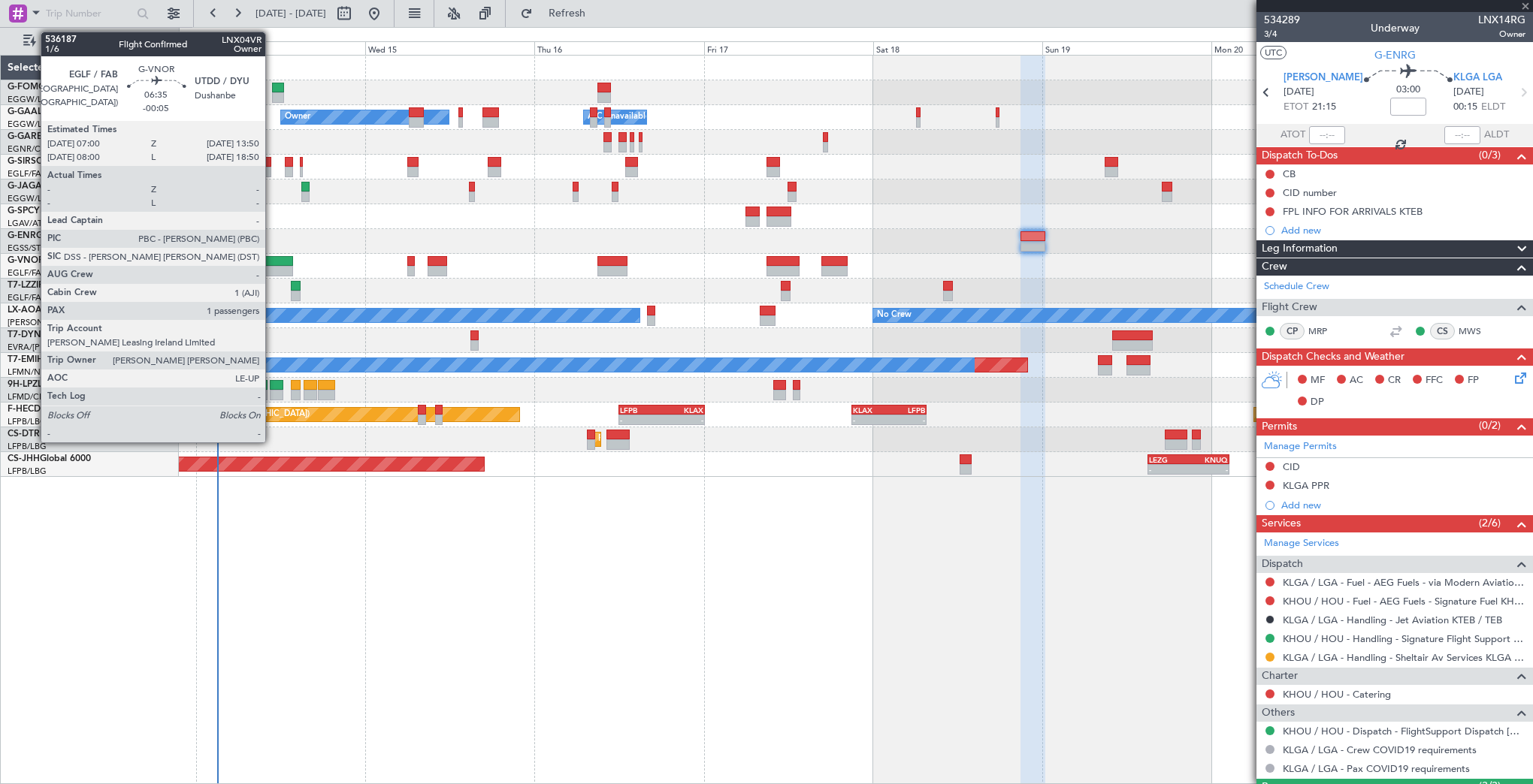
type input "-00:05"
type input "1"
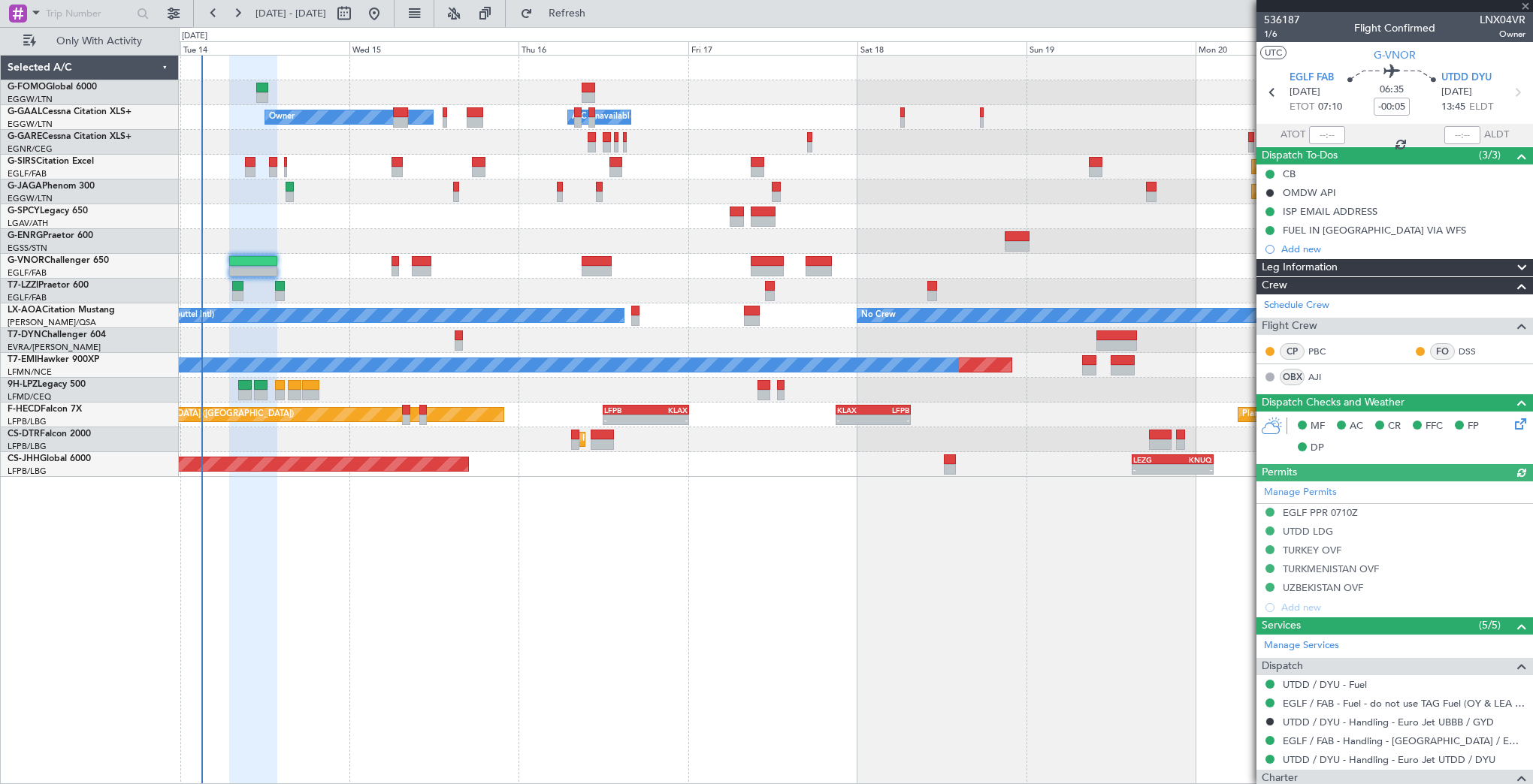
click at [415, 287] on div at bounding box center [856, 291] width 1353 height 25
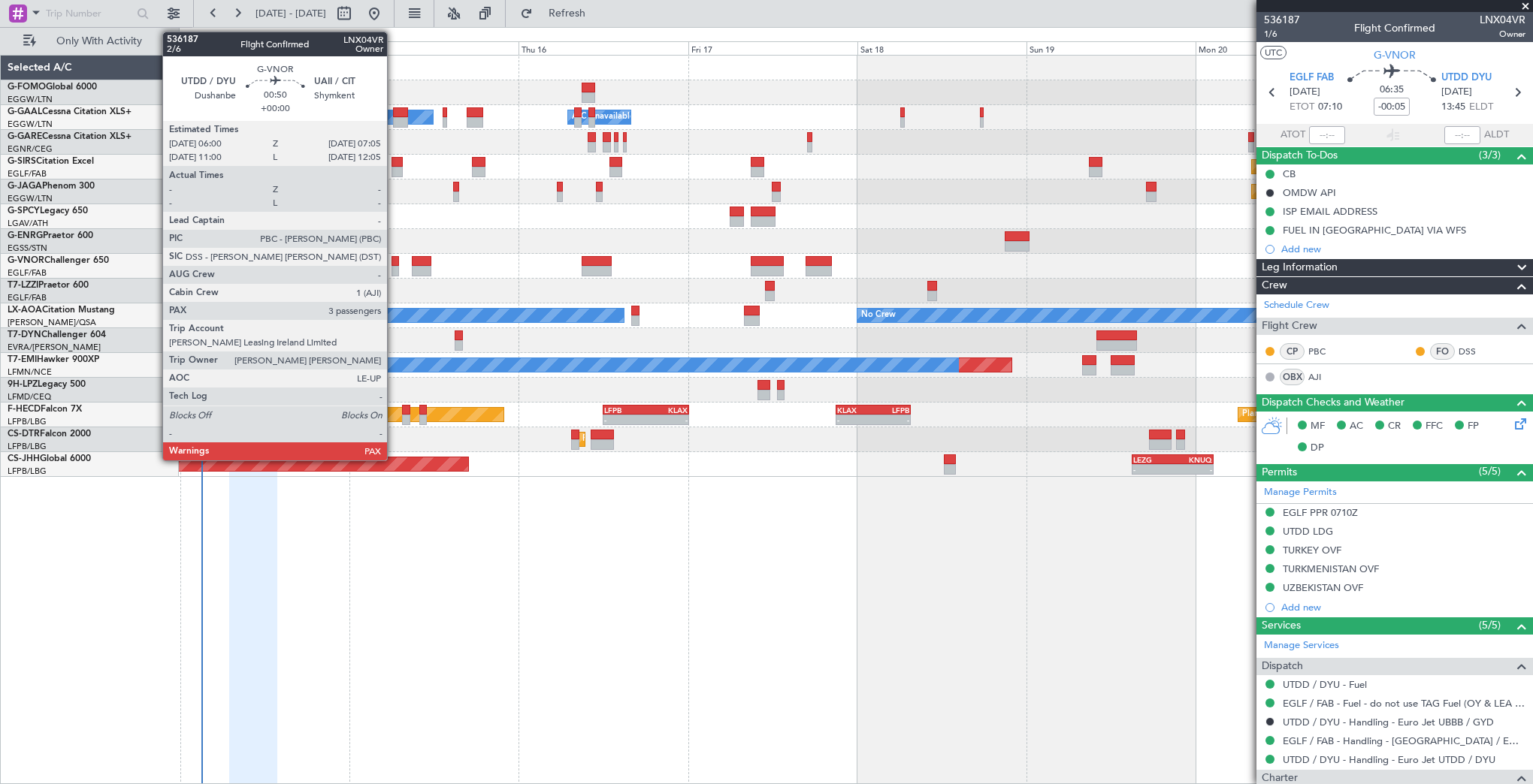
click at [395, 269] on div at bounding box center [396, 271] width 8 height 11
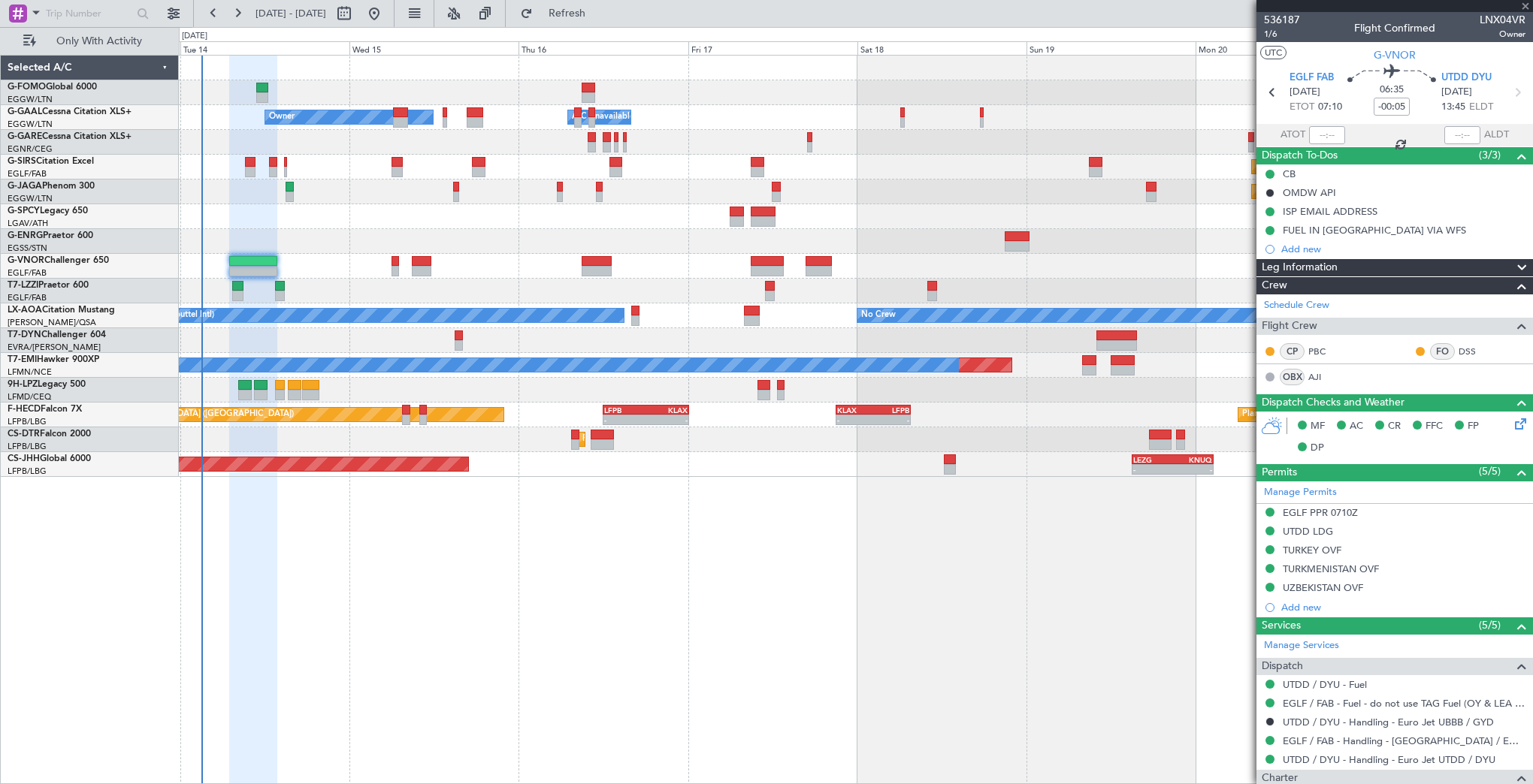
type input "3"
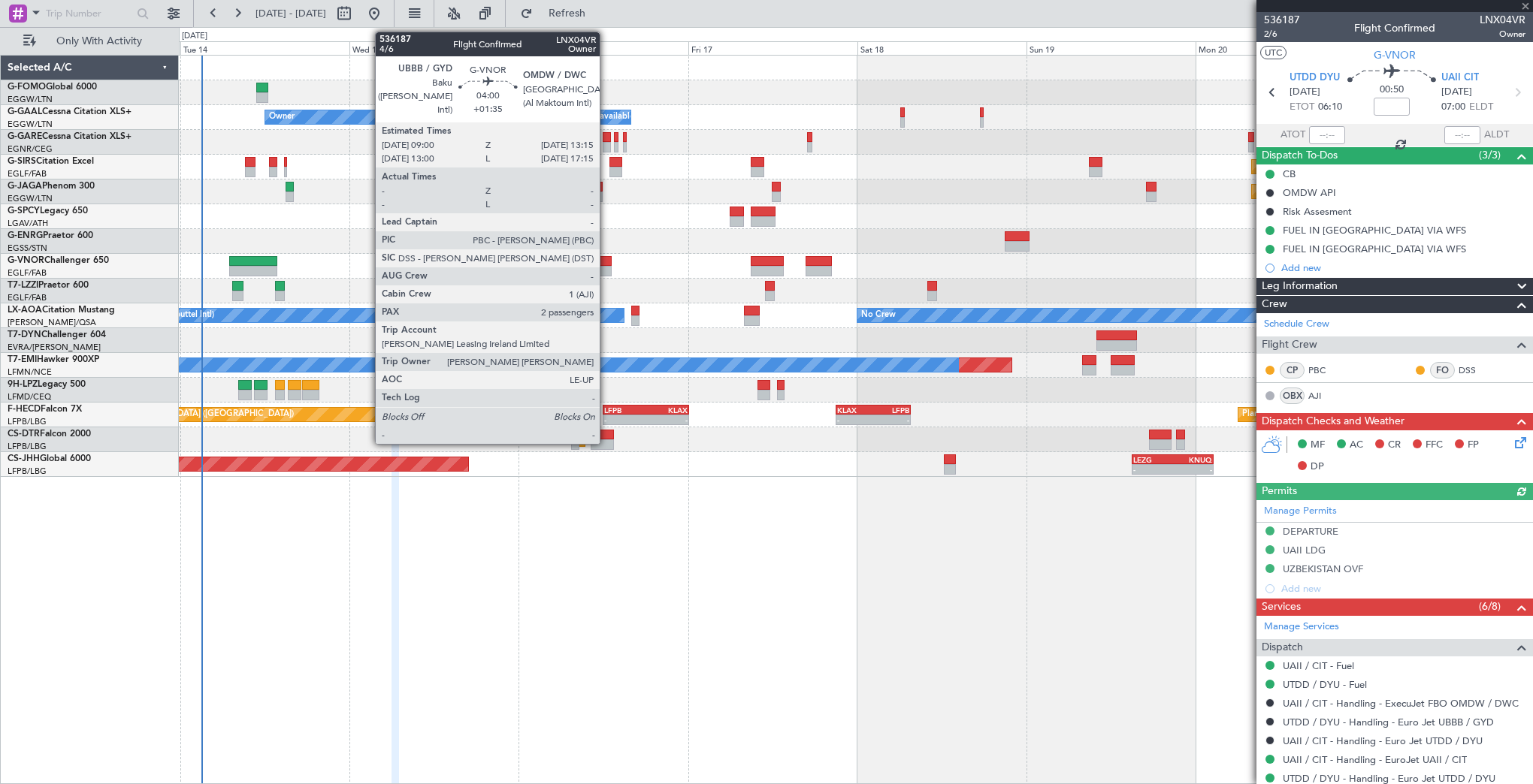
click at [607, 266] on div at bounding box center [597, 271] width 30 height 11
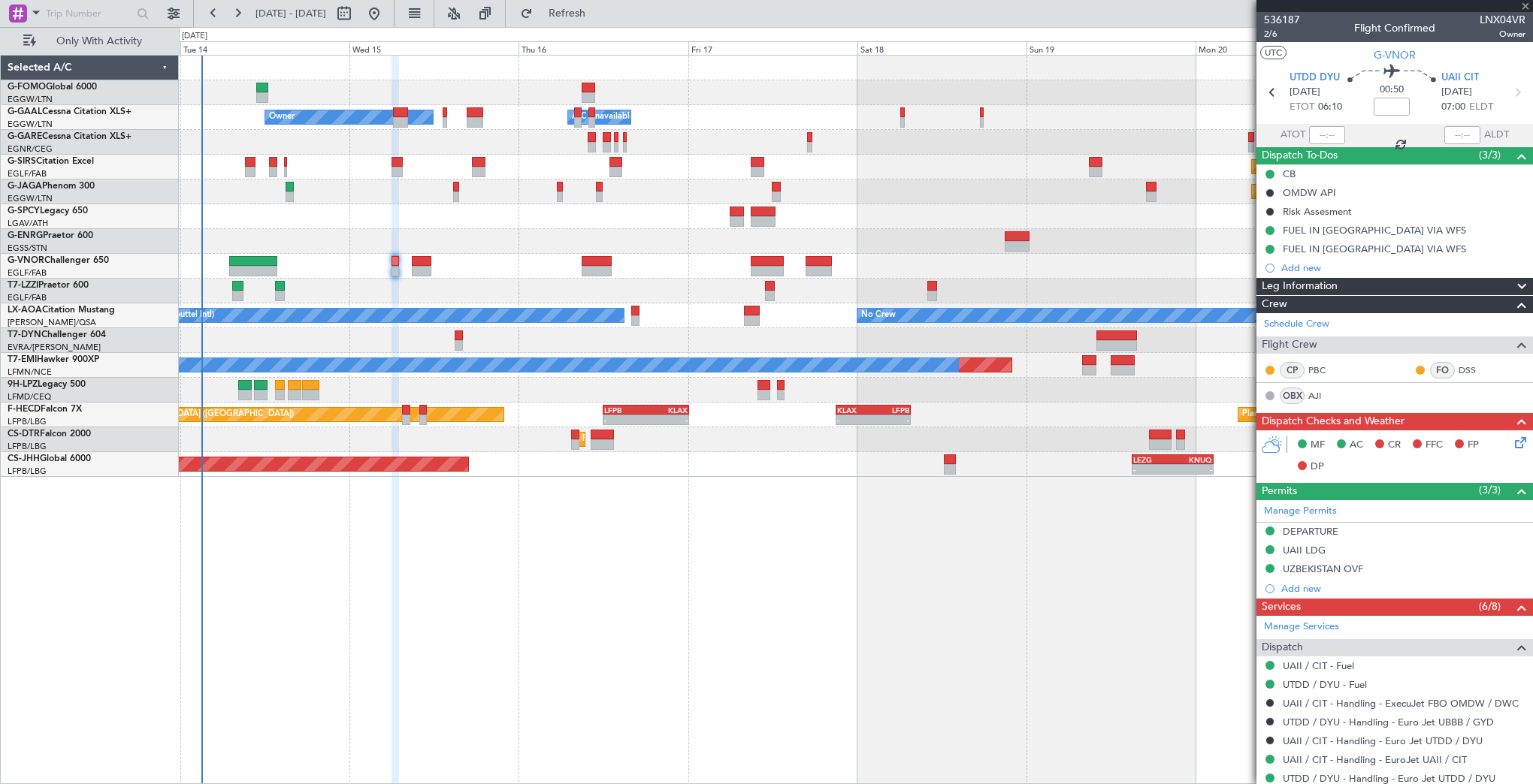
type input "+01:35"
type input "2"
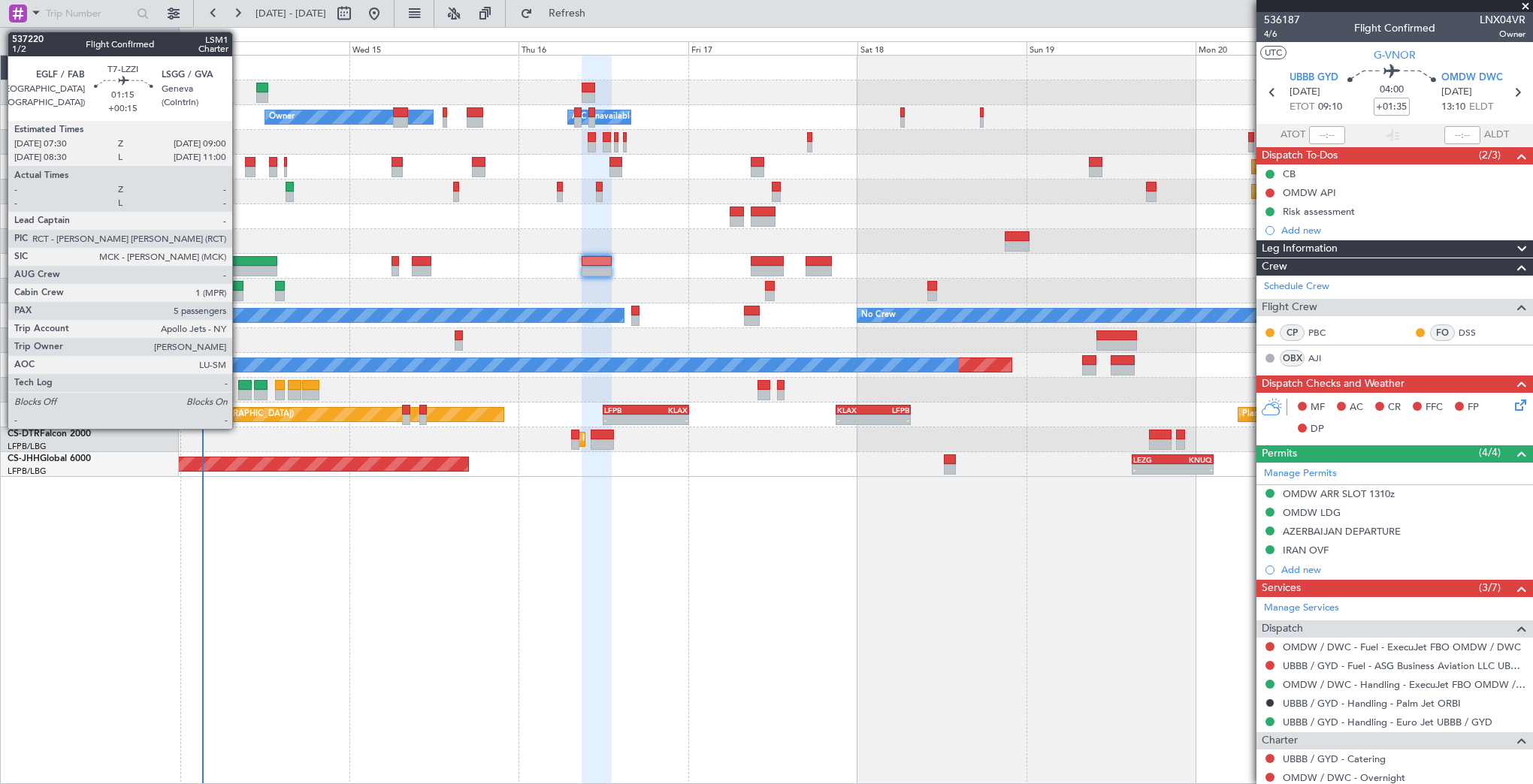
click at [239, 291] on div at bounding box center [238, 296] width 11 height 11
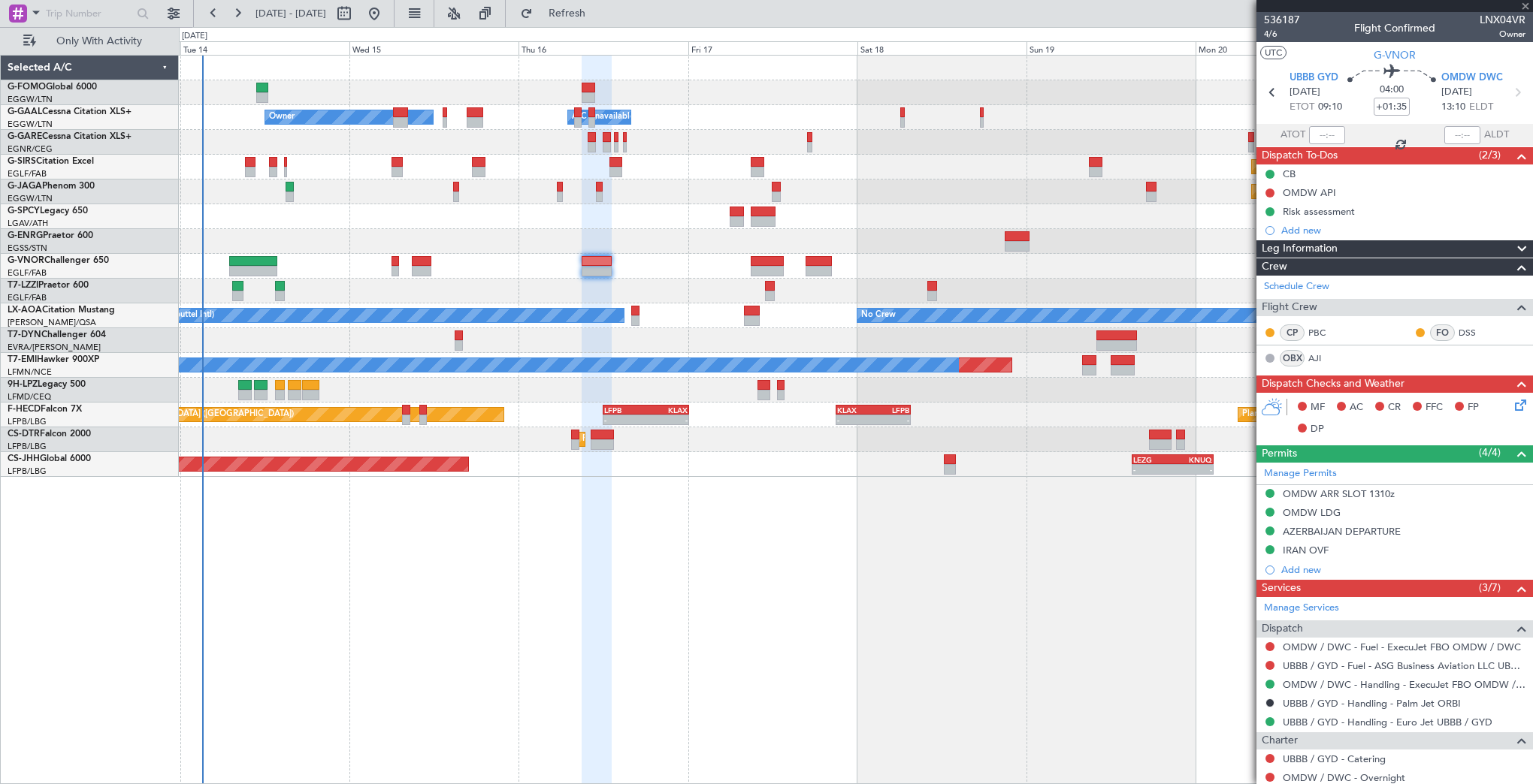
type input "+00:15"
type input "5"
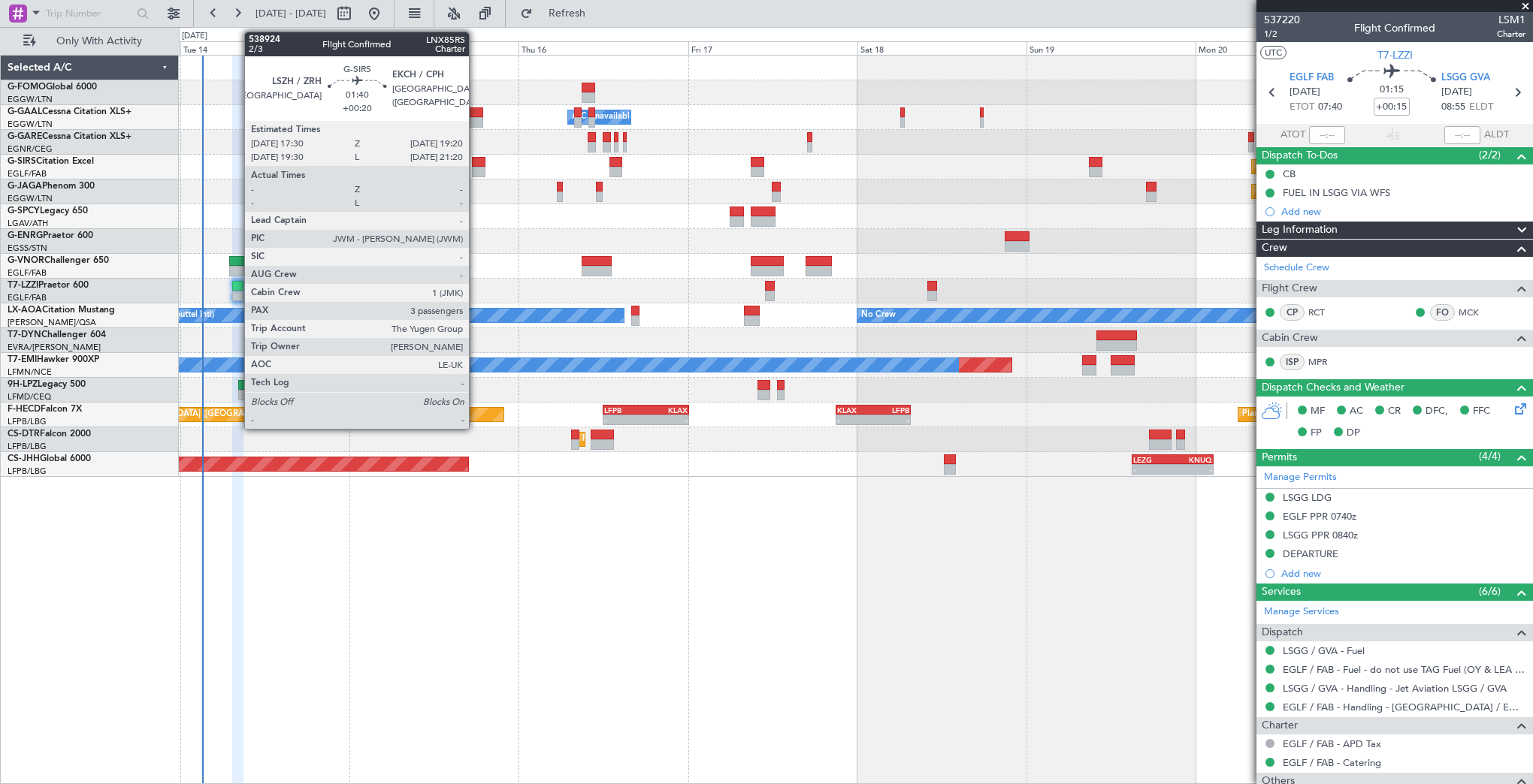
click at [475, 168] on div at bounding box center [478, 172] width 14 height 11
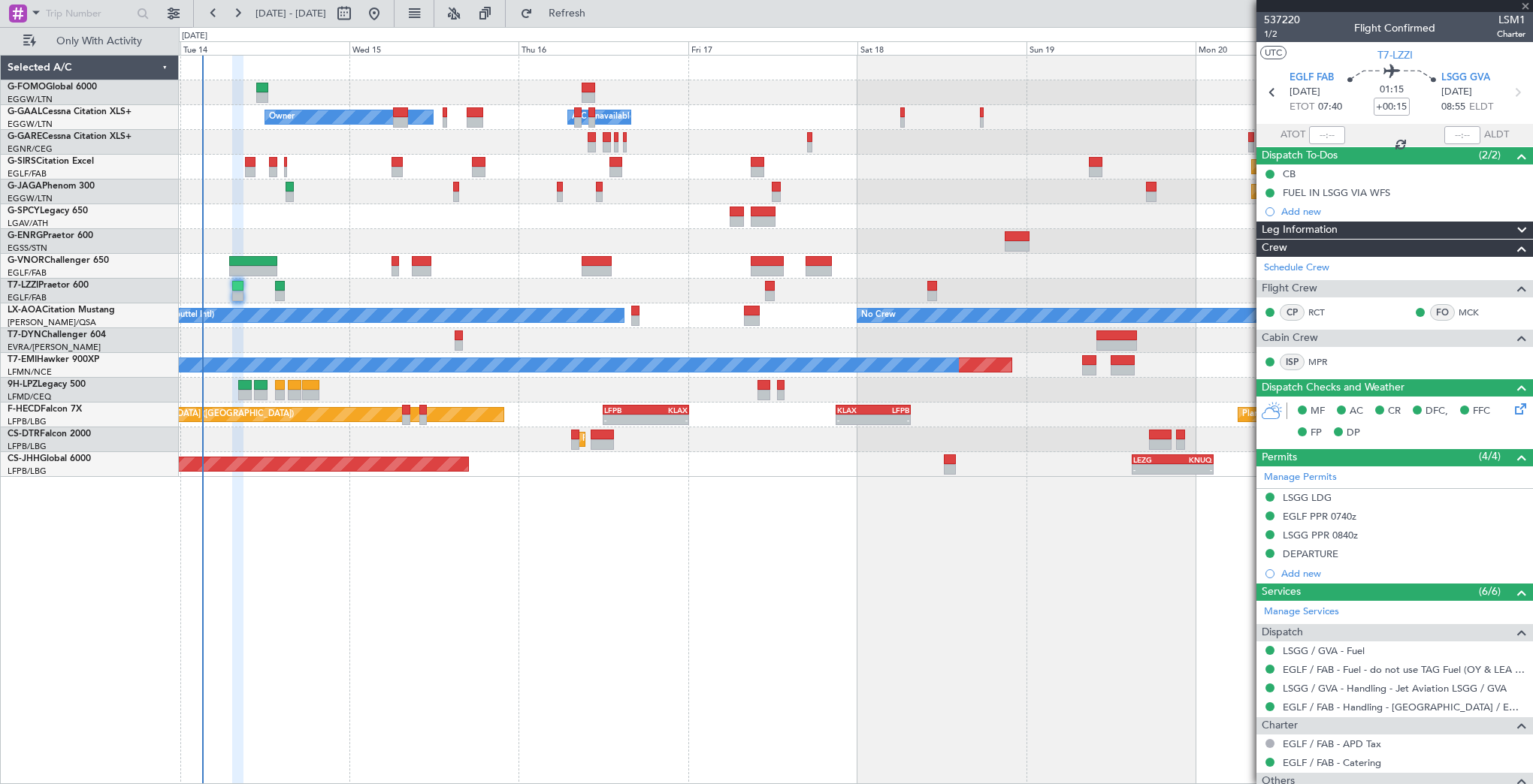
type input "+00:20"
type input "3"
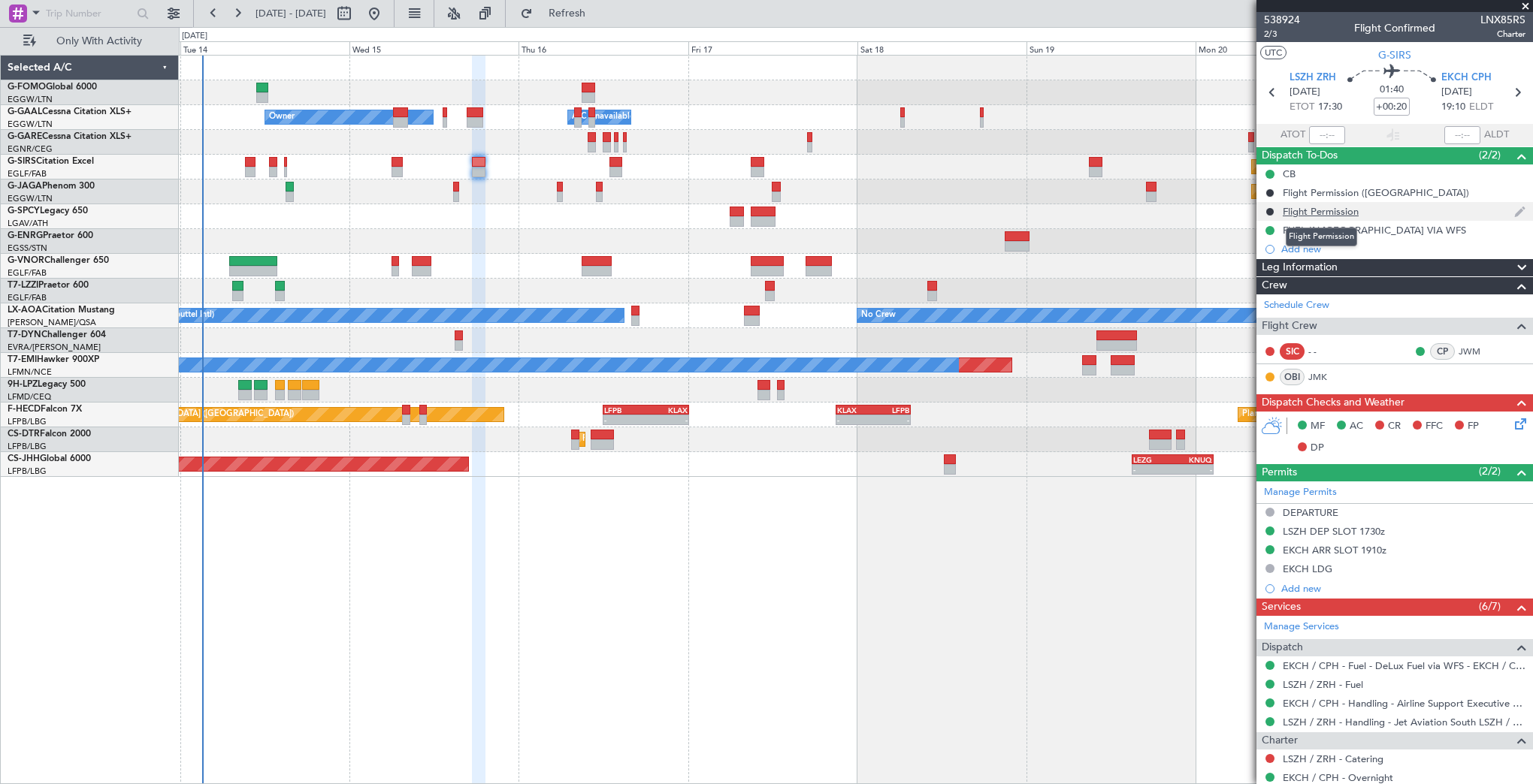
click at [1284, 211] on div "Flight Permission" at bounding box center [1320, 211] width 76 height 13
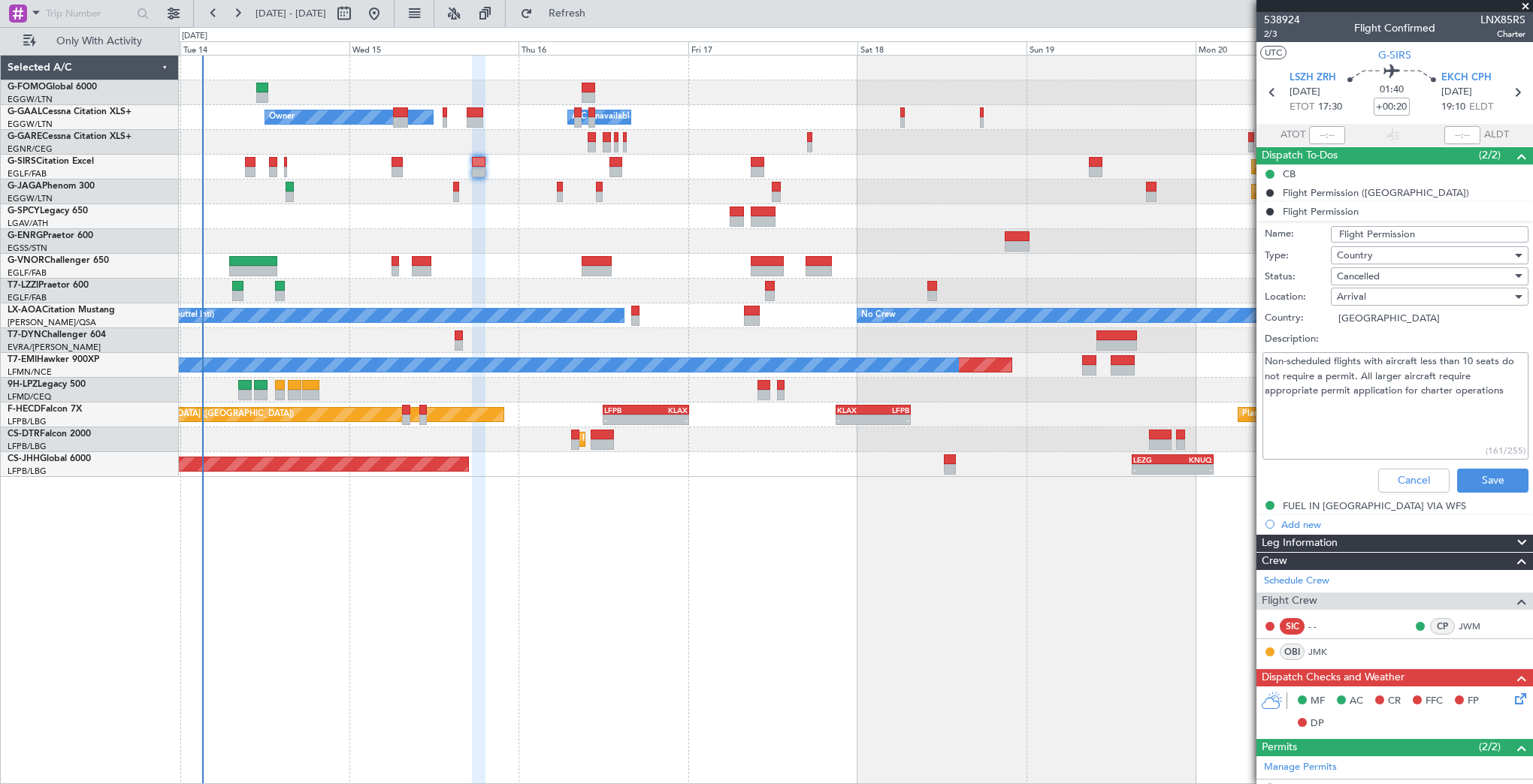
drag, startPoint x: 1454, startPoint y: 364, endPoint x: 1490, endPoint y: 366, distance: 36.1
click at [1284, 366] on textarea "Non-scheduled flights with aircraft less than 10 seats do not require a permit.…" at bounding box center [1396, 406] width 266 height 108
drag, startPoint x: 1432, startPoint y: 375, endPoint x: 1427, endPoint y: 409, distance: 34.4
click at [1284, 374] on textarea "Non-scheduled flights with aircraft less than 10 seats do not require a permit.…" at bounding box center [1396, 406] width 266 height 108
click at [1284, 55] on span "G-SIRS" at bounding box center [1395, 55] width 33 height 16
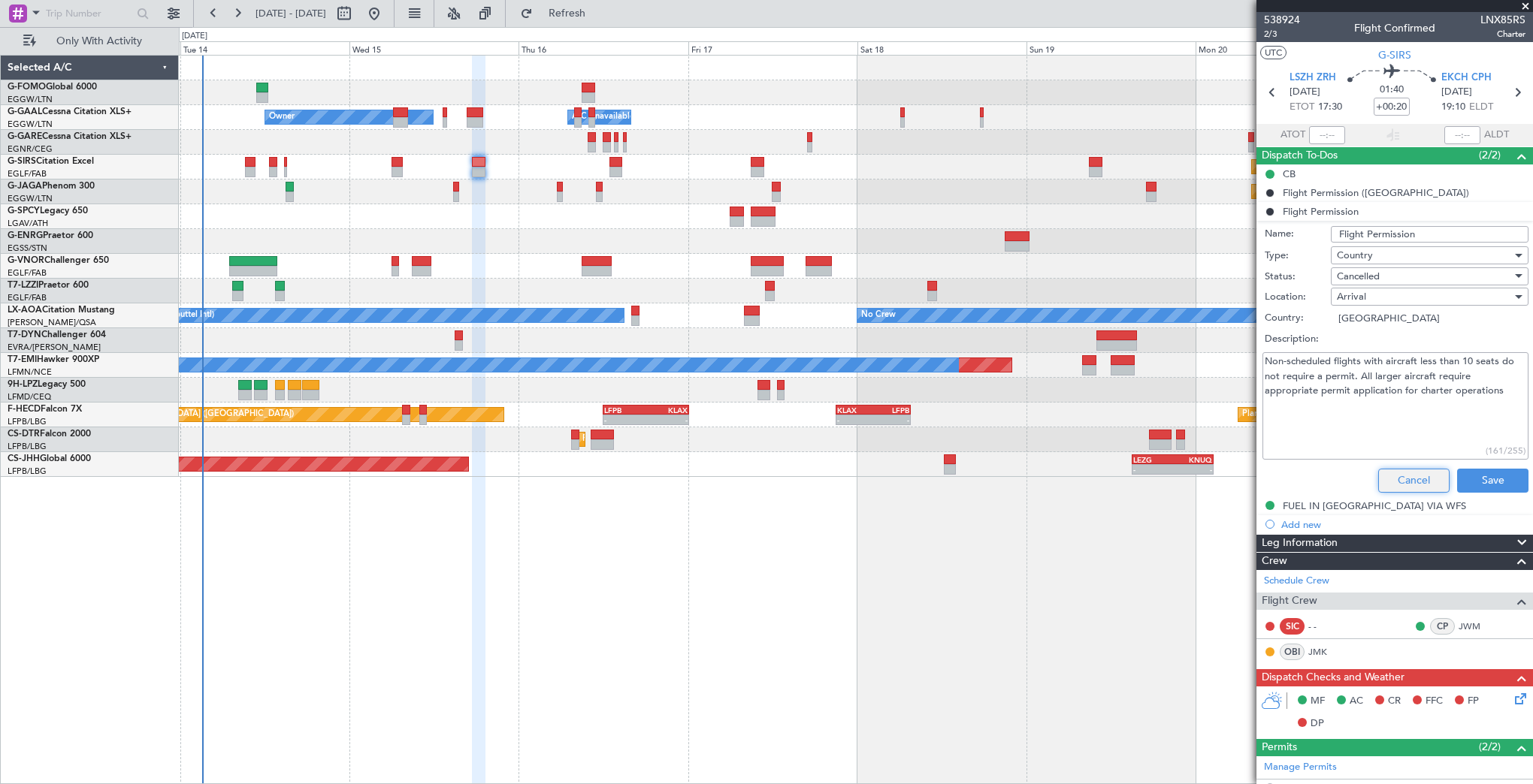
click at [1284, 473] on button "Cancel" at bounding box center [1414, 481] width 71 height 24
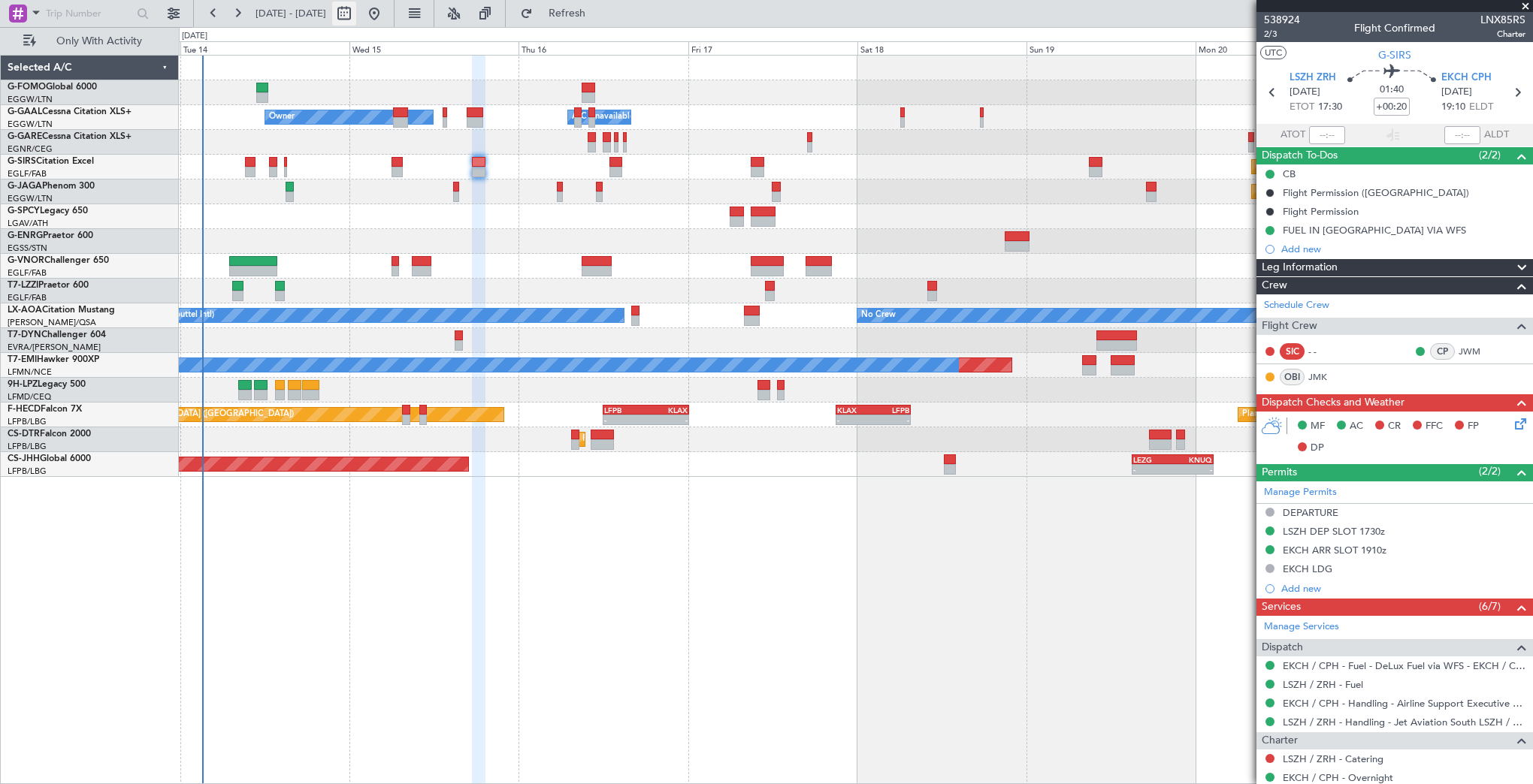
click at [356, 15] on button at bounding box center [344, 14] width 24 height 24
select select "10"
select select "2025"
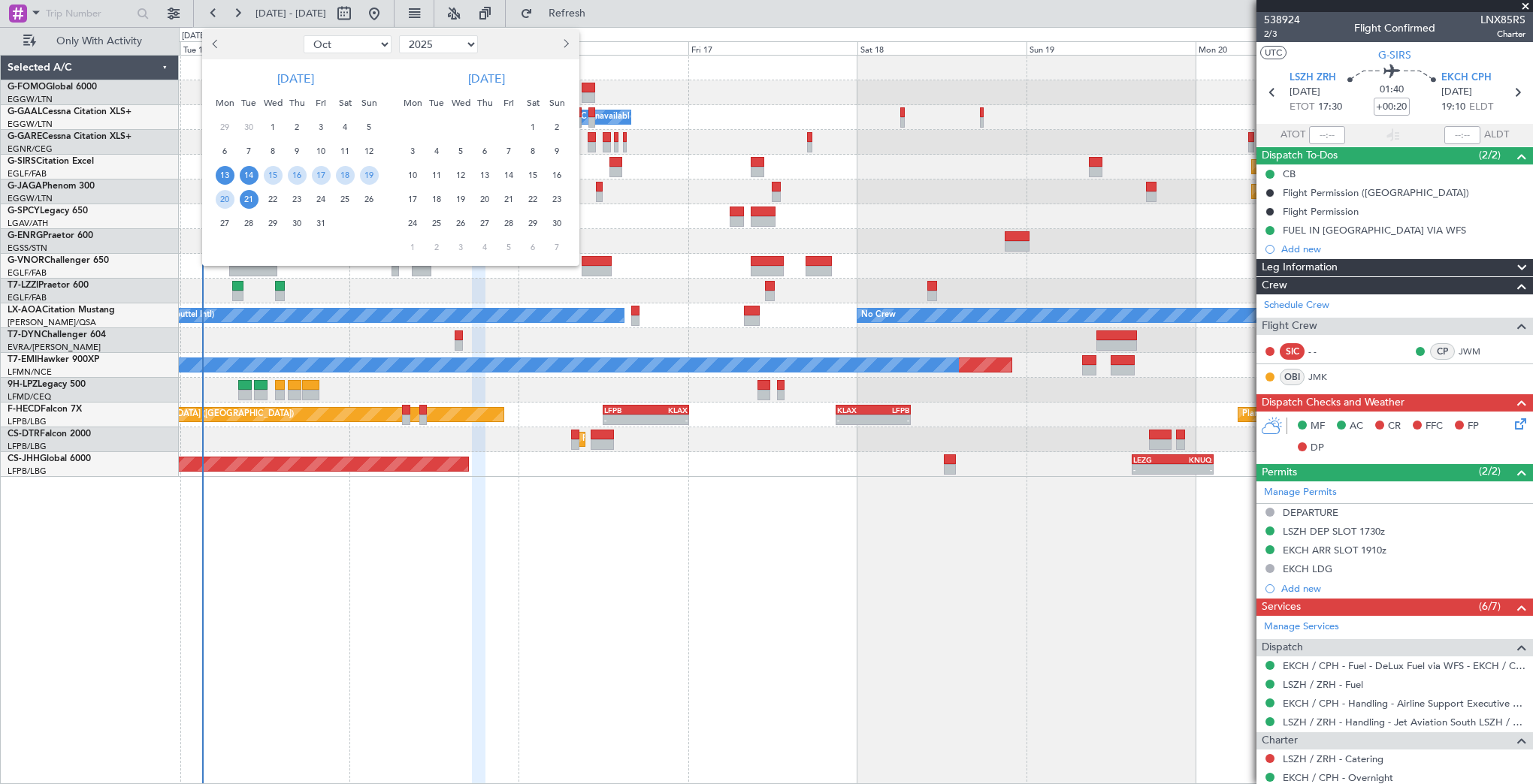
click at [249, 178] on span "14" at bounding box center [249, 175] width 19 height 19
click at [248, 203] on span "21" at bounding box center [249, 199] width 19 height 19
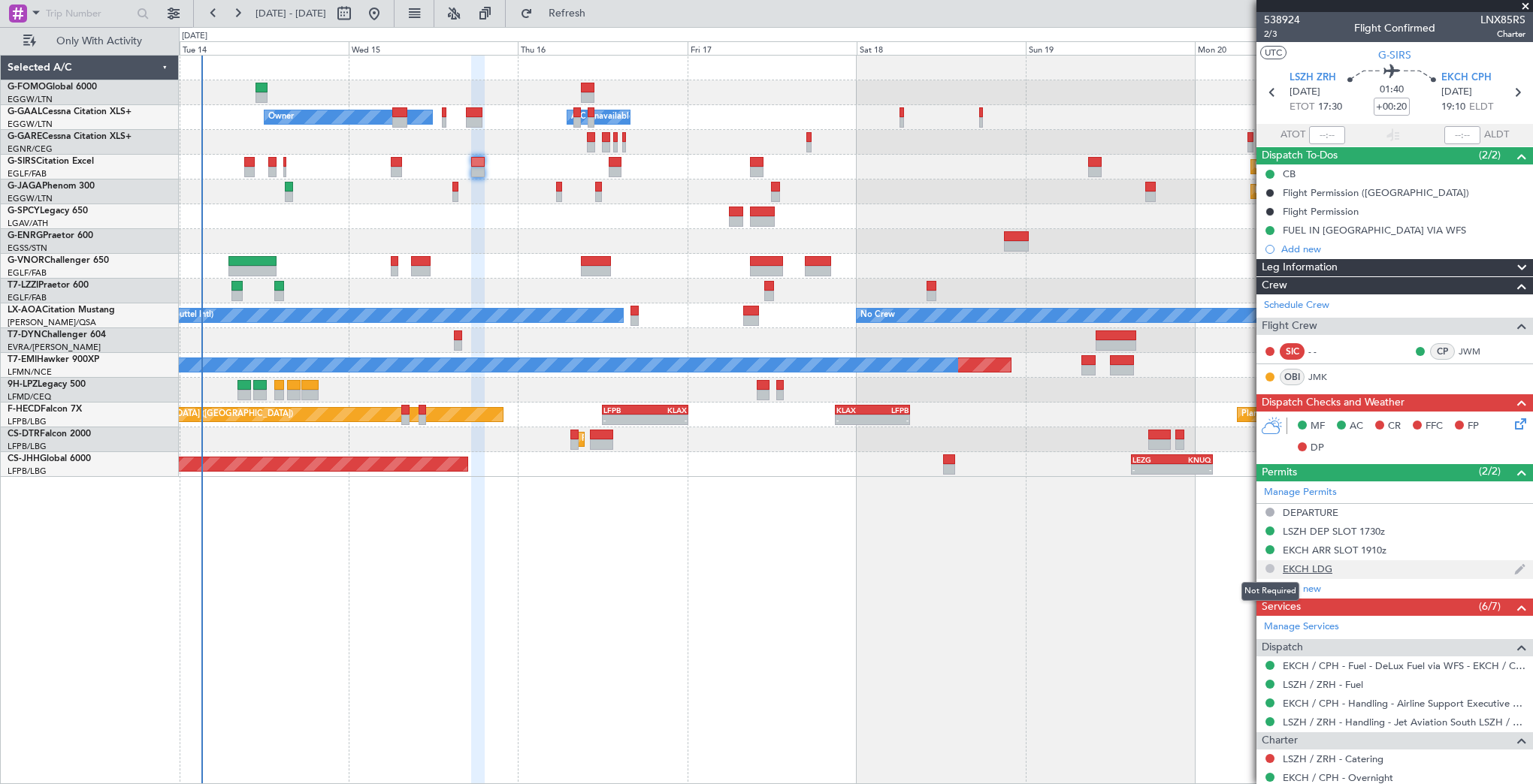
click at [1269, 565] on button at bounding box center [1270, 568] width 9 height 9
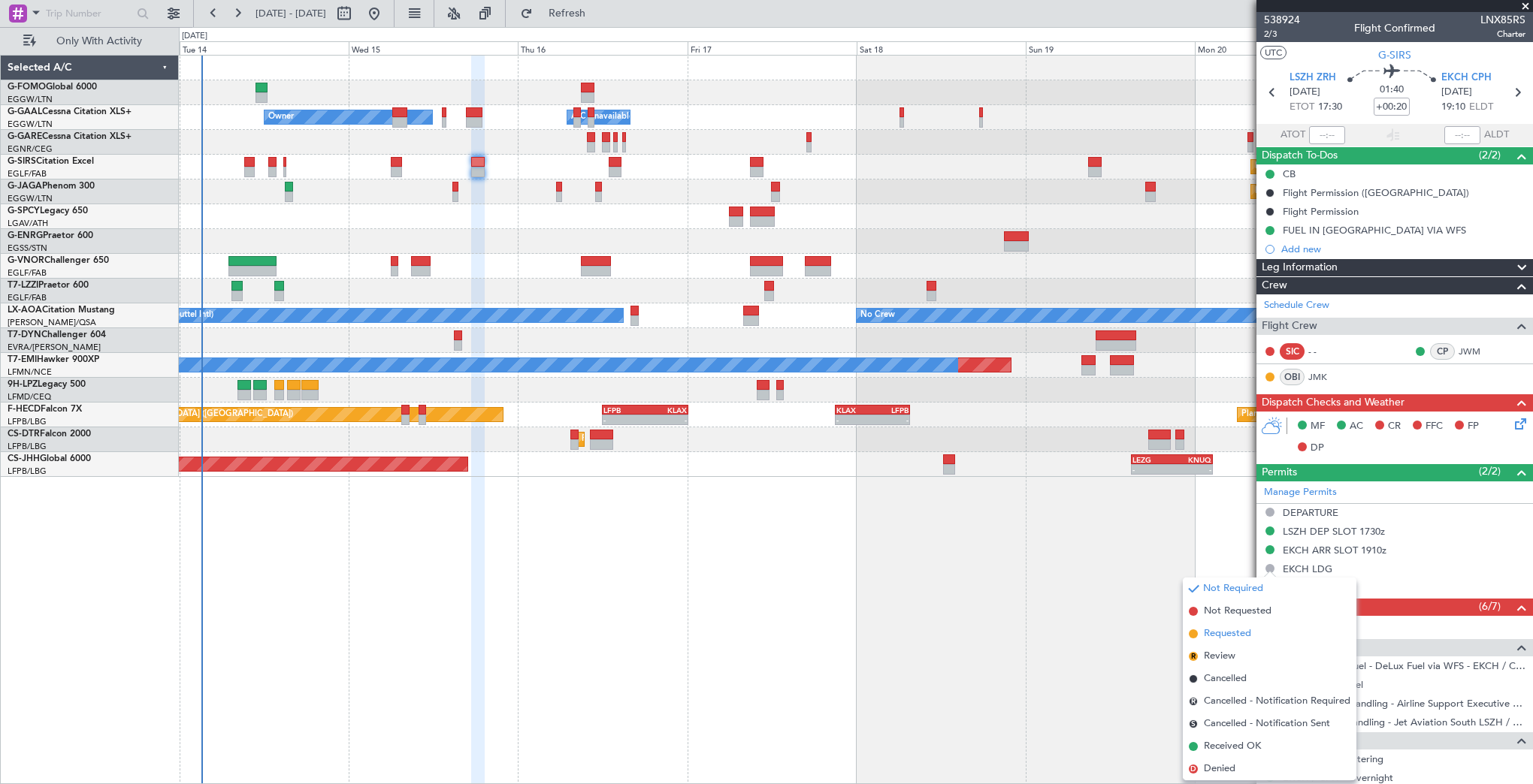
click at [1244, 634] on span "Requested" at bounding box center [1227, 634] width 47 height 15
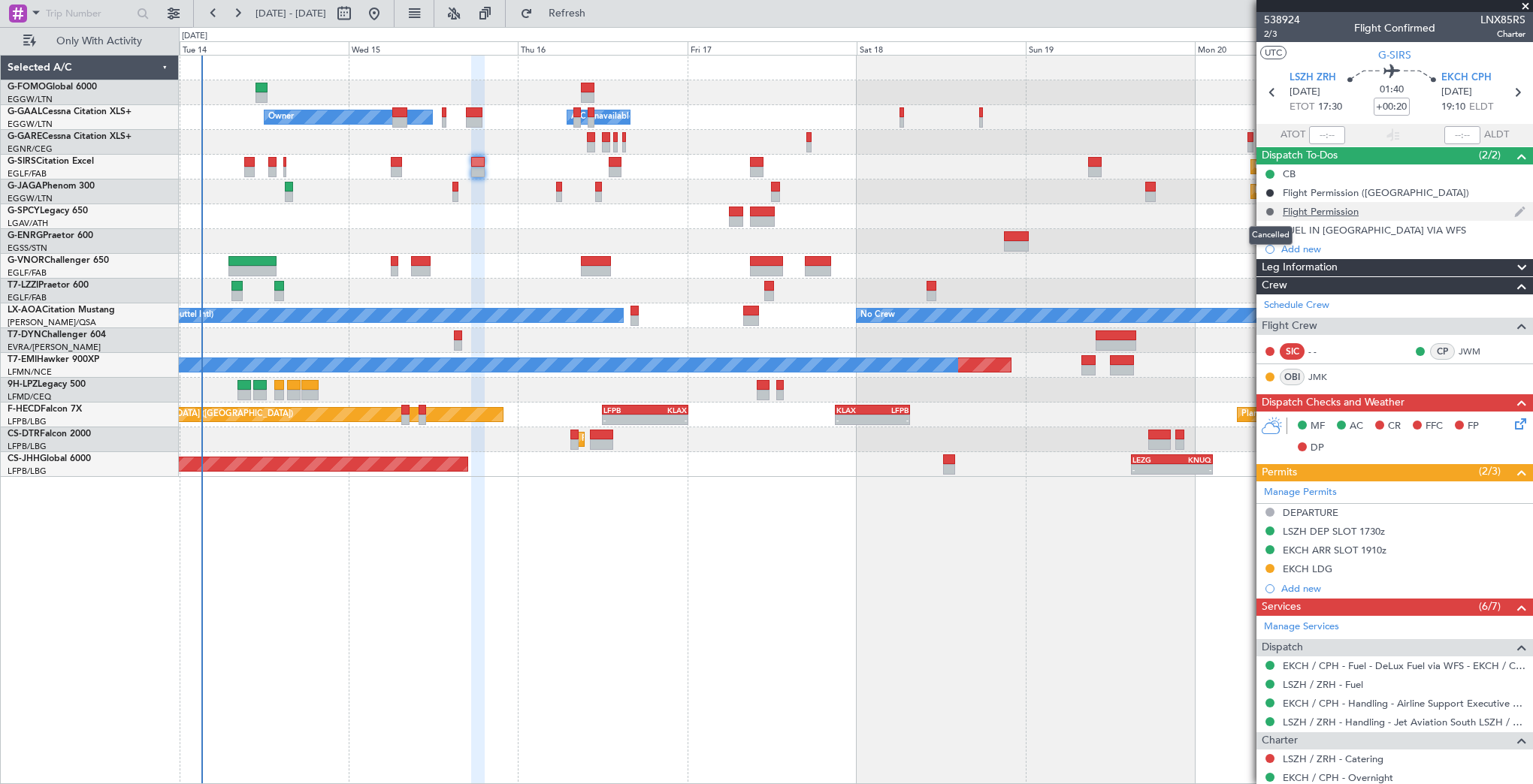
click at [1269, 209] on button at bounding box center [1270, 212] width 9 height 9
click at [1260, 257] on span "In Progress" at bounding box center [1276, 256] width 51 height 15
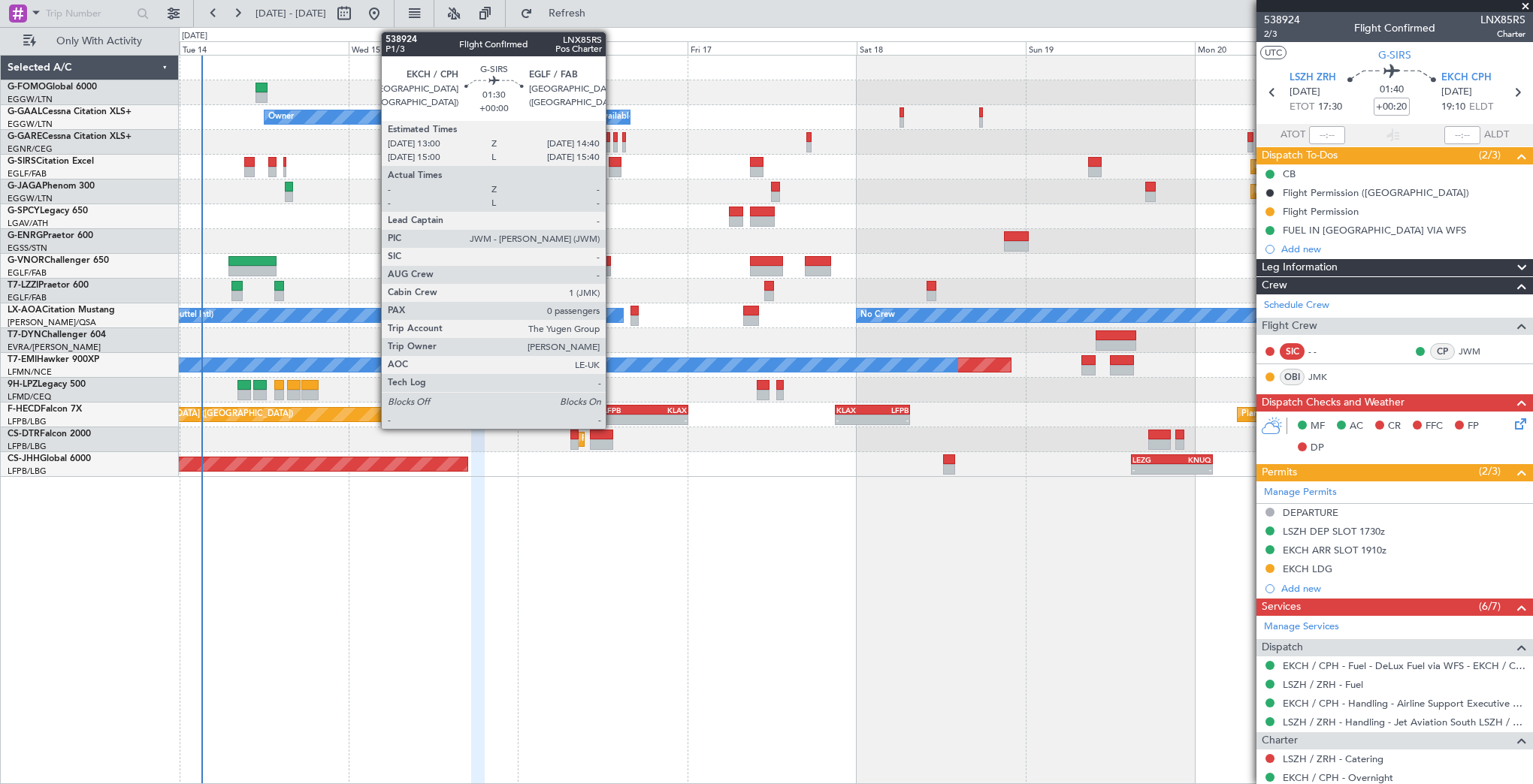
click at [613, 165] on div at bounding box center [615, 162] width 12 height 11
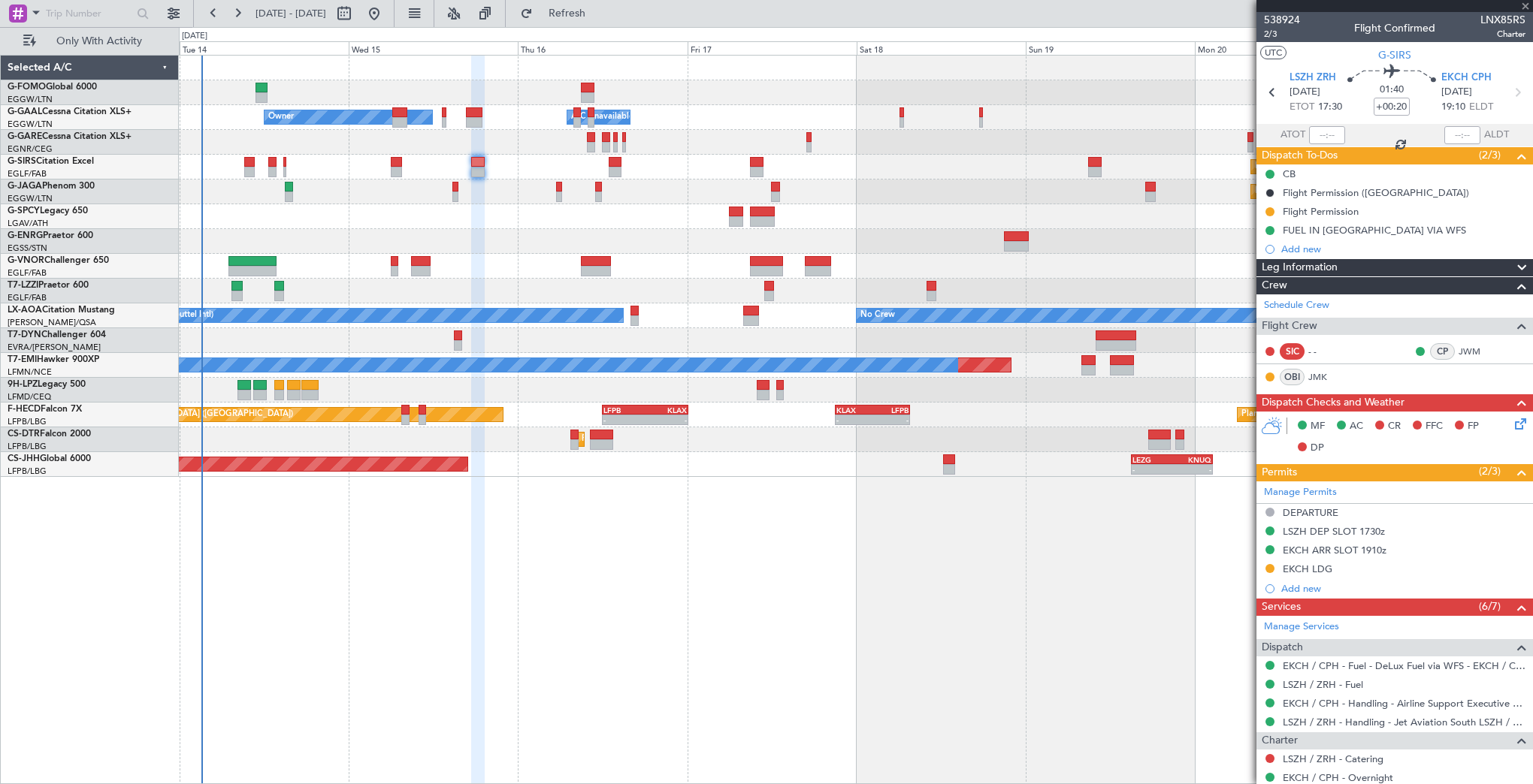
type input "0"
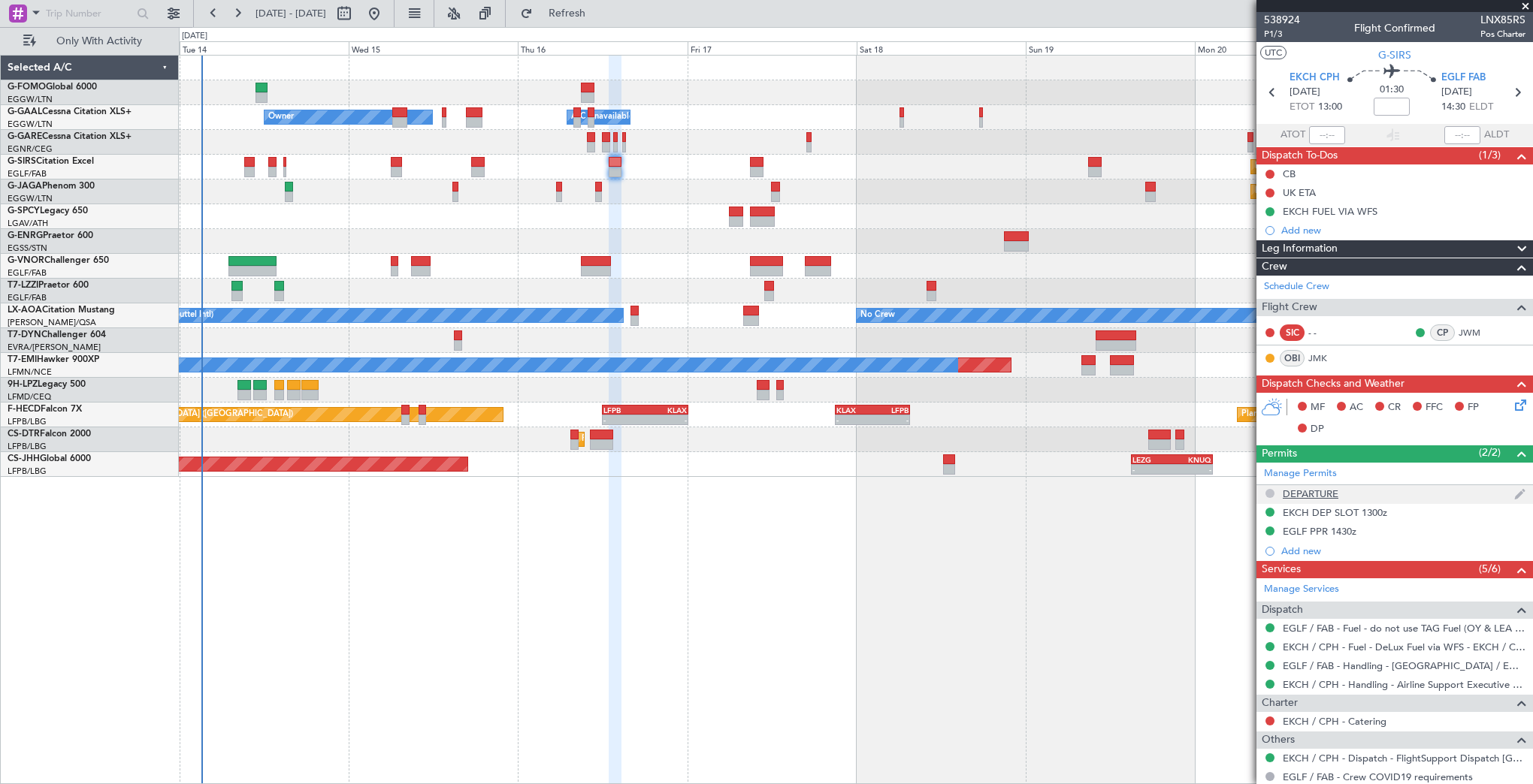
click at [1269, 489] on button at bounding box center [1270, 493] width 9 height 9
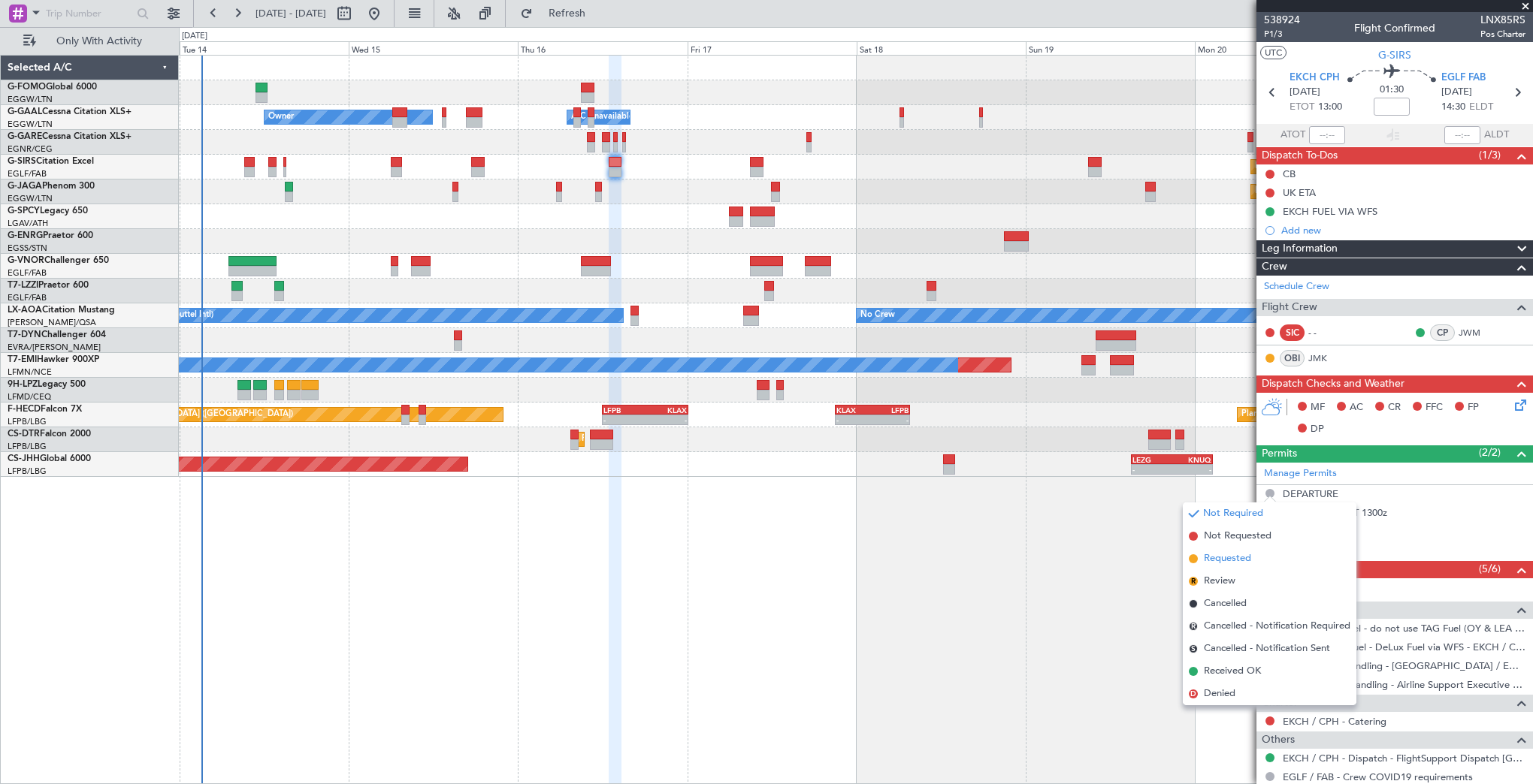
click at [1241, 561] on span "Requested" at bounding box center [1227, 559] width 47 height 15
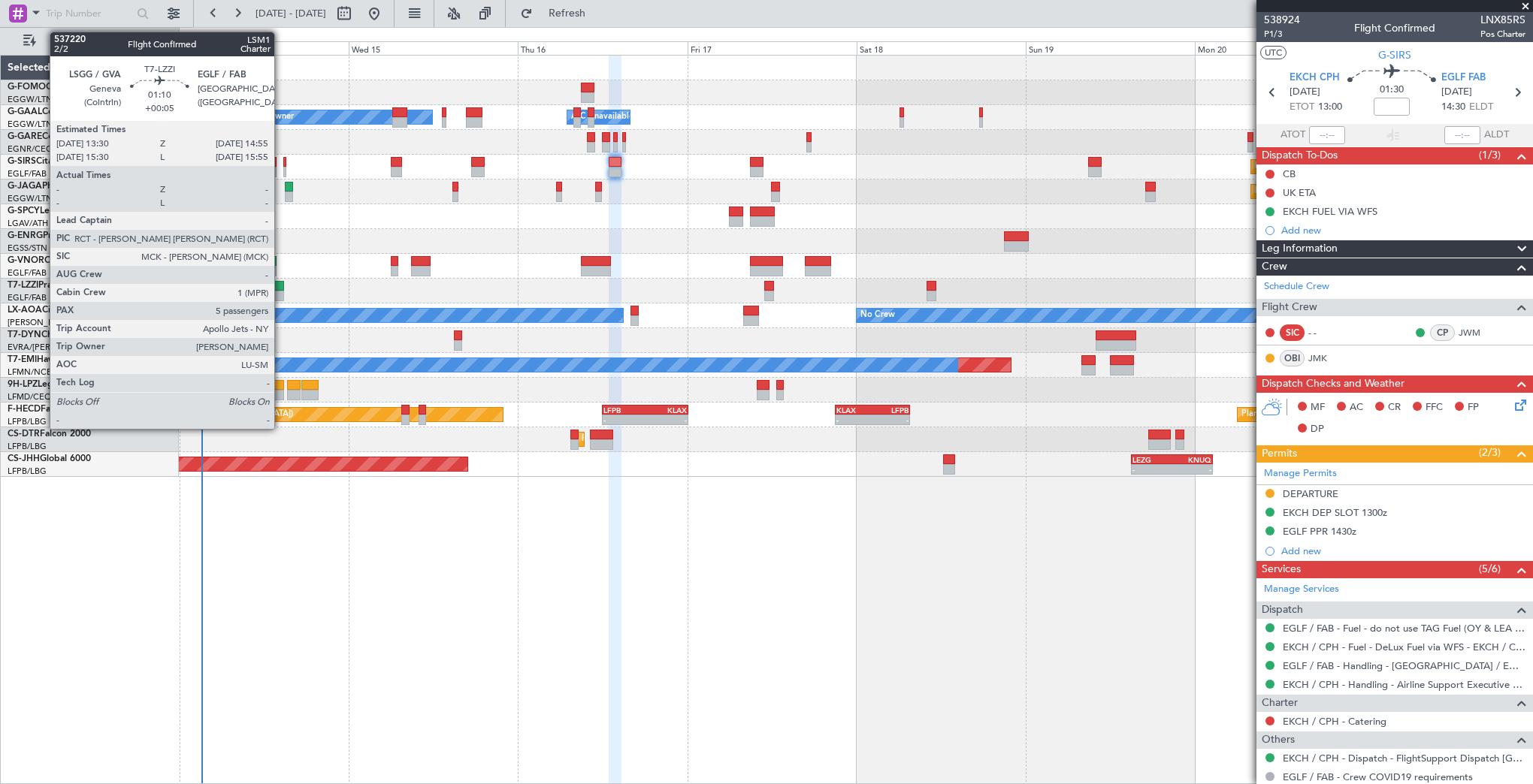
click at [281, 285] on div at bounding box center [279, 286] width 11 height 11
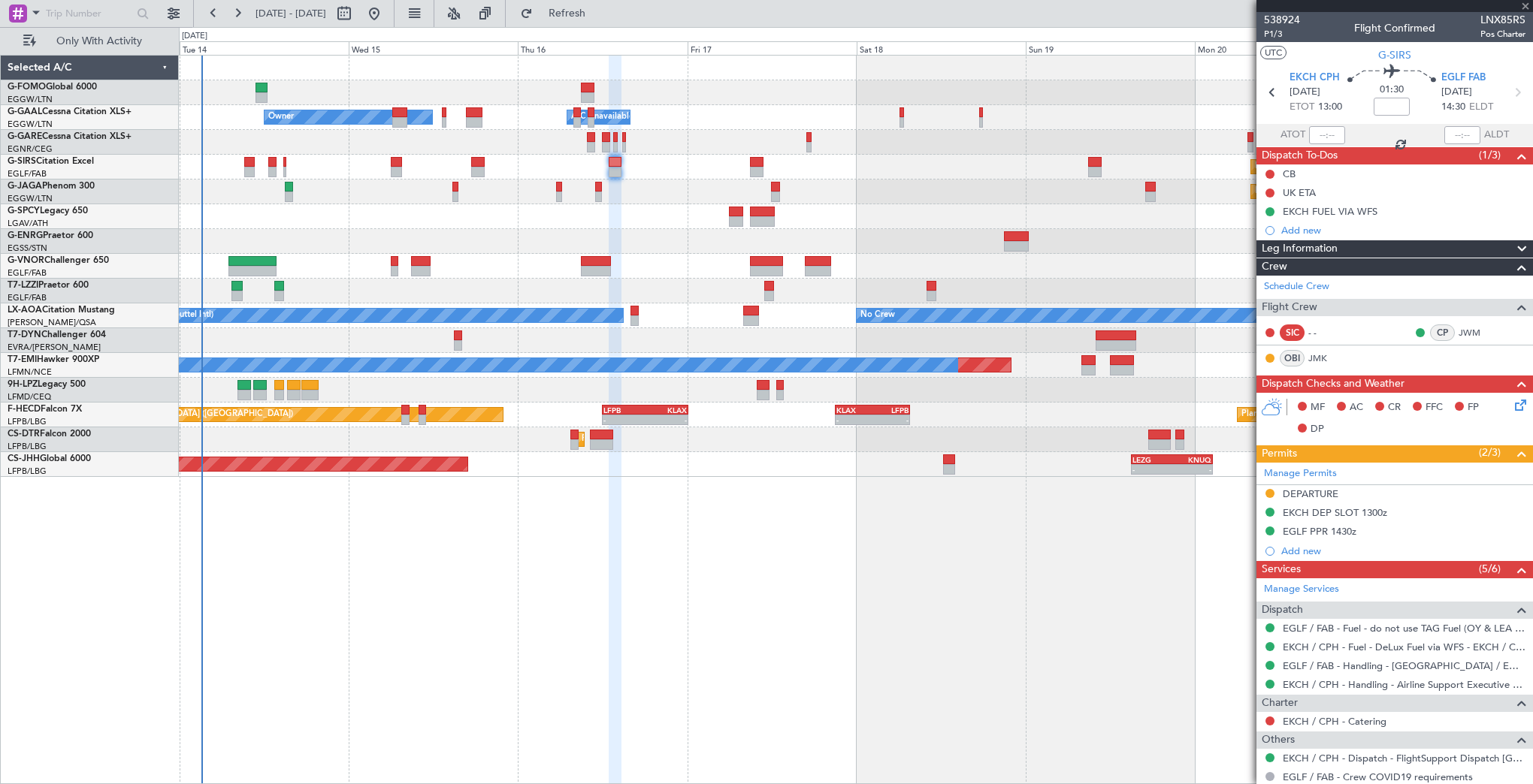
type input "+00:05"
type input "5"
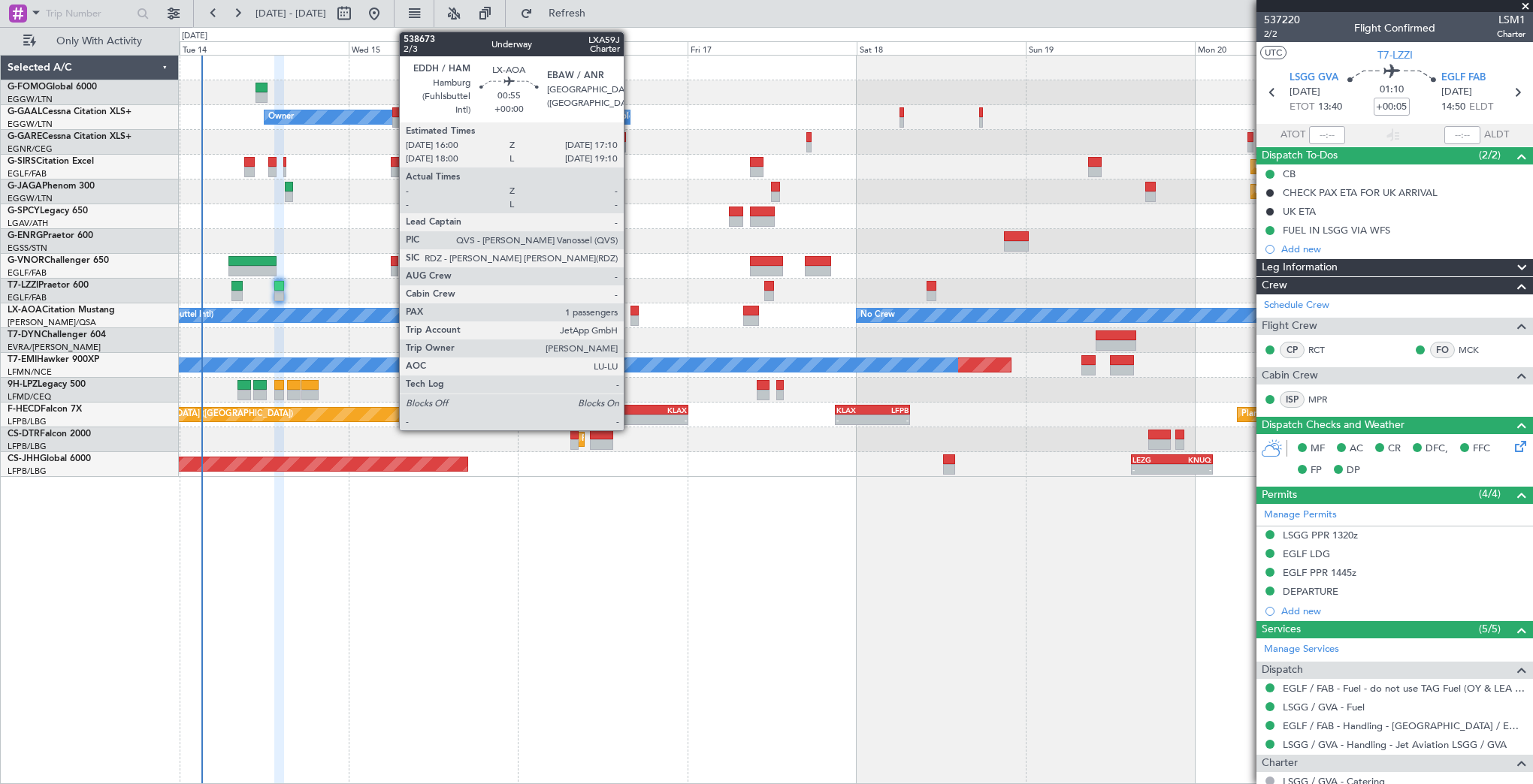
click at [630, 311] on div at bounding box center [634, 311] width 8 height 11
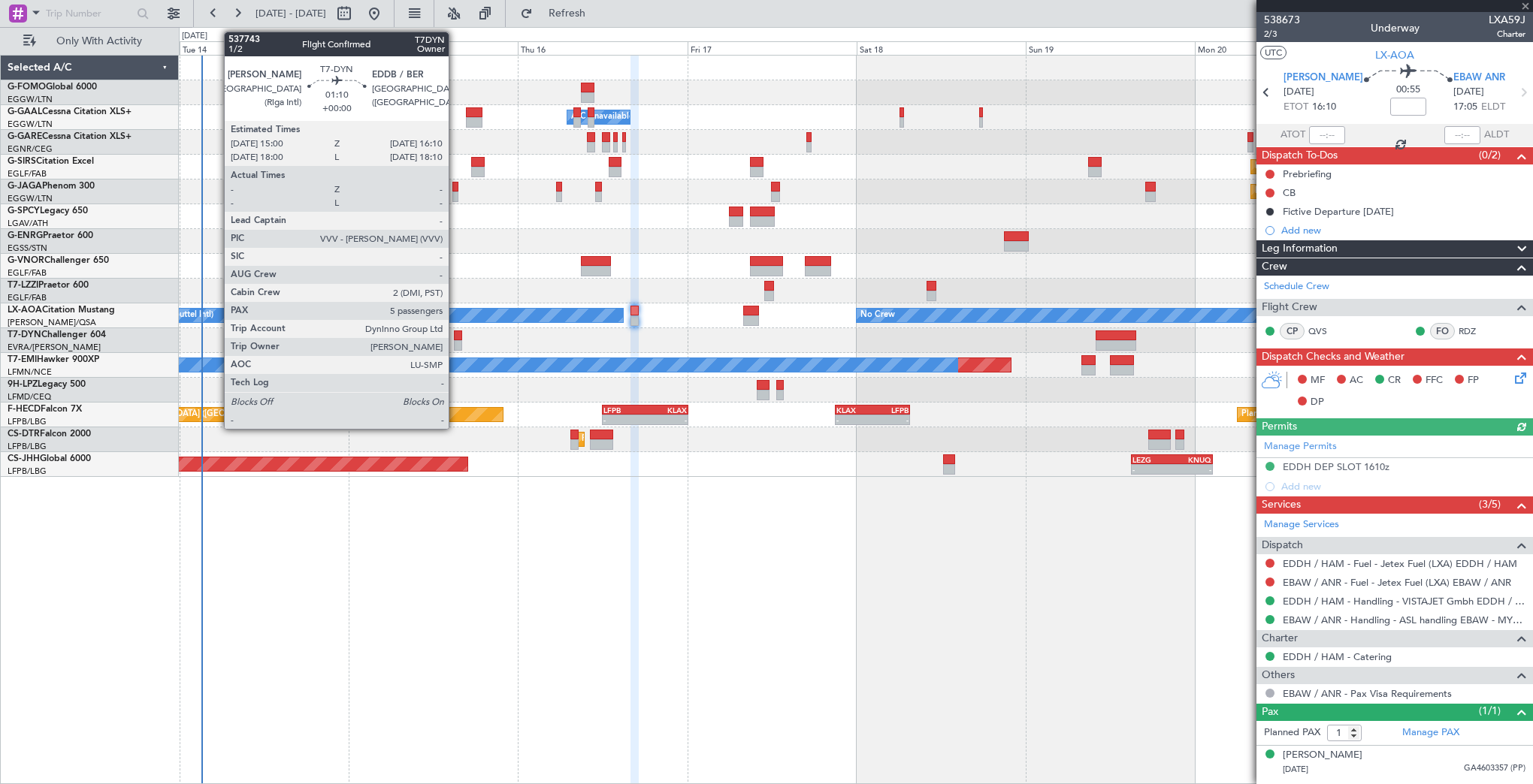
click at [456, 336] on div at bounding box center [458, 335] width 8 height 11
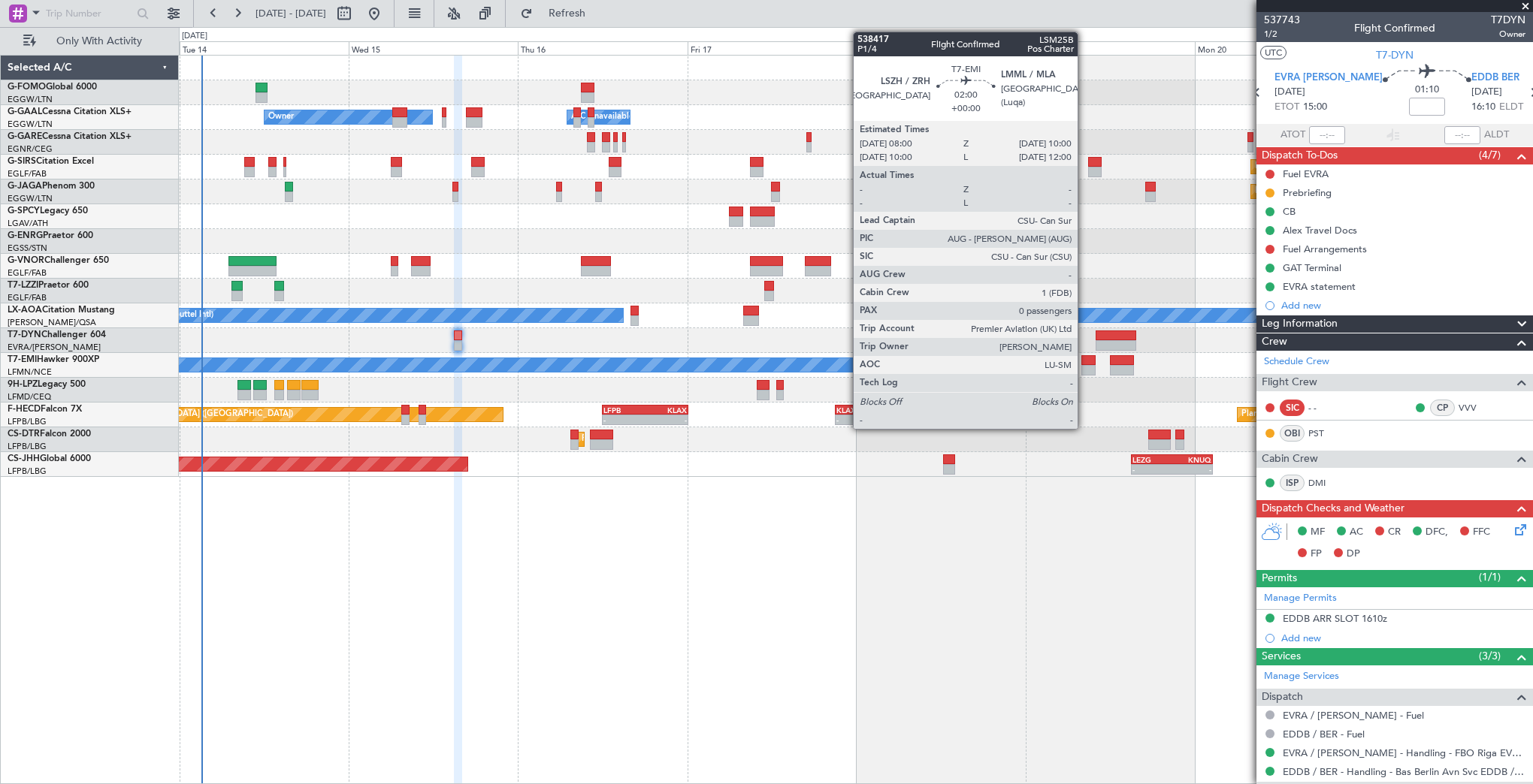
click at [1084, 367] on div at bounding box center [1088, 370] width 14 height 11
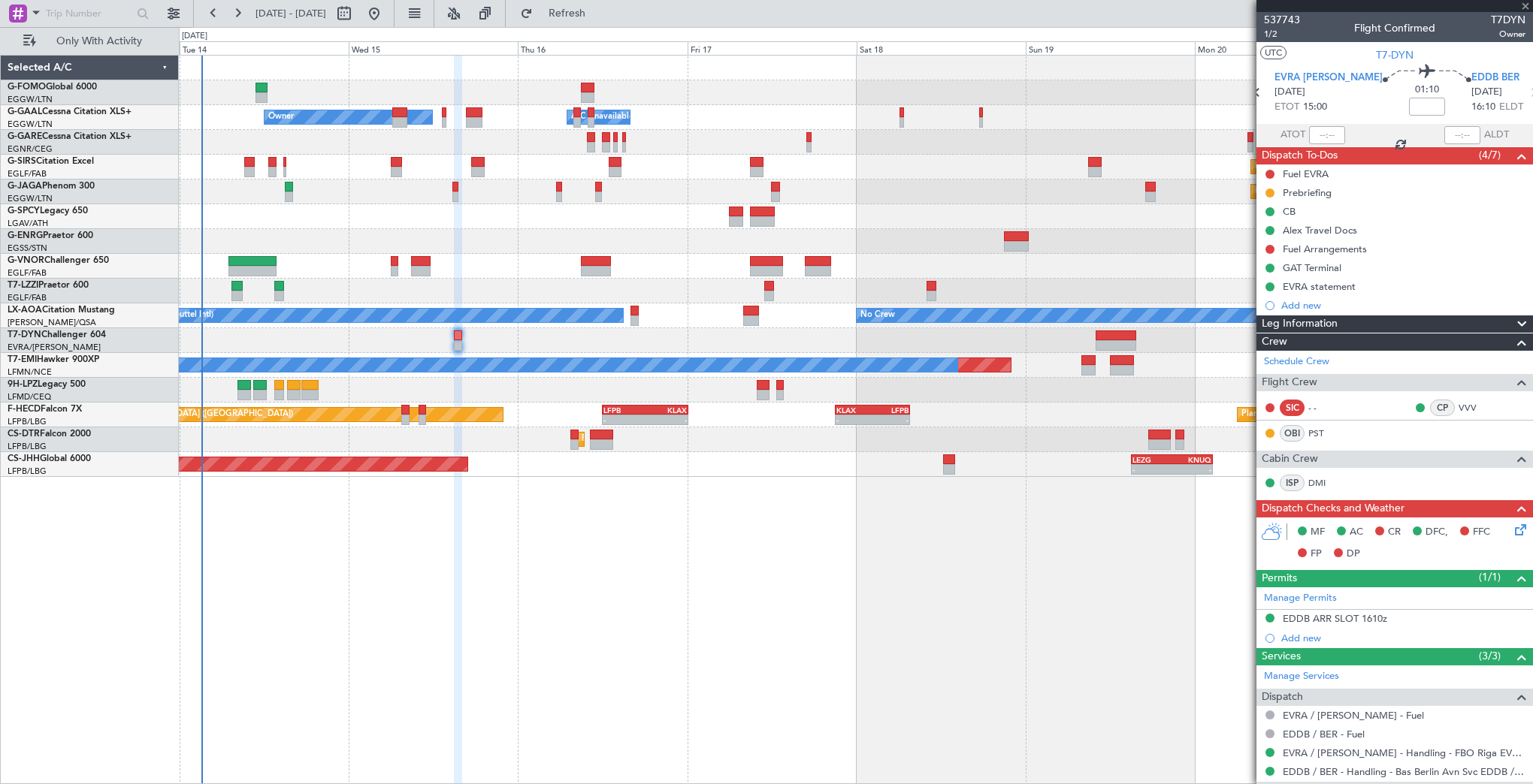
type input "0"
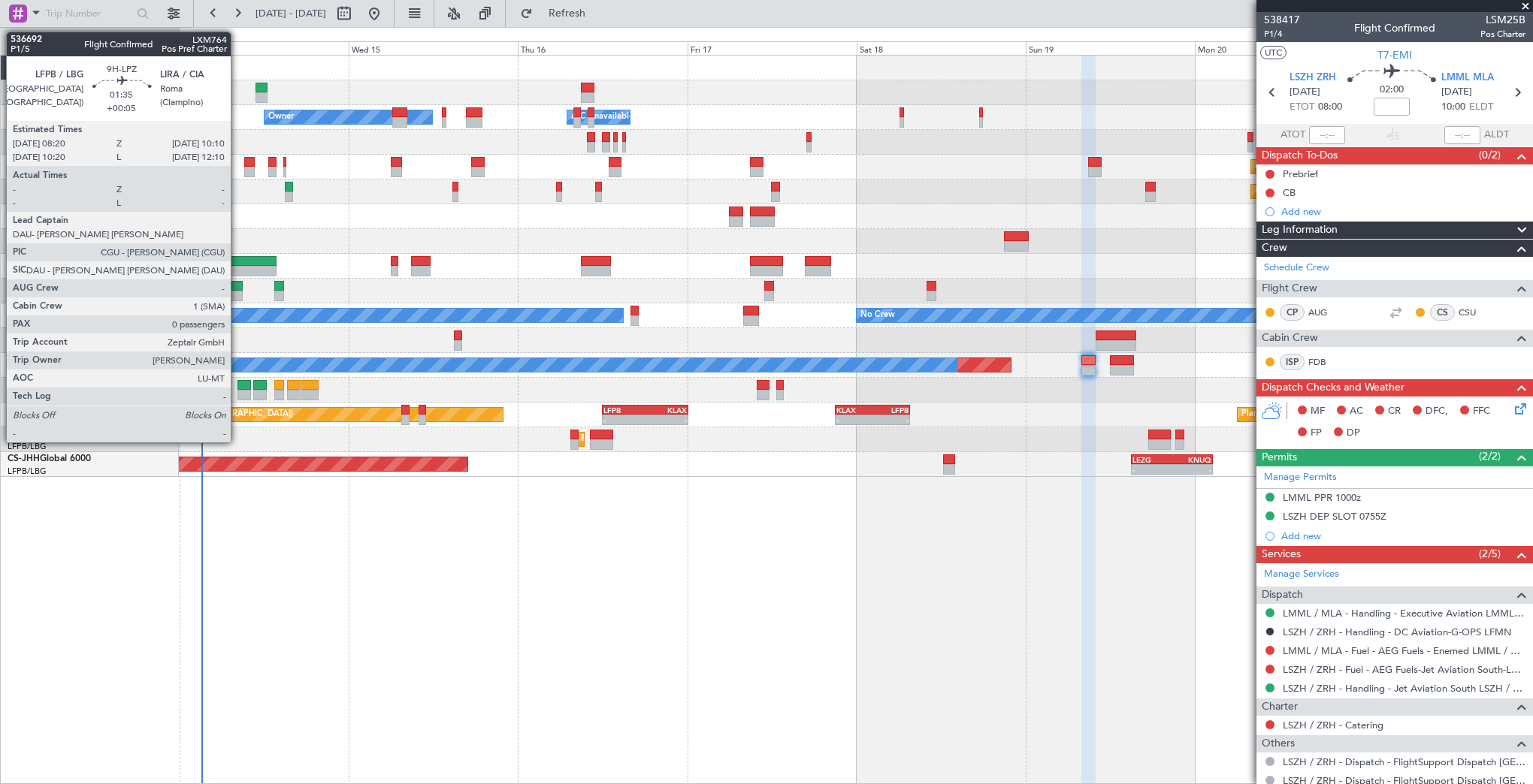
click at [238, 390] on div at bounding box center [244, 395] width 14 height 11
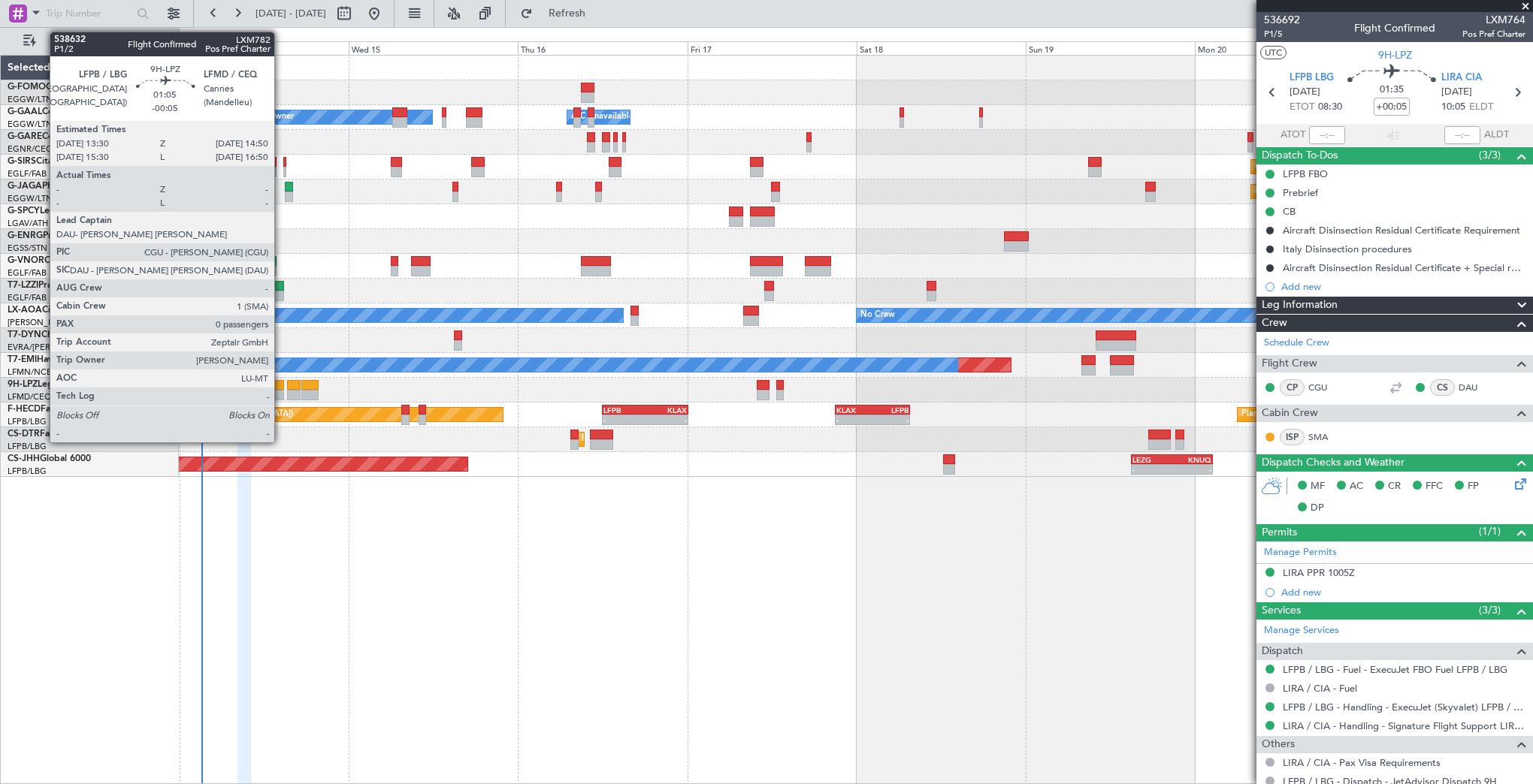
click at [280, 389] on div at bounding box center [279, 386] width 10 height 11
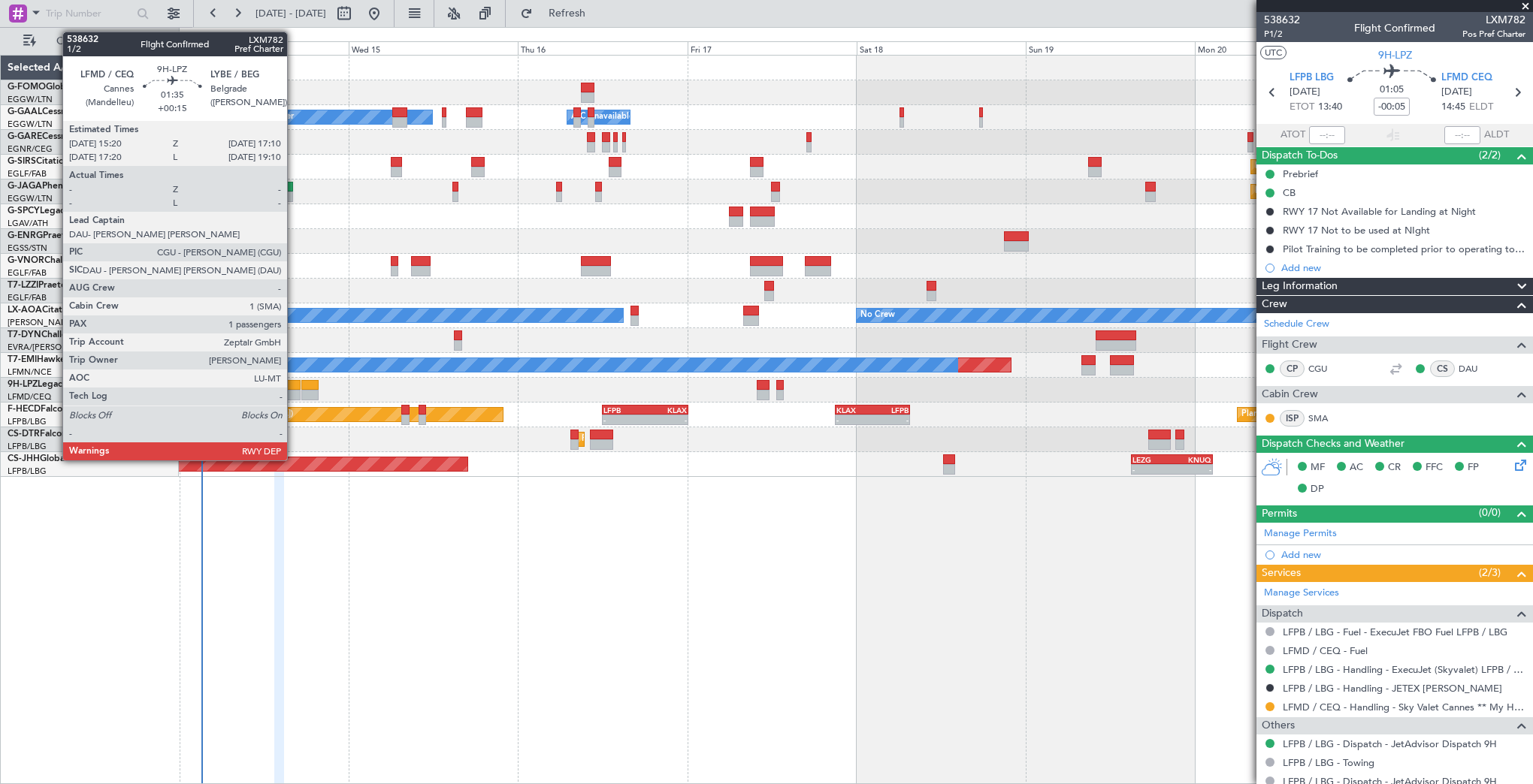
click at [294, 386] on div at bounding box center [294, 386] width 14 height 11
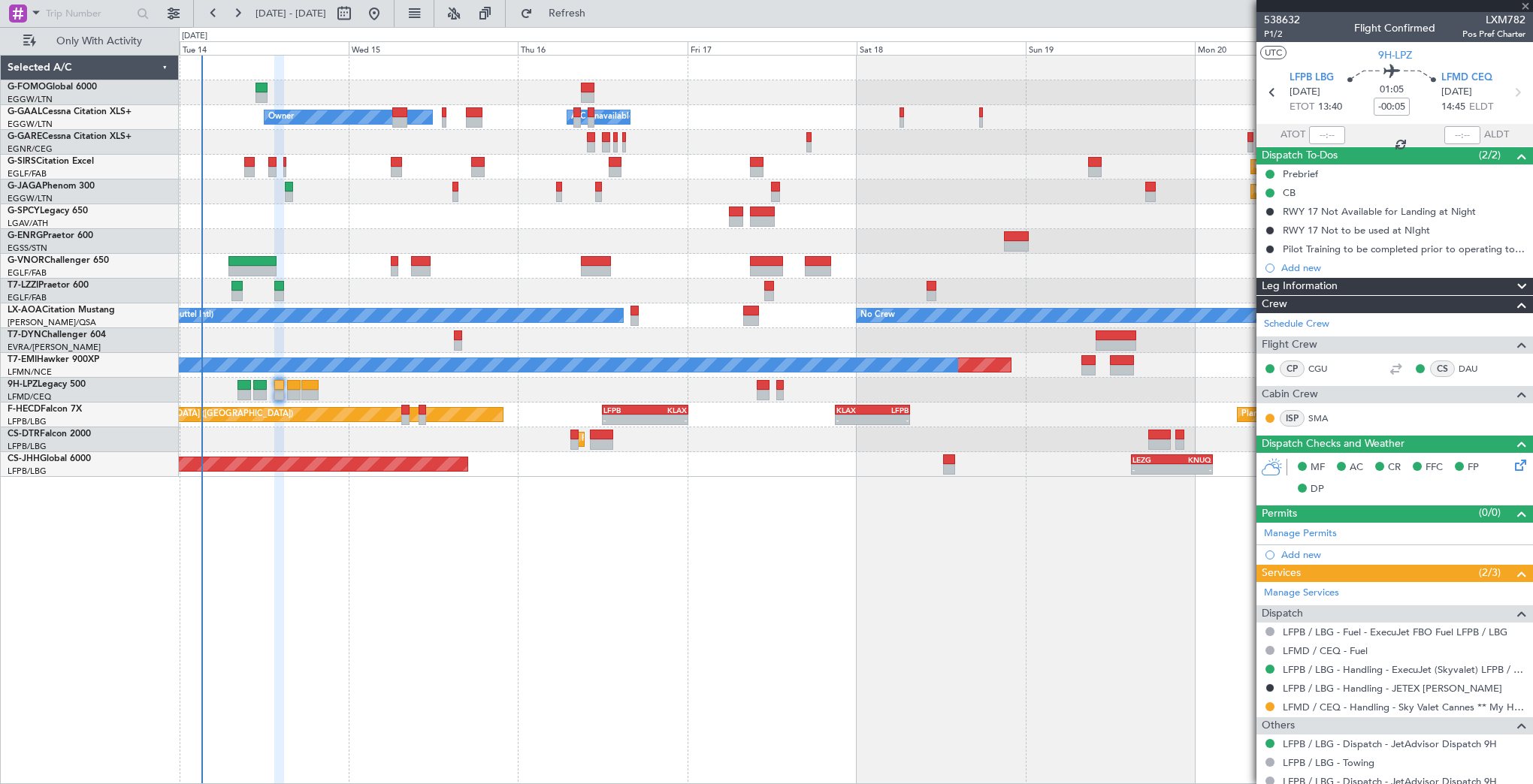
type input "+00:15"
type input "1"
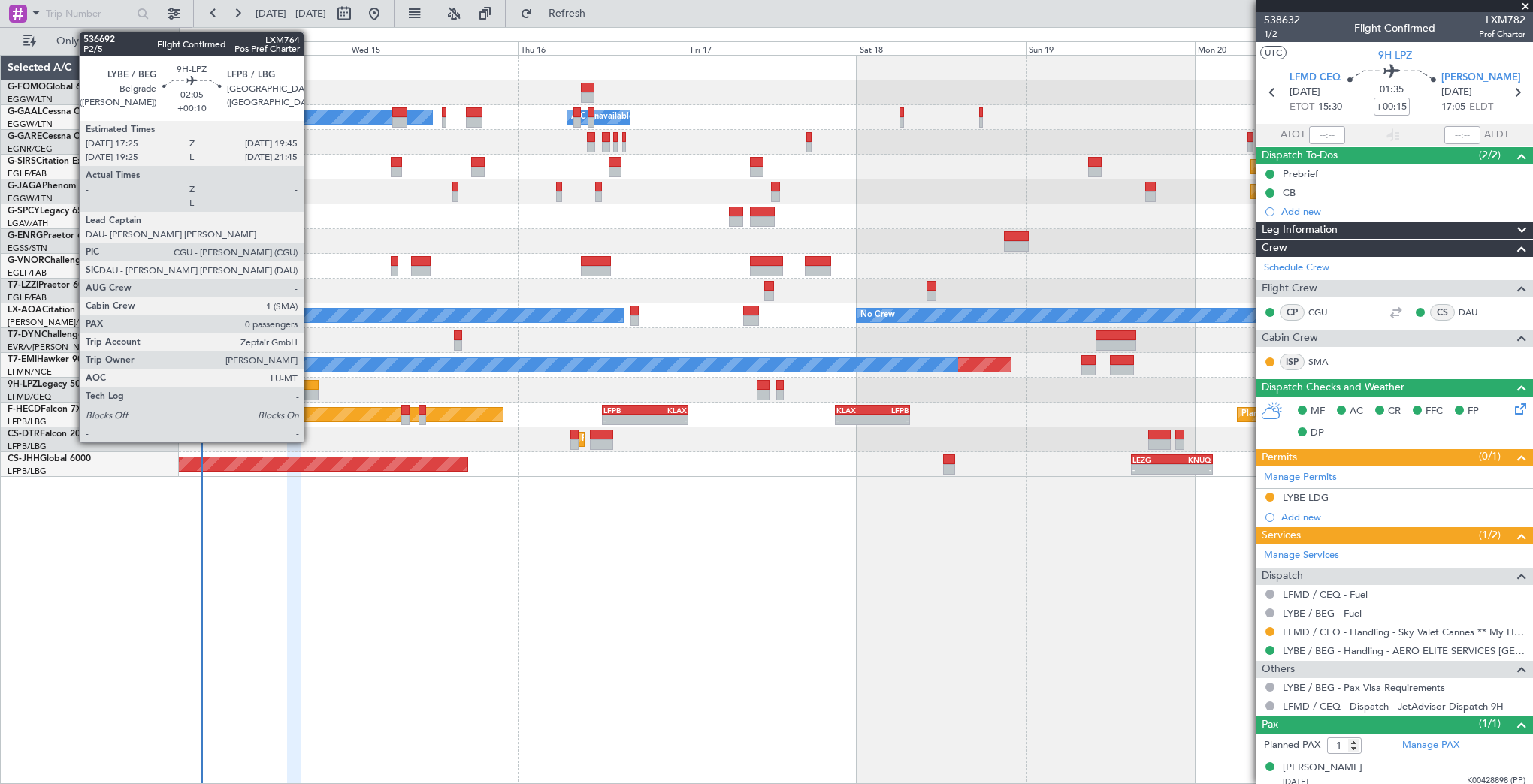
click at [311, 387] on div at bounding box center [310, 386] width 17 height 11
type input "+00:10"
type input "0"
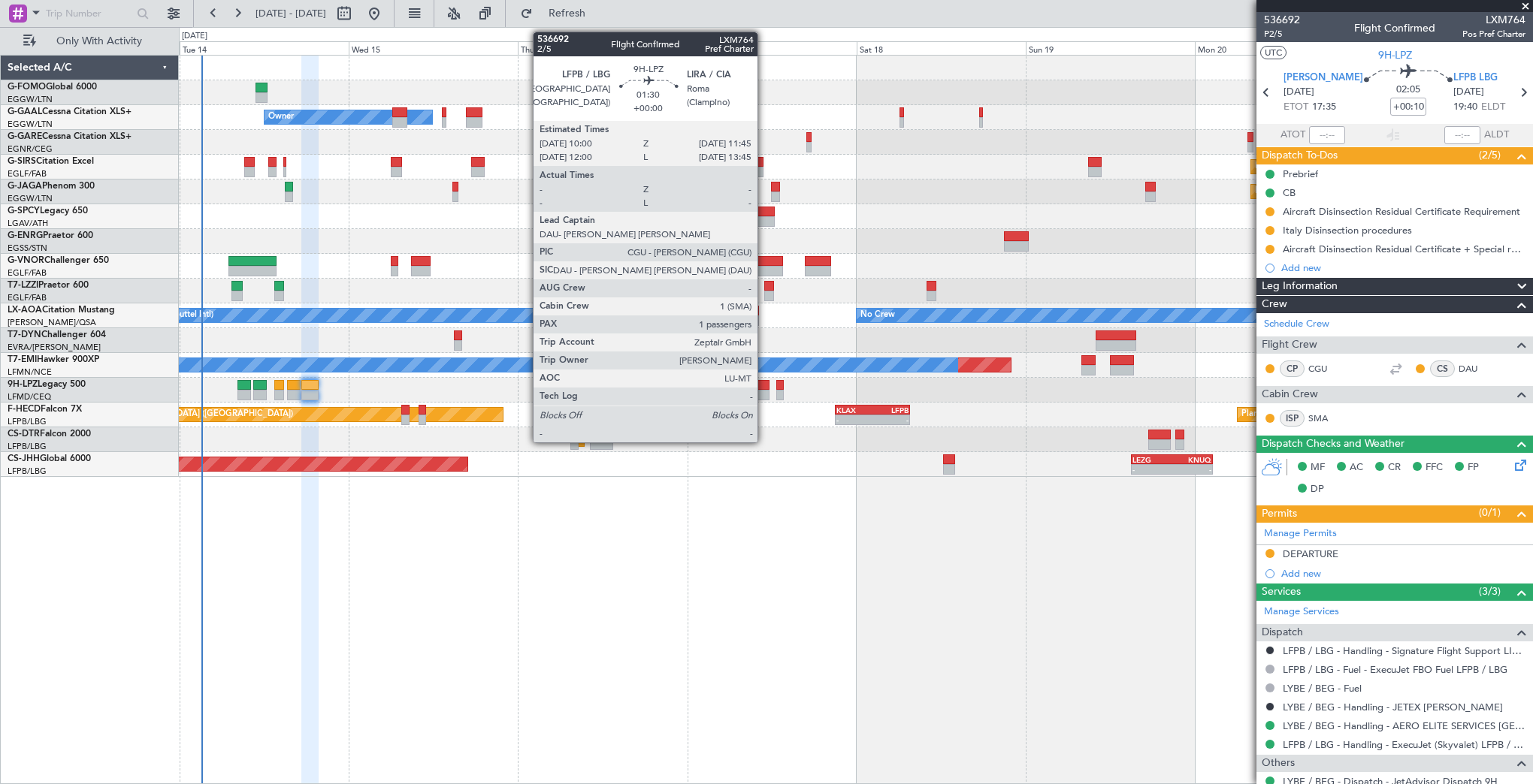
click at [764, 387] on div at bounding box center [763, 386] width 13 height 11
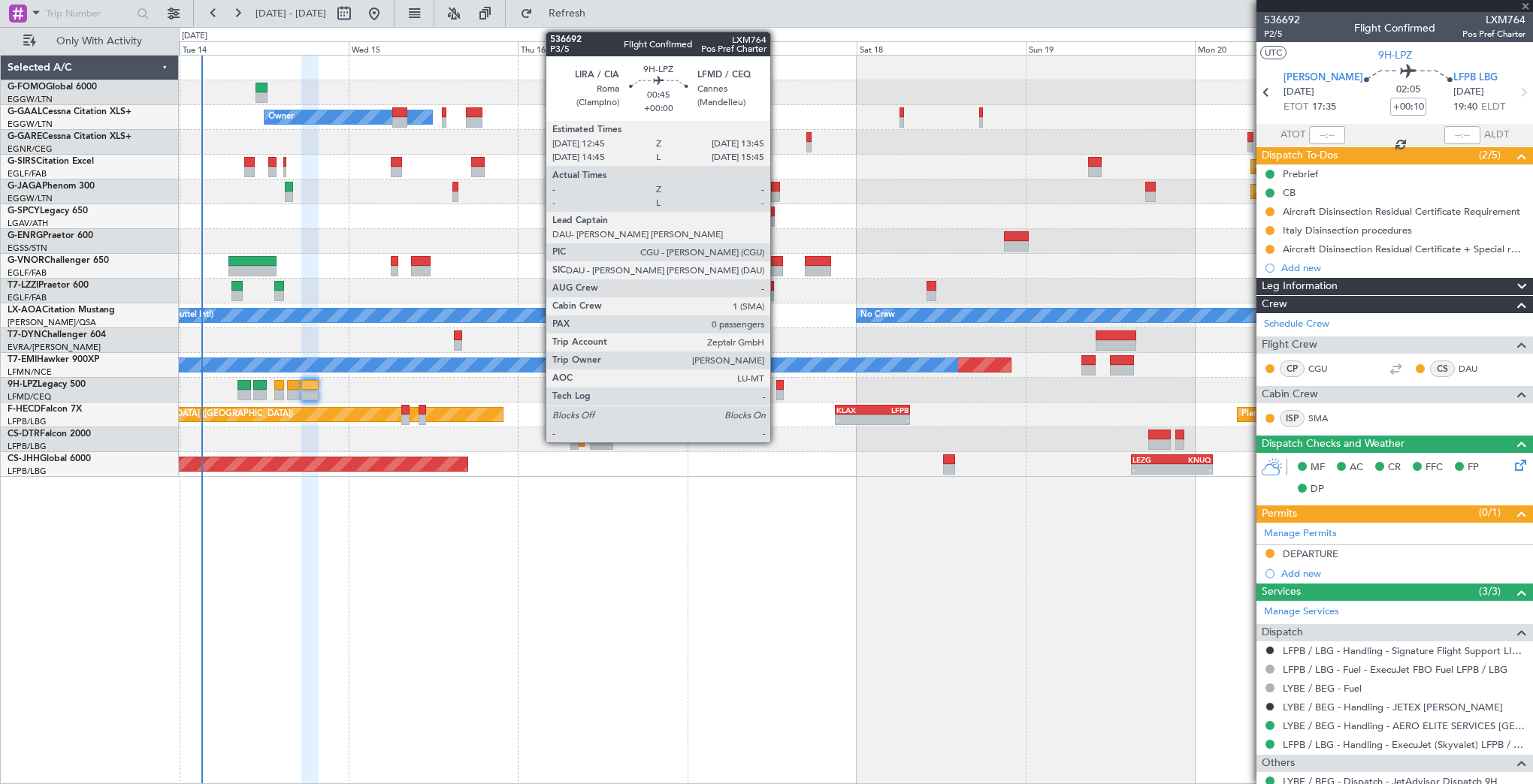
type input "1"
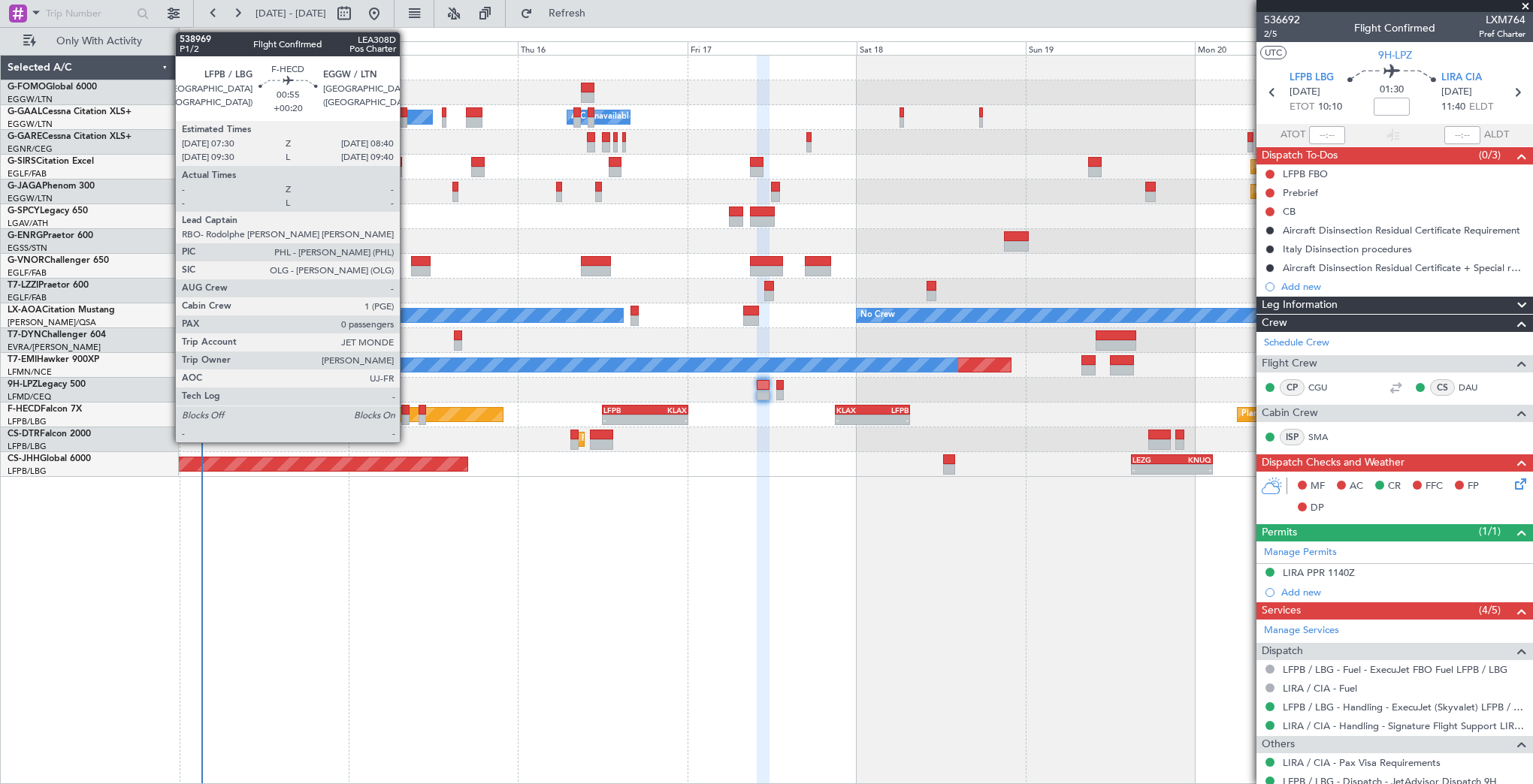
click at [405, 414] on div at bounding box center [405, 420] width 8 height 11
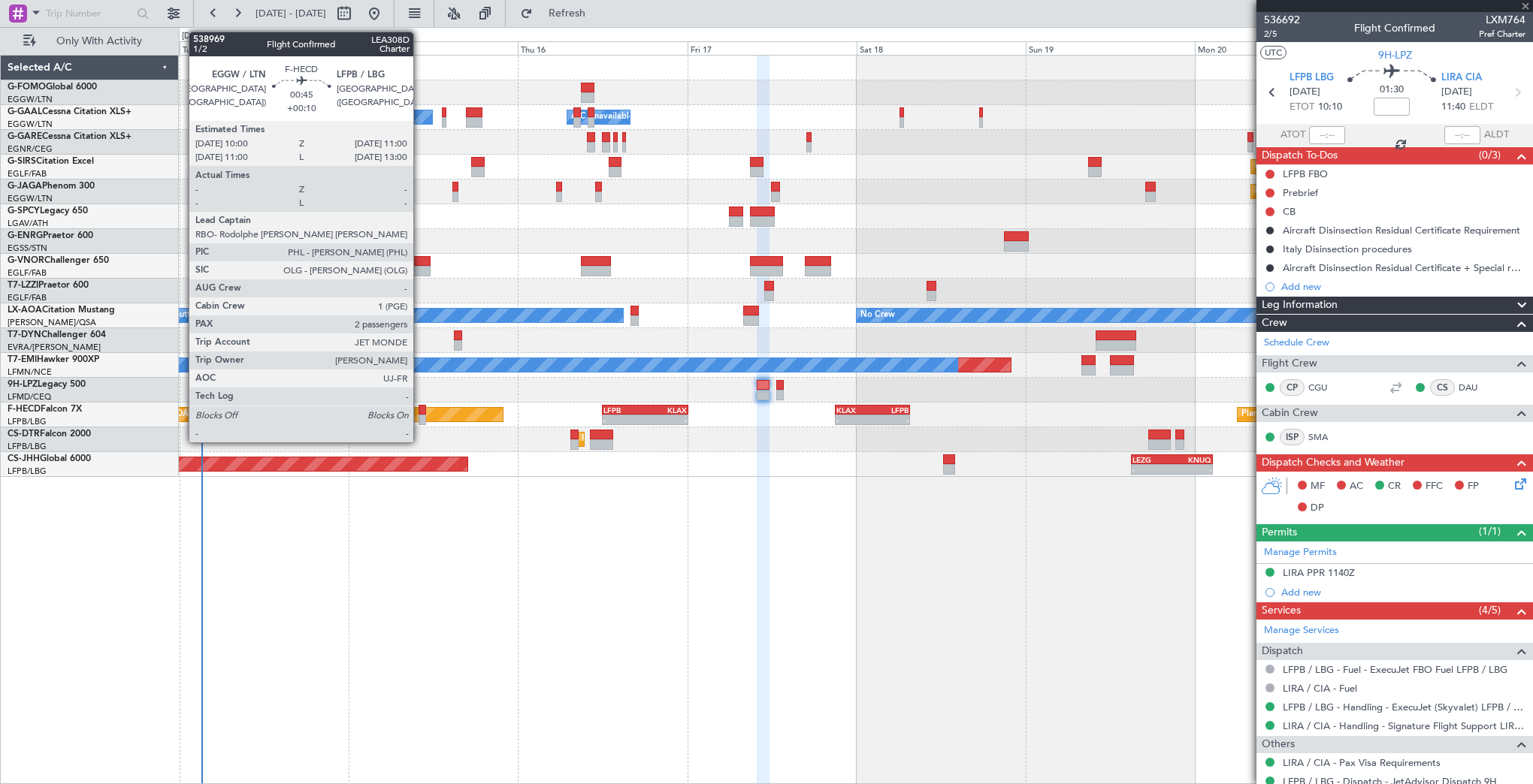
type input "+00:20"
type input "0"
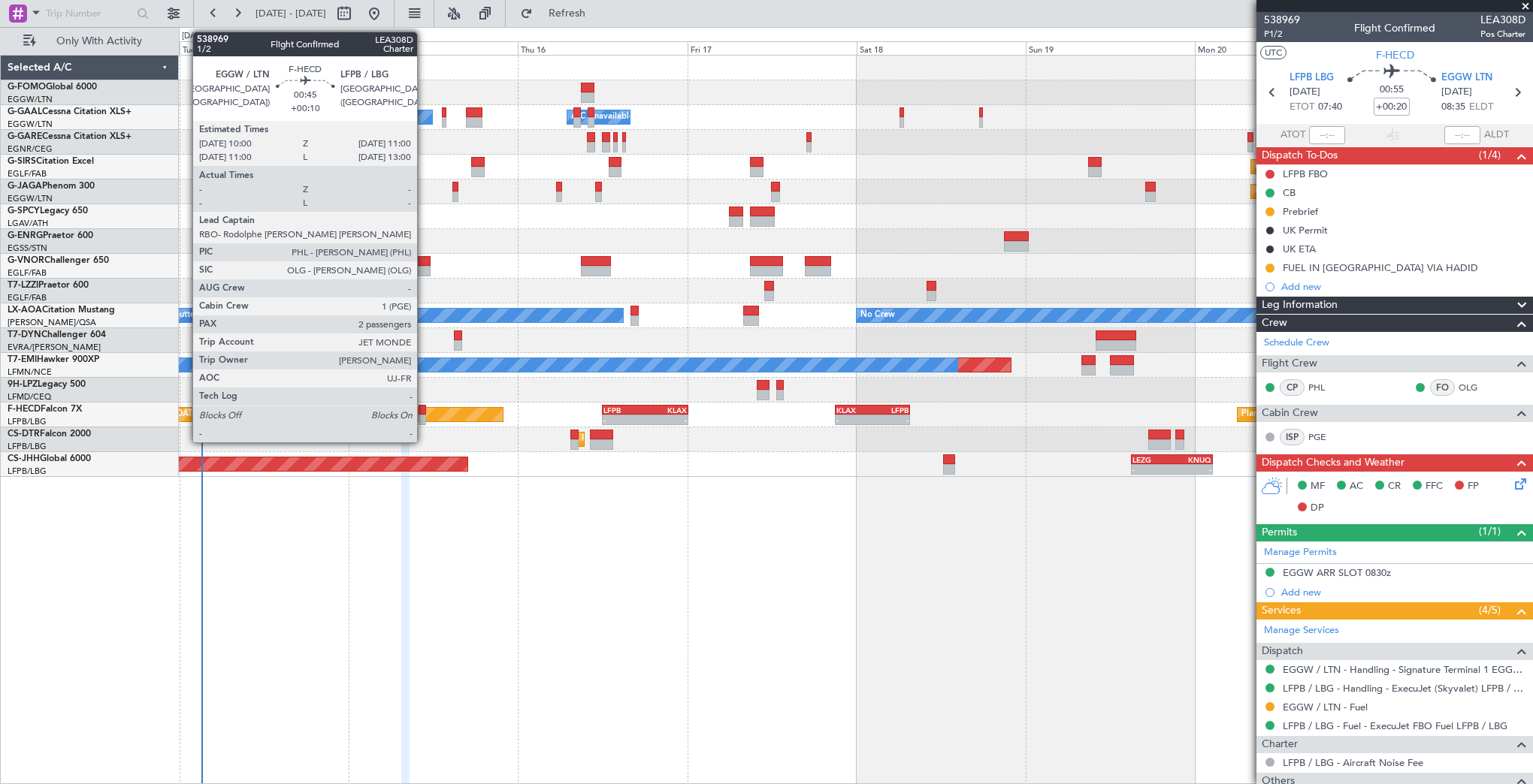
click at [424, 411] on div at bounding box center [422, 410] width 8 height 11
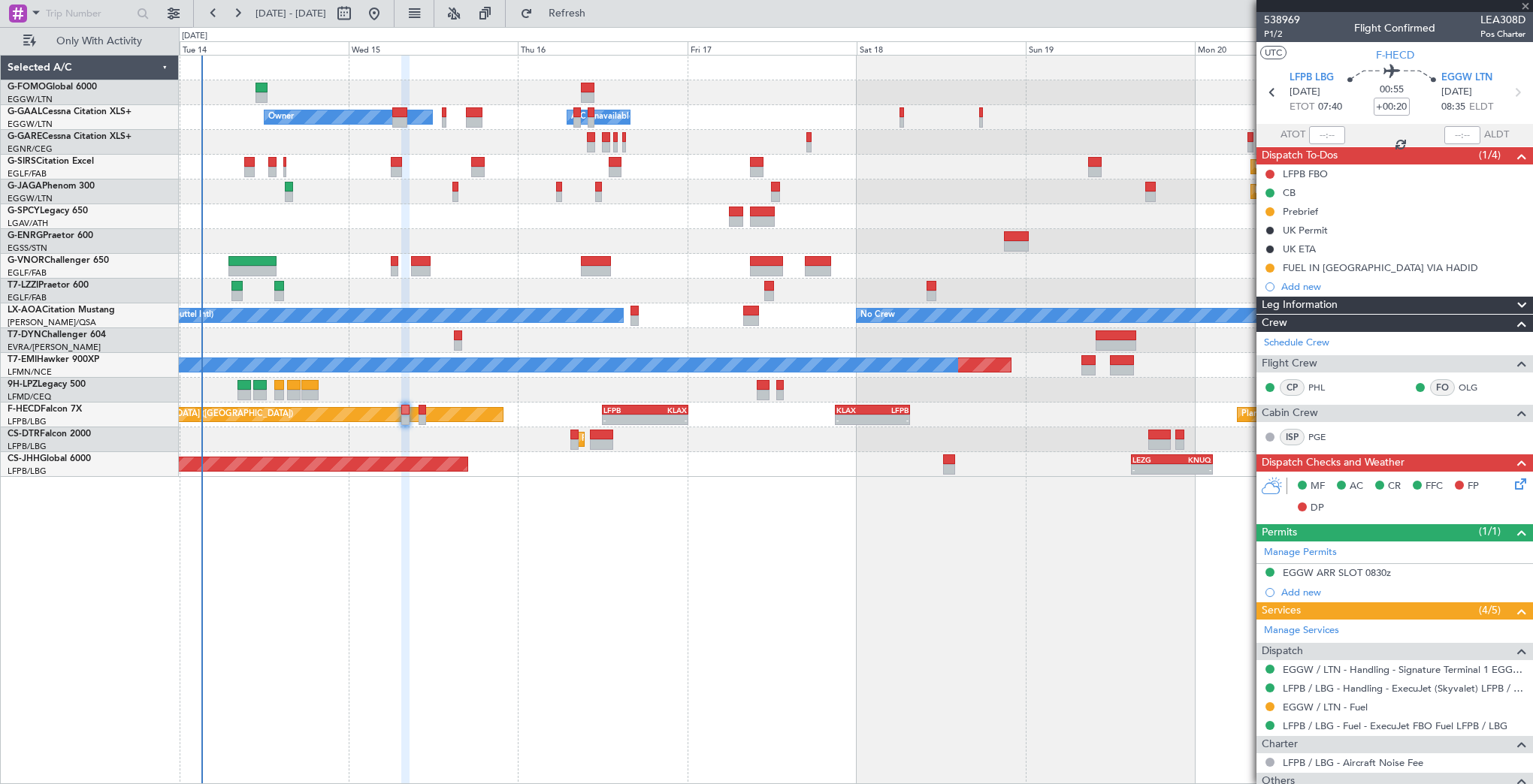
type input "+00:10"
type input "2"
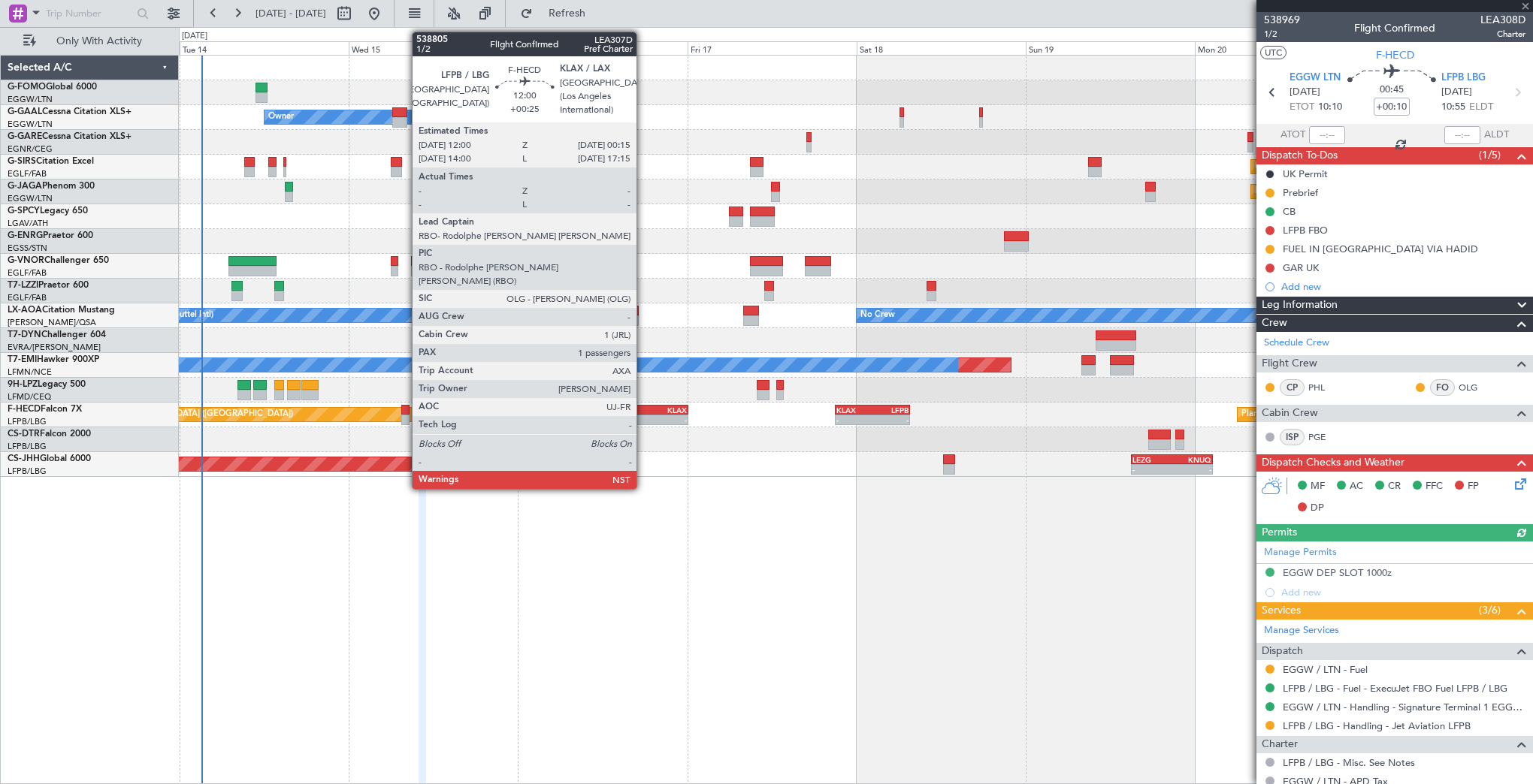
click at [643, 411] on div "LFPB" at bounding box center [624, 410] width 42 height 9
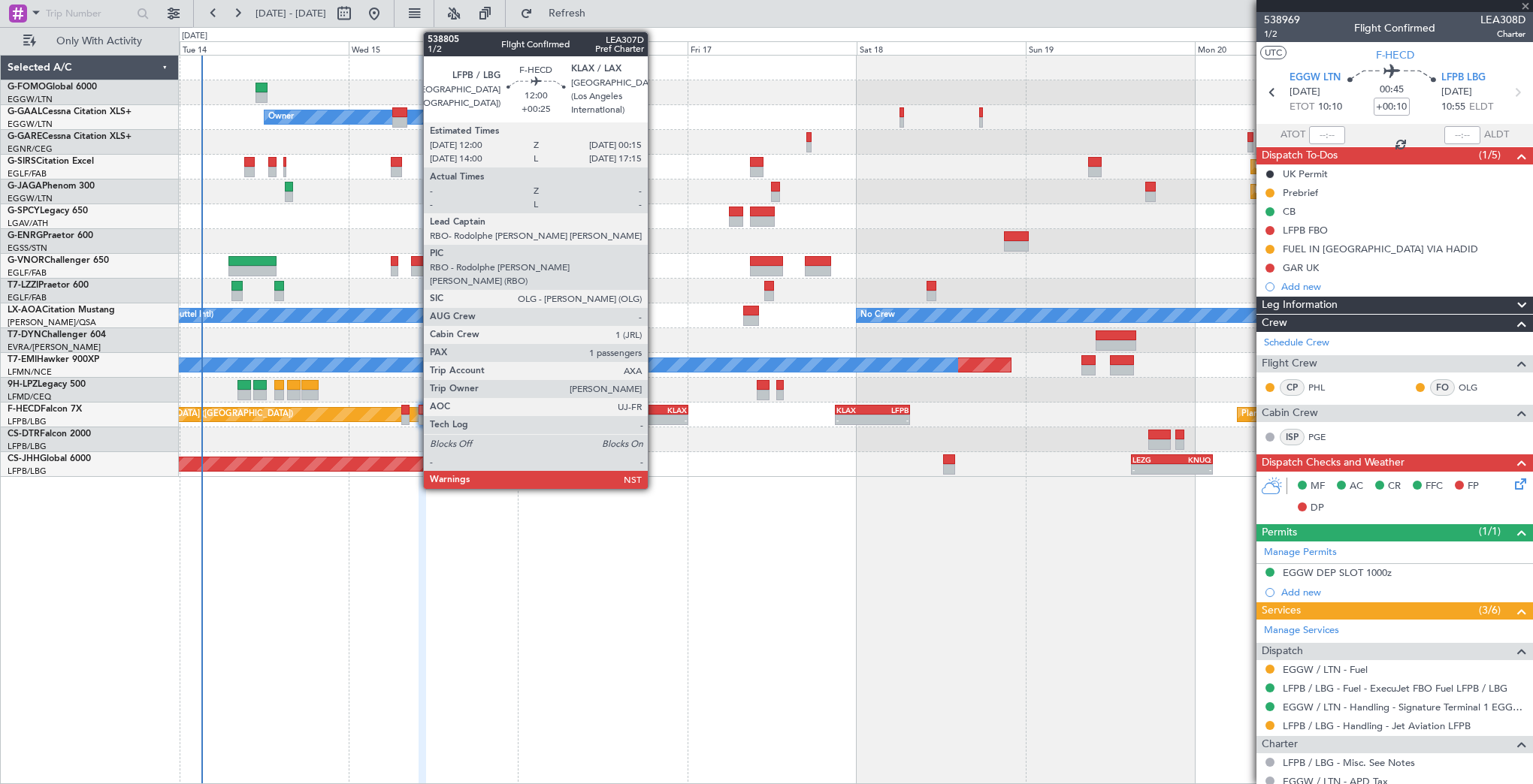
type input "+00:25"
type input "1"
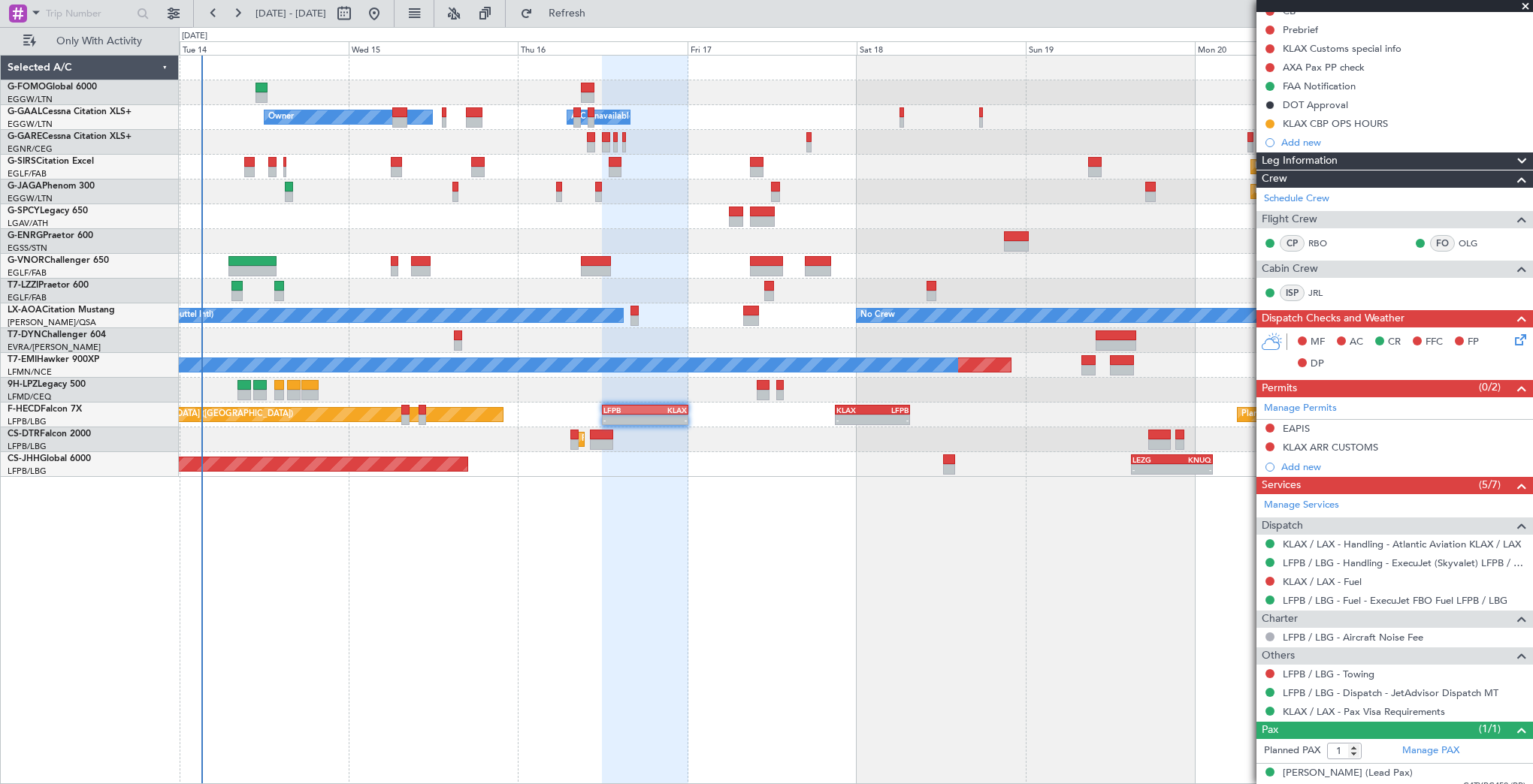
scroll to position [192, 0]
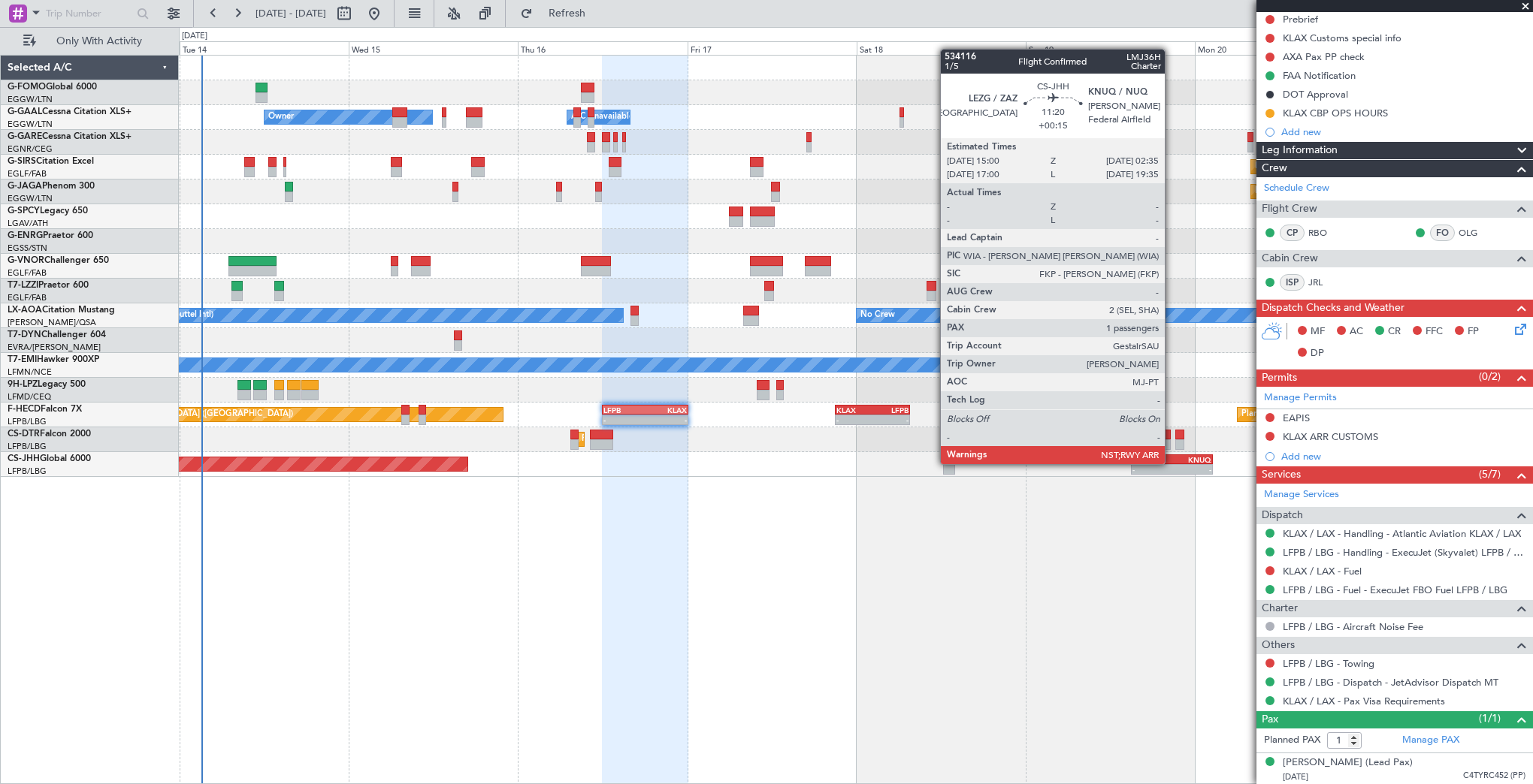
click at [1172, 463] on div "KNUQ" at bounding box center [1191, 460] width 39 height 9
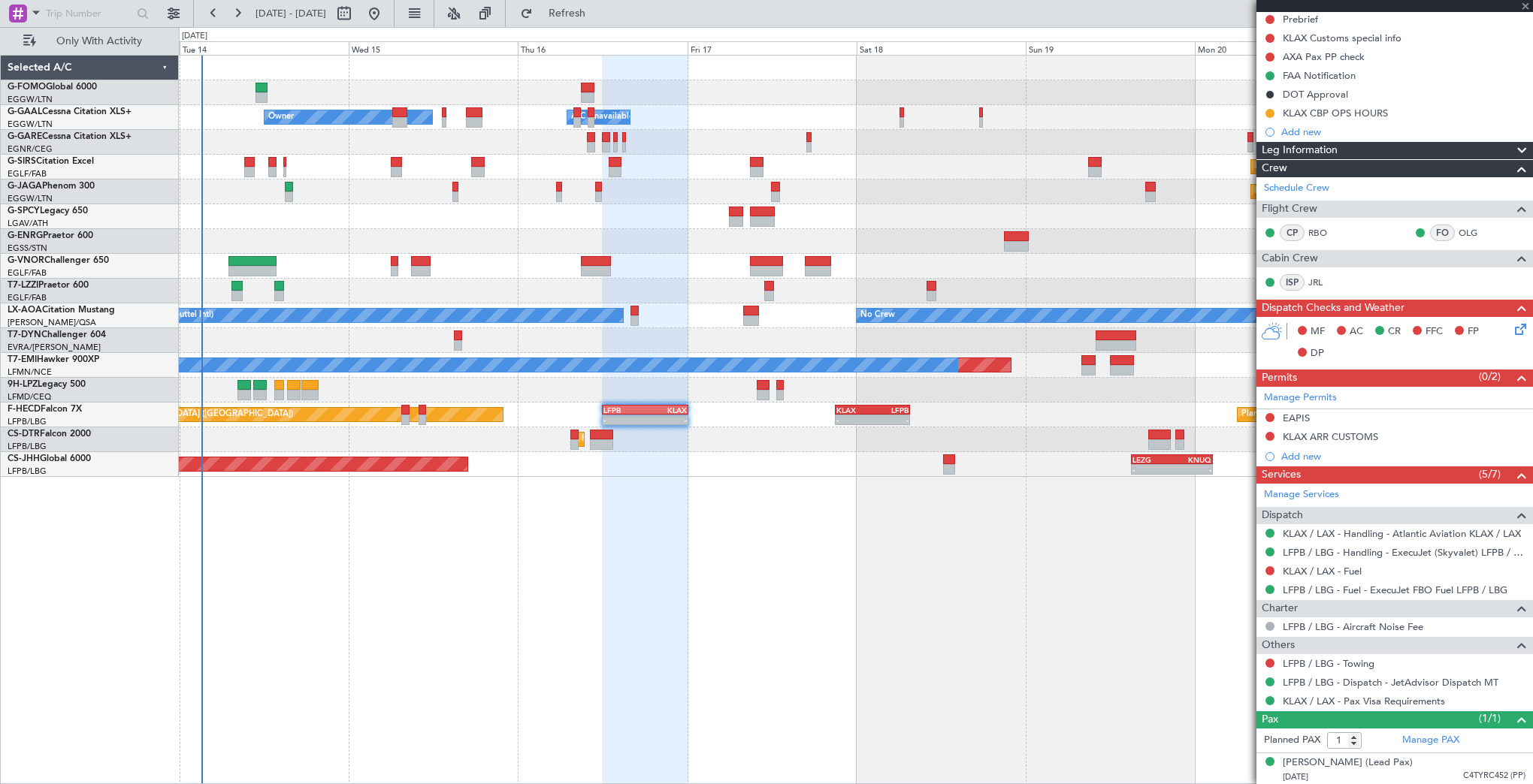
type input "+00:15"
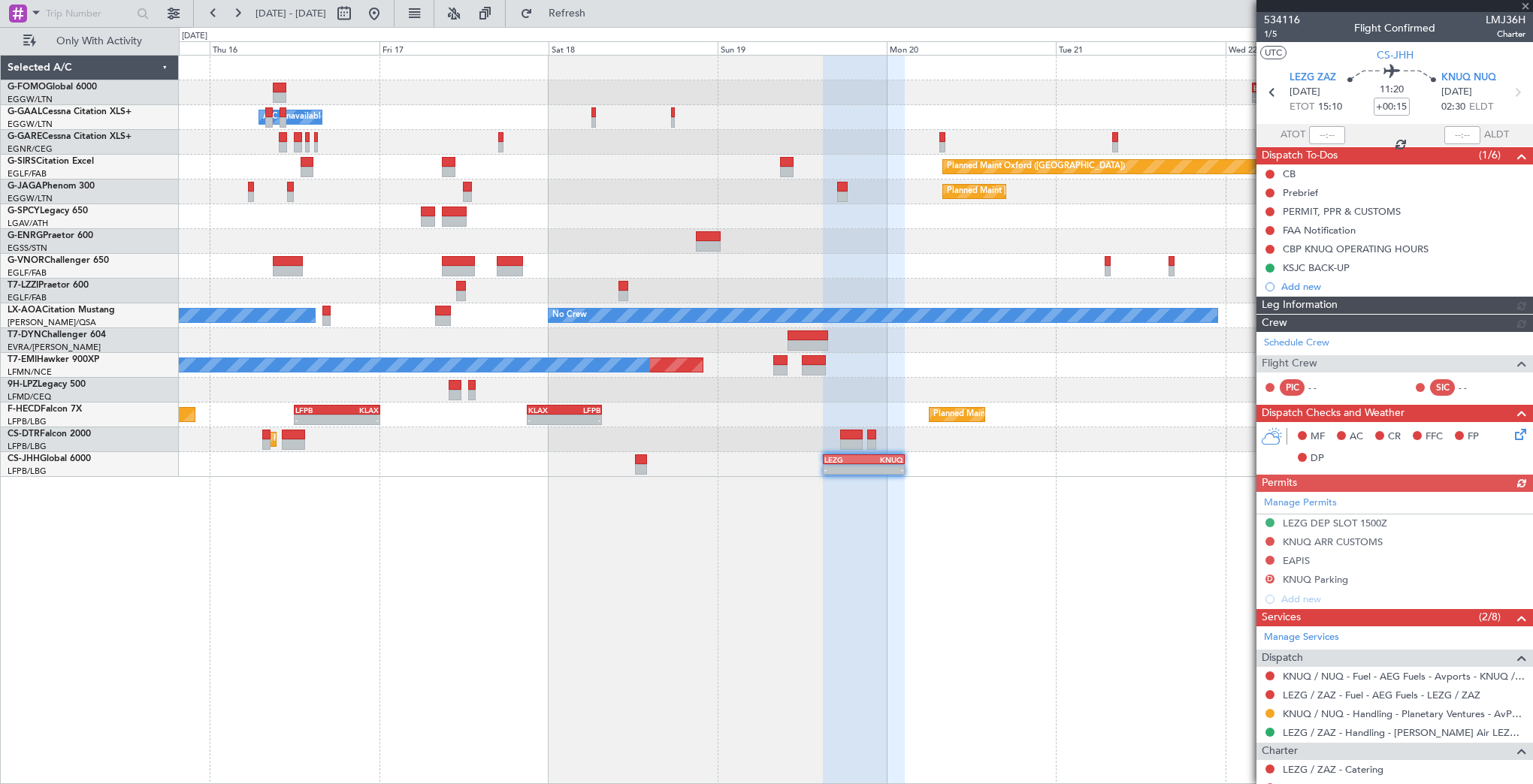
click at [320, 566] on div "- - EGGW 03:55 Z KSFO 14:45 Z Owner A/C Unavailable Owner Owner Planned Maint […" at bounding box center [856, 419] width 1354 height 729
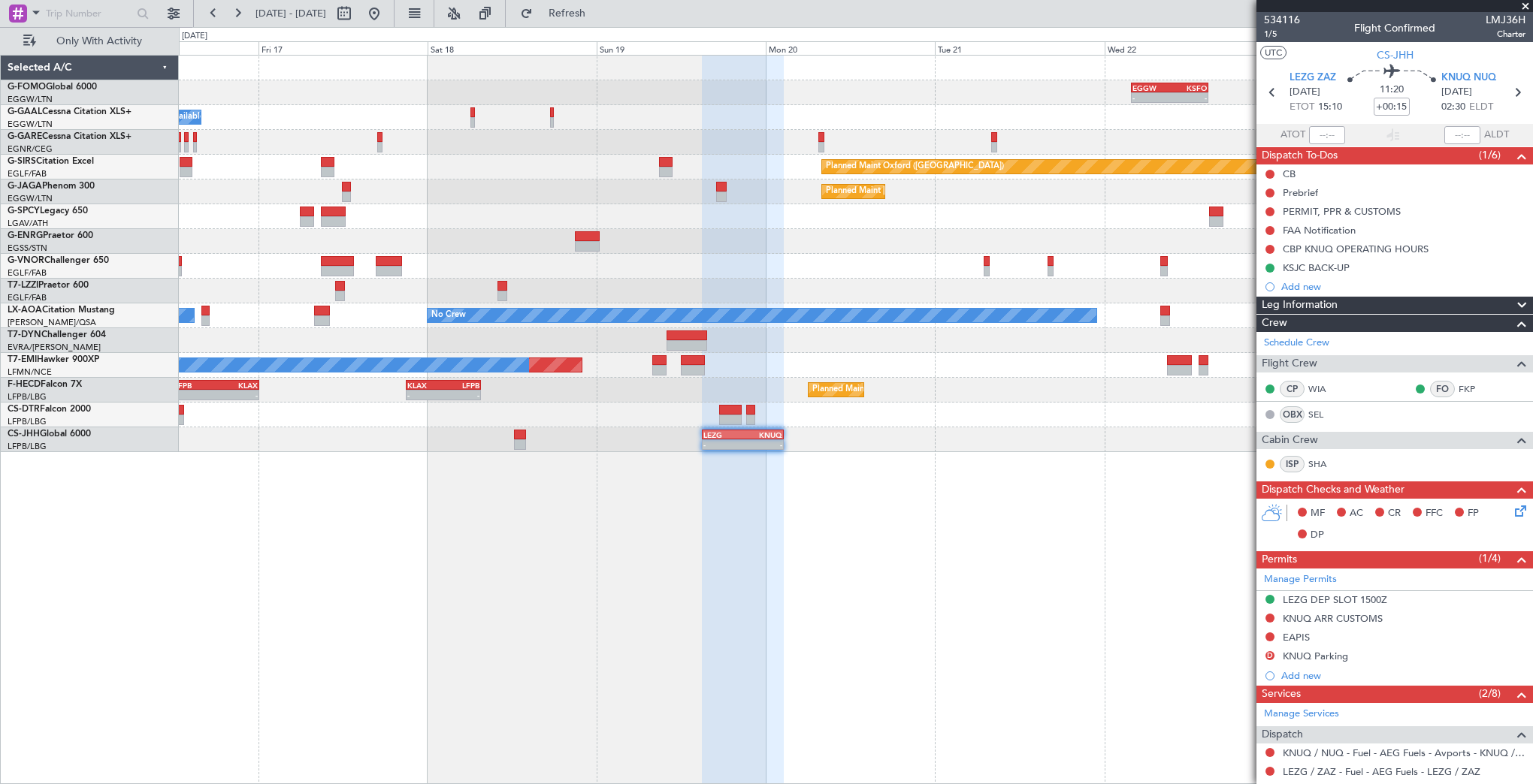
click at [617, 583] on div "- - EGGW 03:55 Z KSFO 14:45 Z Owner A/C Unavailable Owner Owner Planned Maint […" at bounding box center [856, 419] width 1354 height 729
